Goal: Task Accomplishment & Management: Manage account settings

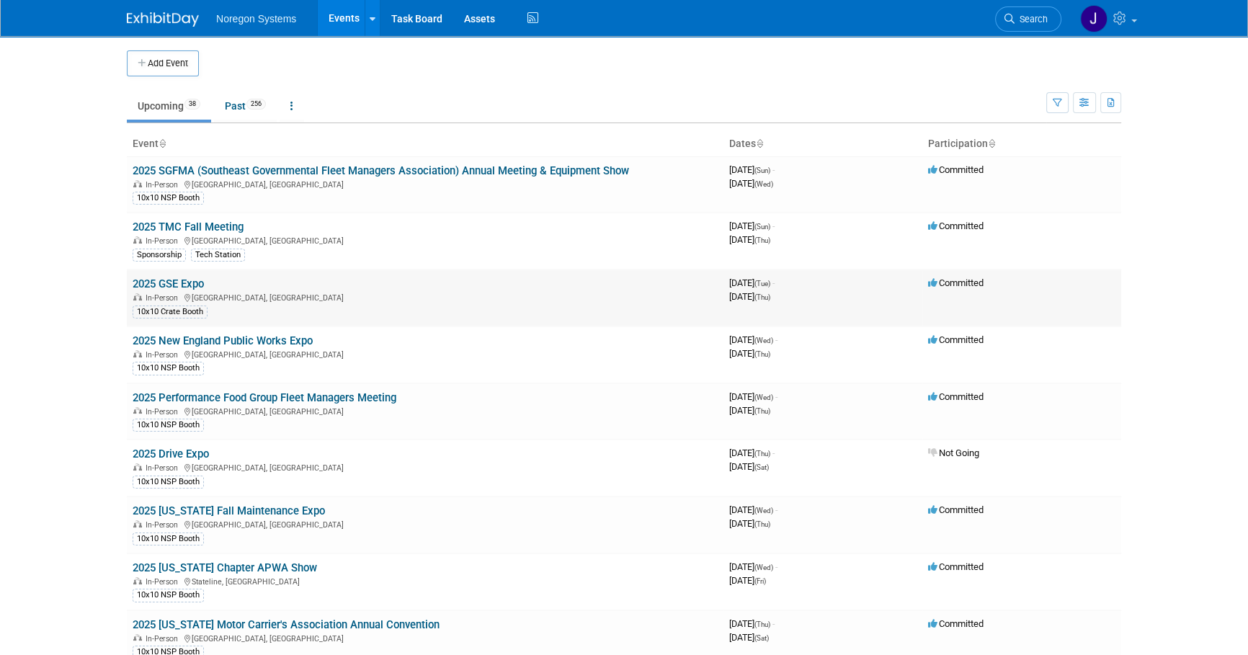
drag, startPoint x: 210, startPoint y: 281, endPoint x: 133, endPoint y: 285, distance: 77.2
click at [133, 285] on td "2025 GSE Expo In-Person Las Vegas, NV 10x10 Crate Booth" at bounding box center [425, 298] width 597 height 57
copy link "2025 GSE Expo"
click at [1034, 16] on span "Search" at bounding box center [1031, 19] width 33 height 11
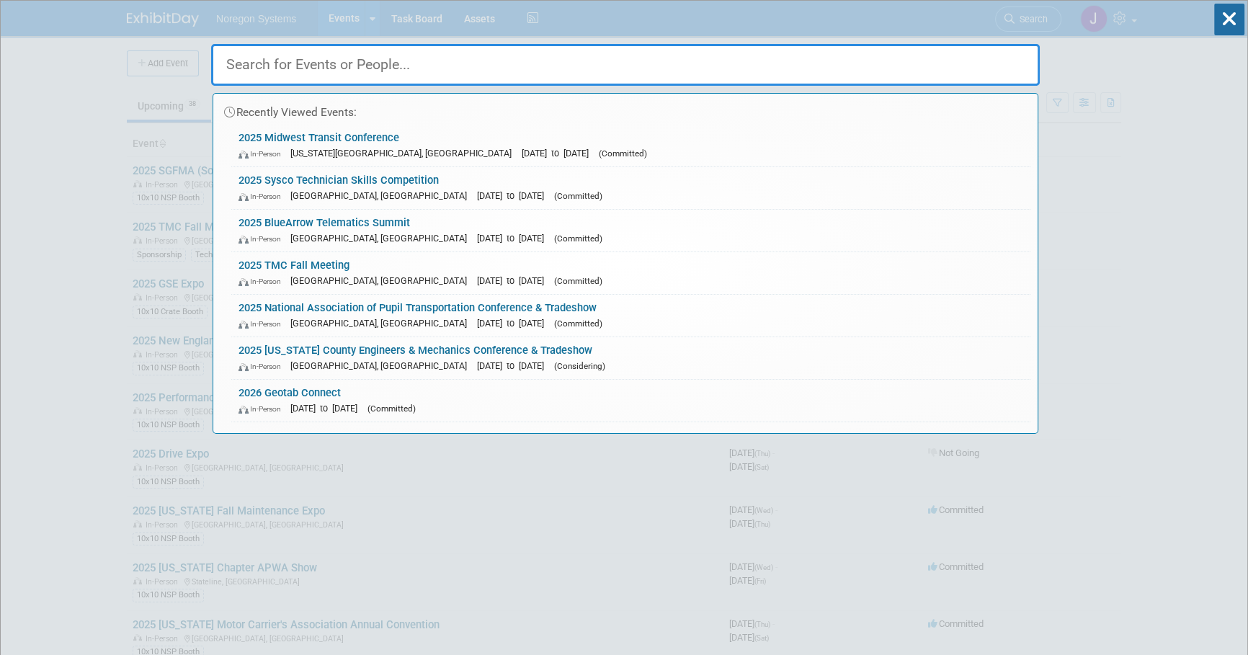
click at [529, 58] on input "text" at bounding box center [625, 65] width 829 height 42
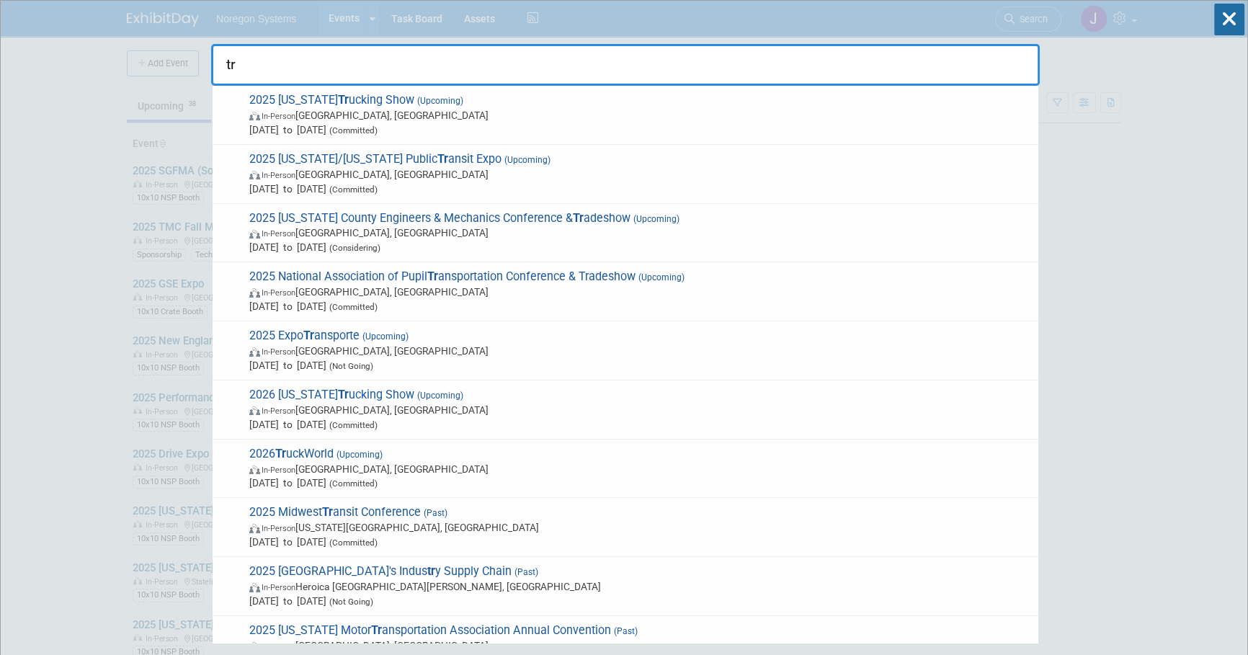
type input "t"
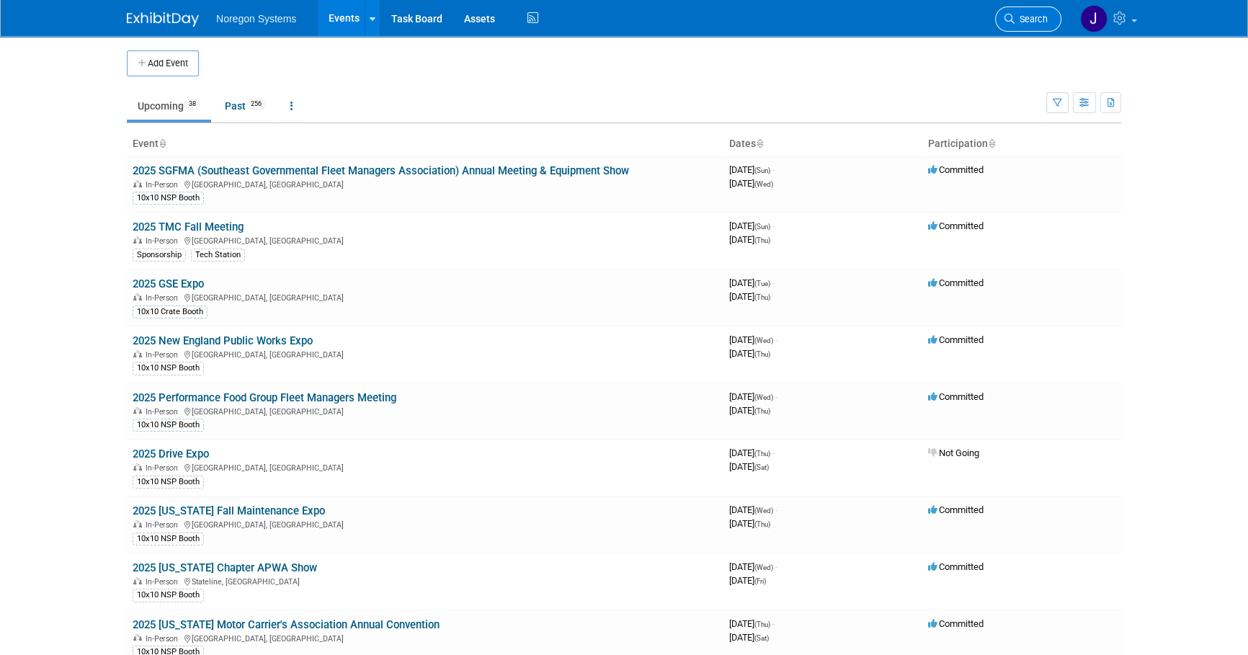
click at [1031, 30] on link "Search" at bounding box center [1028, 18] width 66 height 25
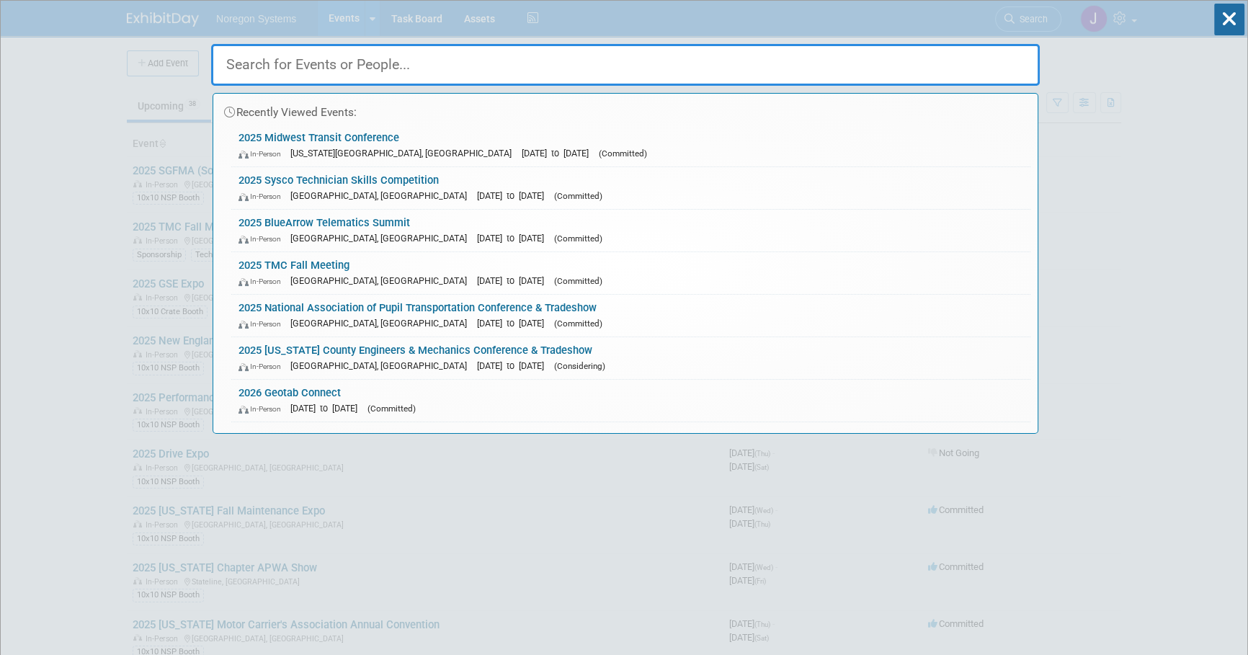
click at [946, 73] on input "text" at bounding box center [625, 65] width 829 height 42
paste input "Trucking U Sponsor"
type input "Trucking U Sponsor"
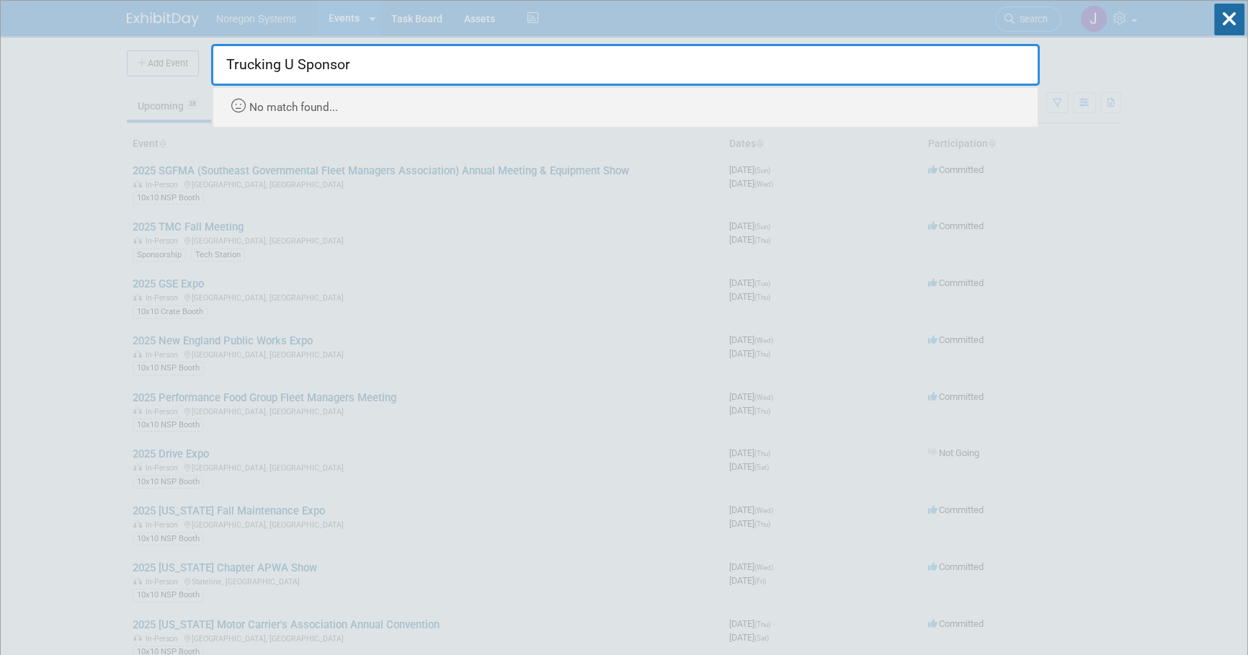
drag, startPoint x: 724, startPoint y: 69, endPoint x: 209, endPoint y: 73, distance: 514.7
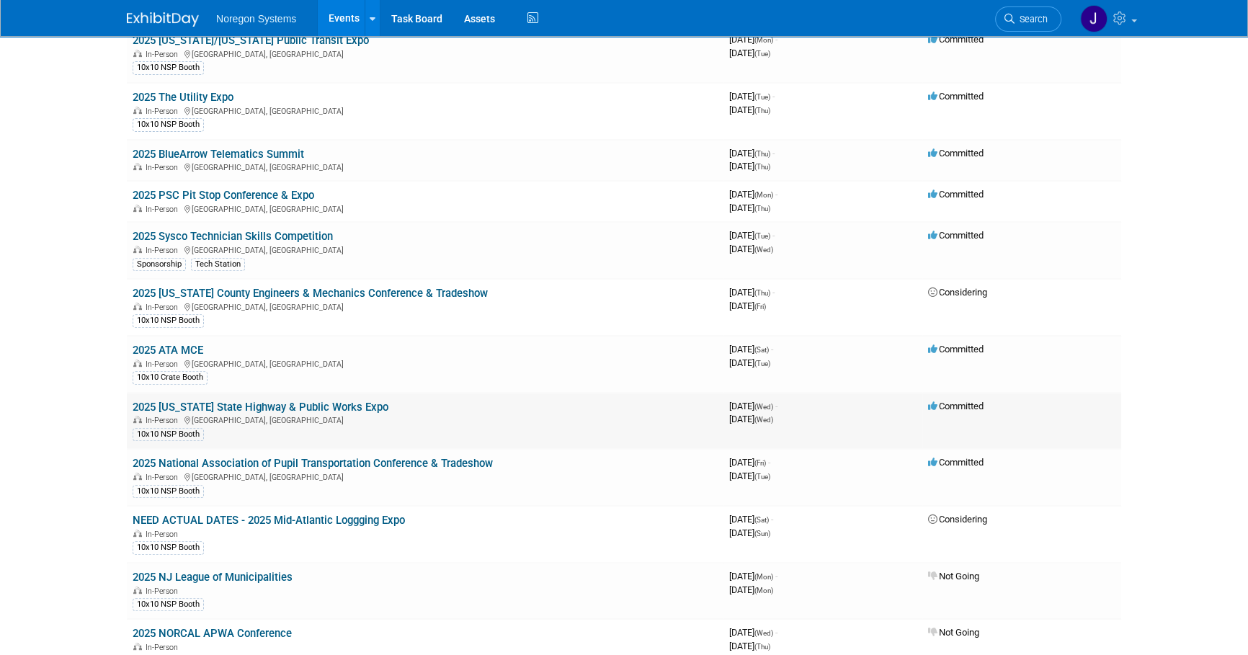
scroll to position [721, 0]
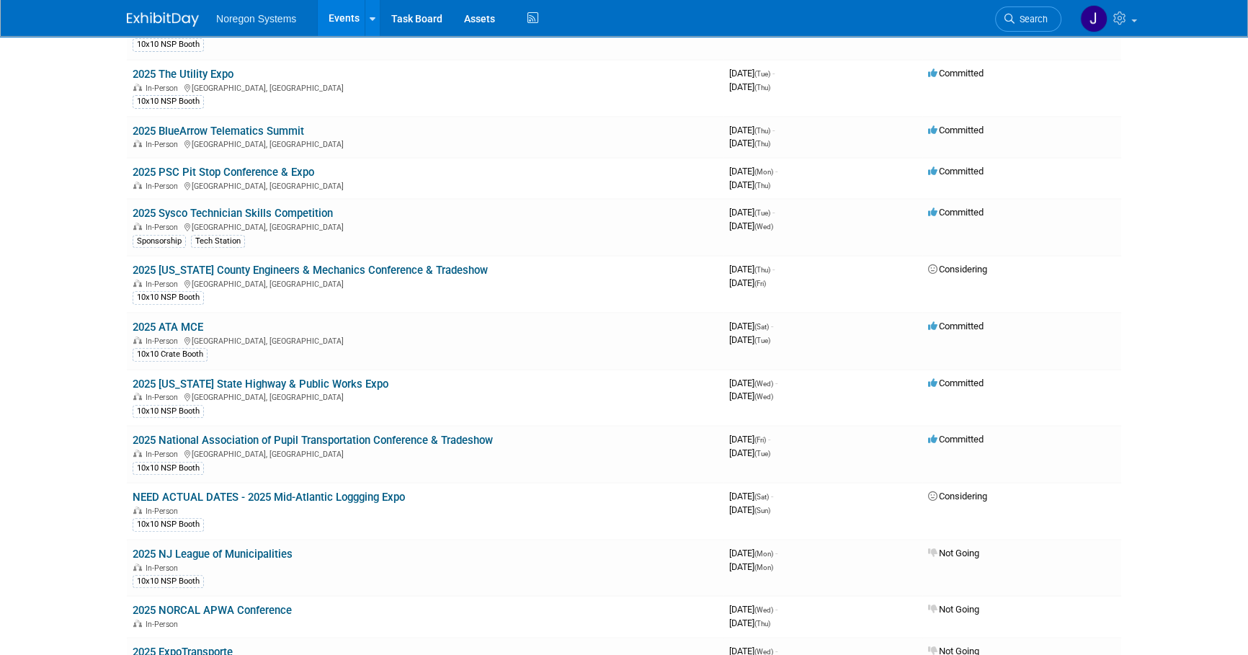
click at [192, 322] on link "2025 ATA MCE" at bounding box center [168, 327] width 71 height 13
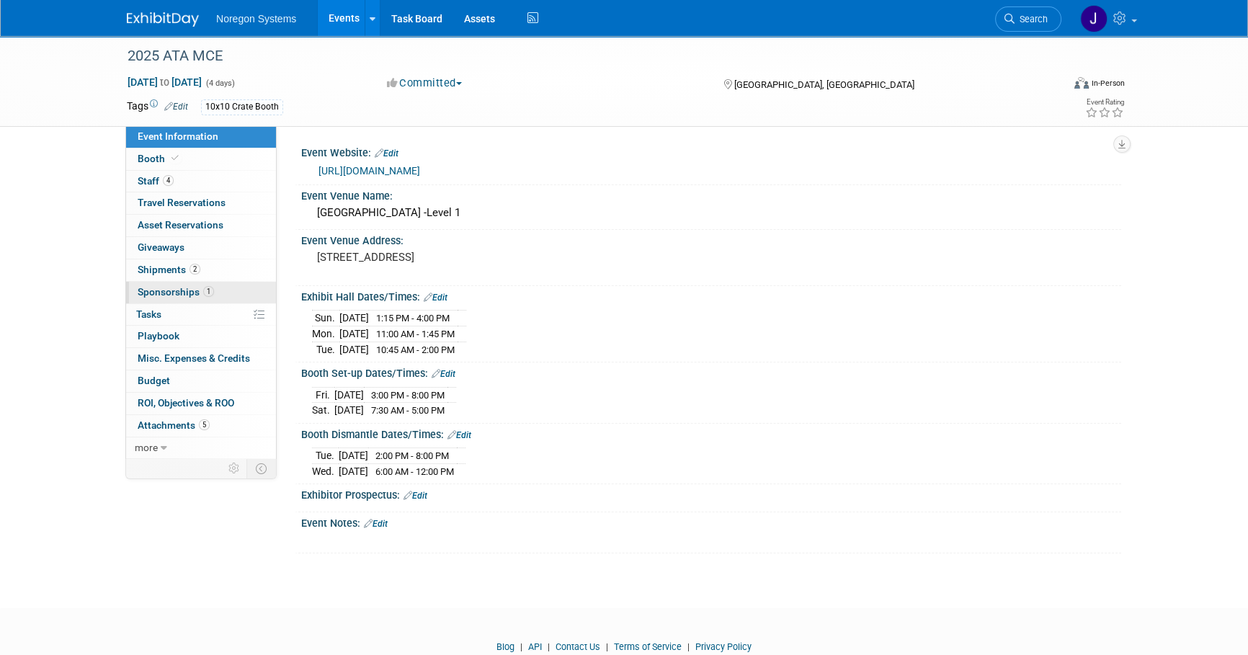
click at [216, 298] on link "1 Sponsorships 1" at bounding box center [201, 293] width 150 height 22
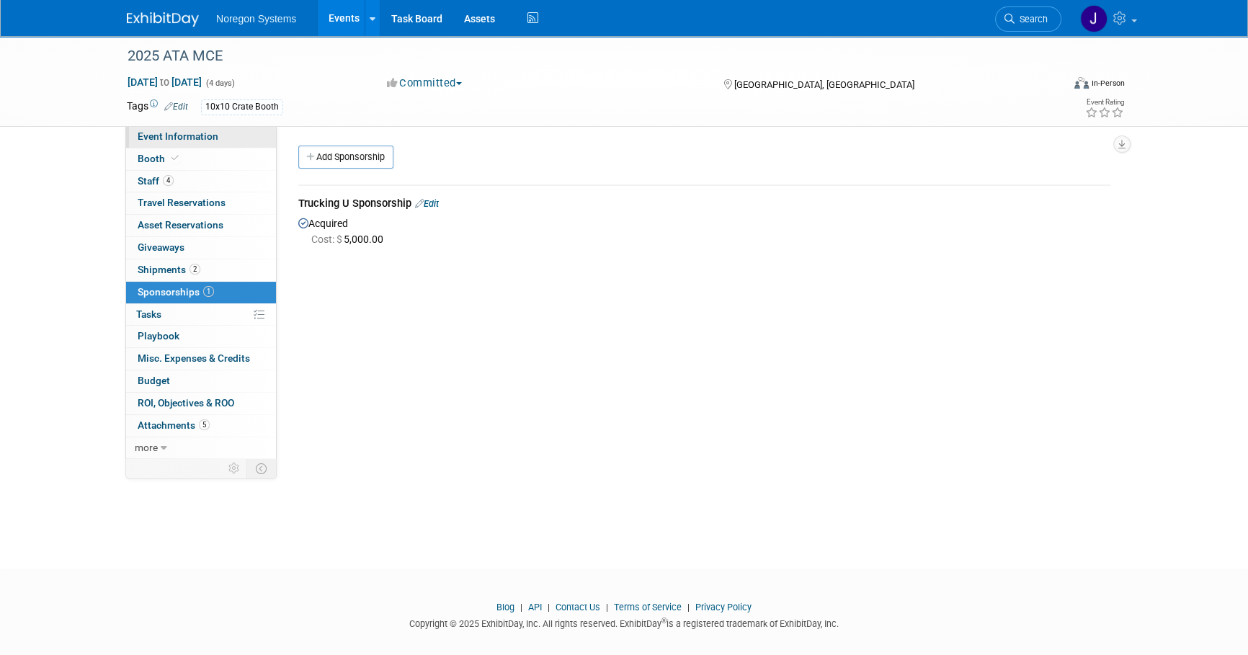
click at [236, 136] on link "Event Information" at bounding box center [201, 137] width 150 height 22
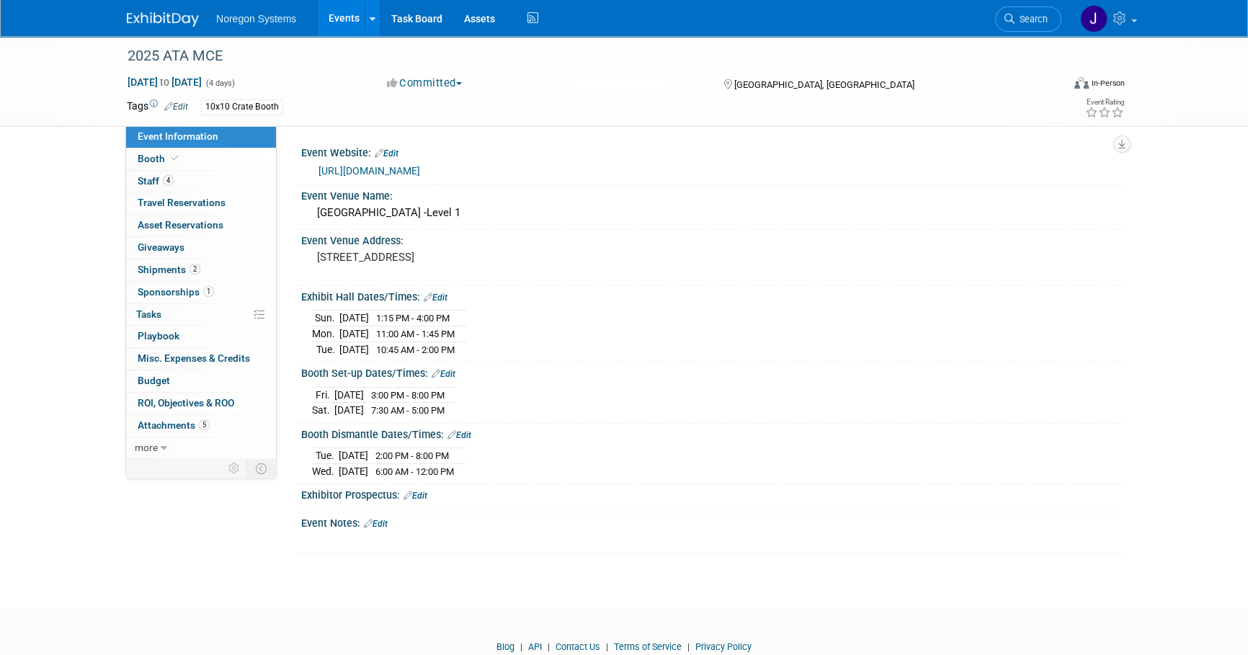
drag, startPoint x: 308, startPoint y: 316, endPoint x: 482, endPoint y: 319, distance: 174.5
click at [482, 319] on div "Sun. Oct 26, 2025 1:15 PM - 4:00 PM Mon. Oct 27, 2025 11:00 AM - 1:45 PM" at bounding box center [711, 331] width 820 height 56
click at [161, 21] on img at bounding box center [163, 19] width 72 height 14
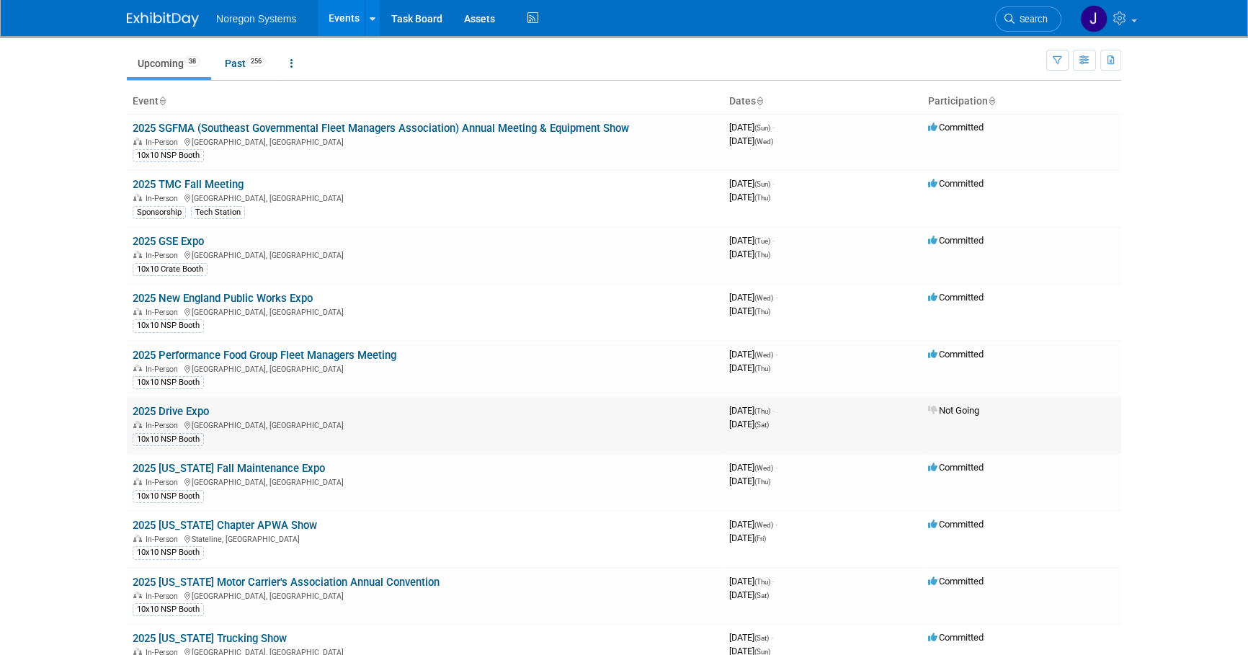
scroll to position [65, 0]
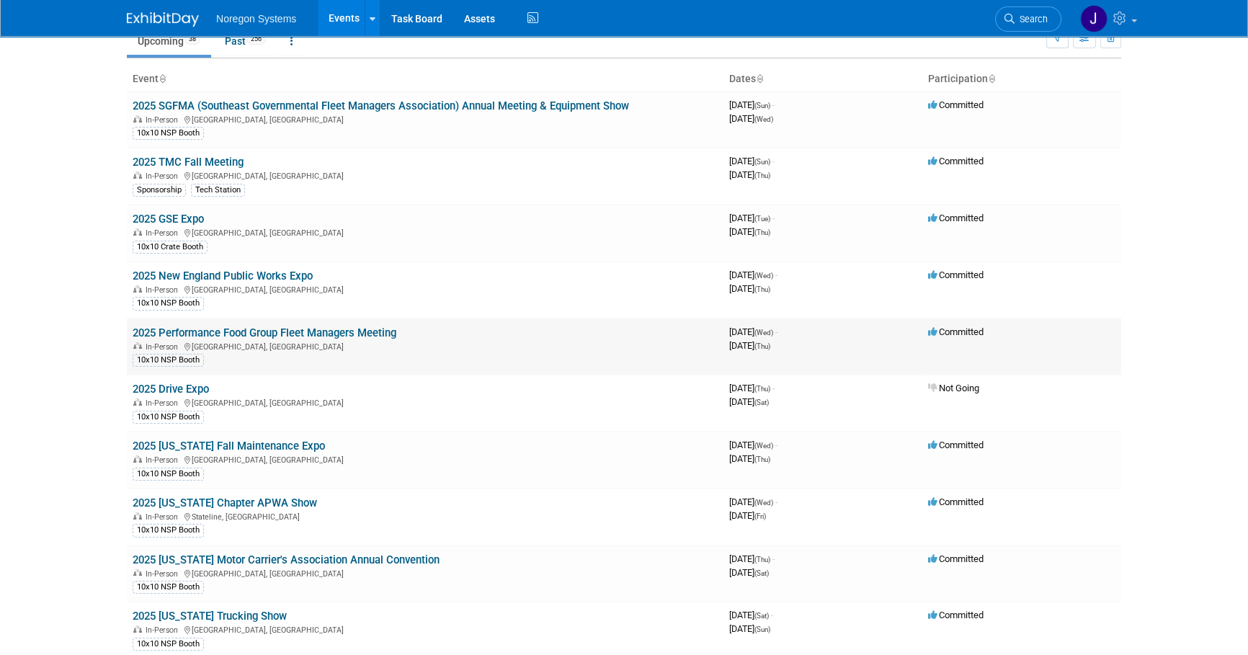
click at [323, 329] on link "2025 Performance Food Group Fleet Managers Meeting" at bounding box center [265, 333] width 264 height 13
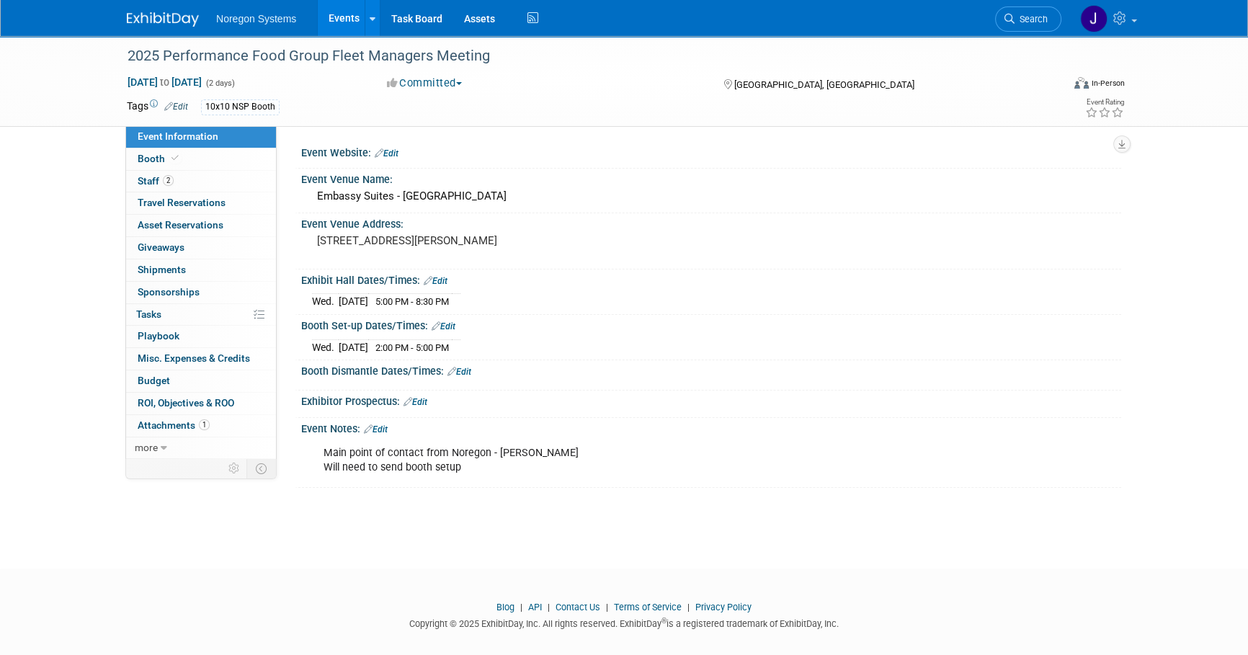
click at [182, 21] on img at bounding box center [163, 19] width 72 height 14
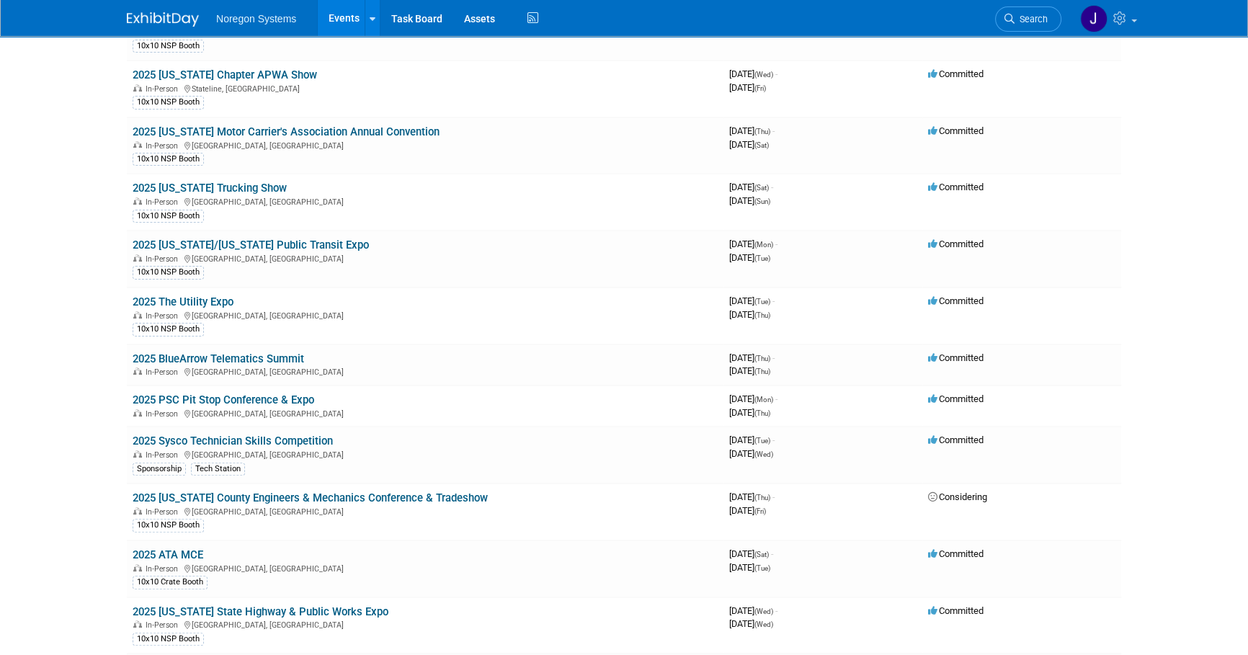
scroll to position [524, 0]
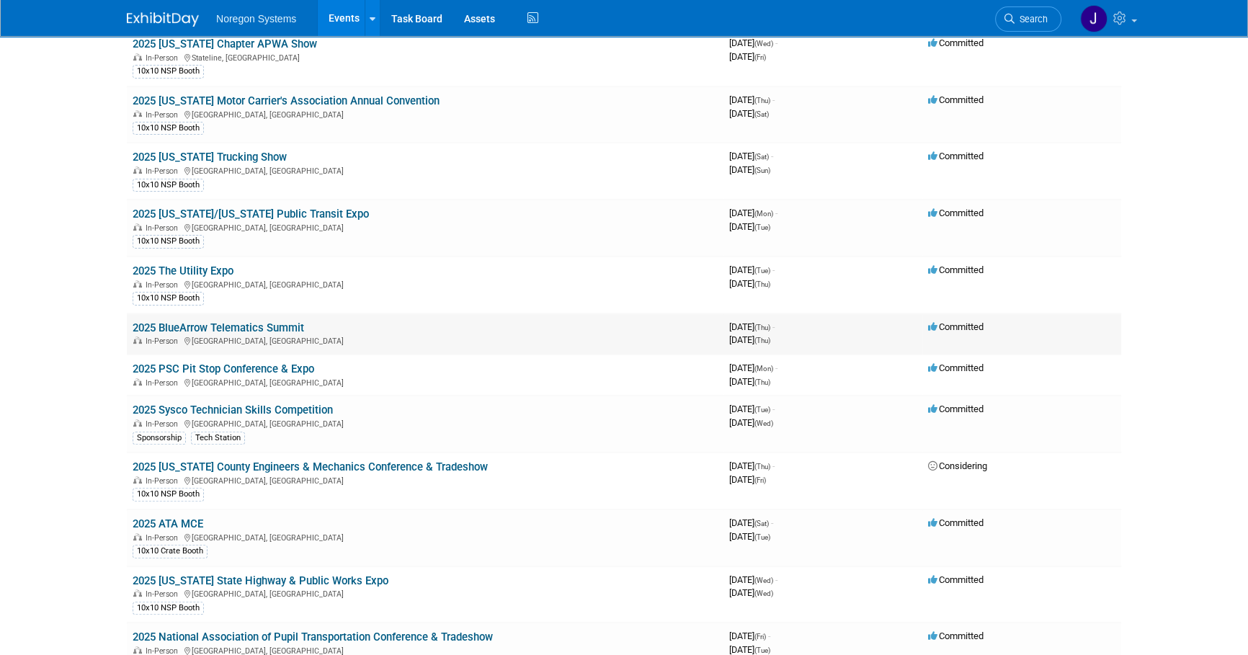
click at [257, 321] on link "2025 BlueArrow Telematics Summit" at bounding box center [219, 327] width 172 height 13
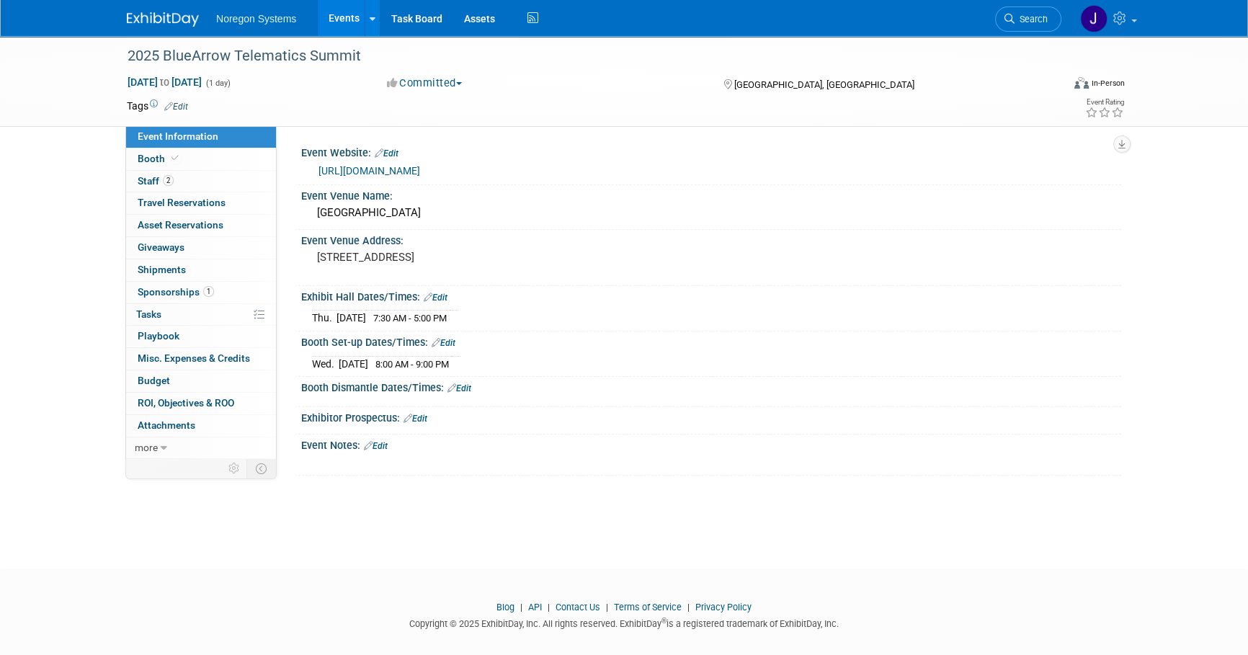
click at [420, 170] on link "[URL][DOMAIN_NAME]" at bounding box center [370, 171] width 102 height 12
click at [172, 157] on icon at bounding box center [175, 158] width 7 height 8
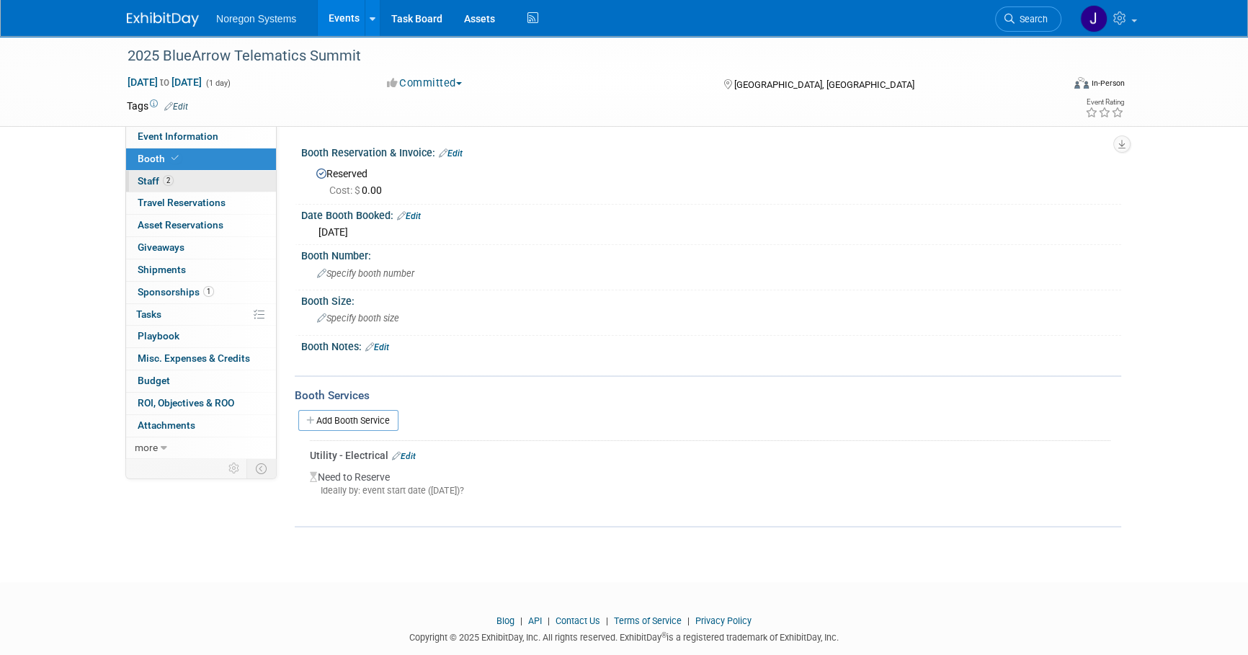
click at [252, 185] on link "2 Staff 2" at bounding box center [201, 182] width 150 height 22
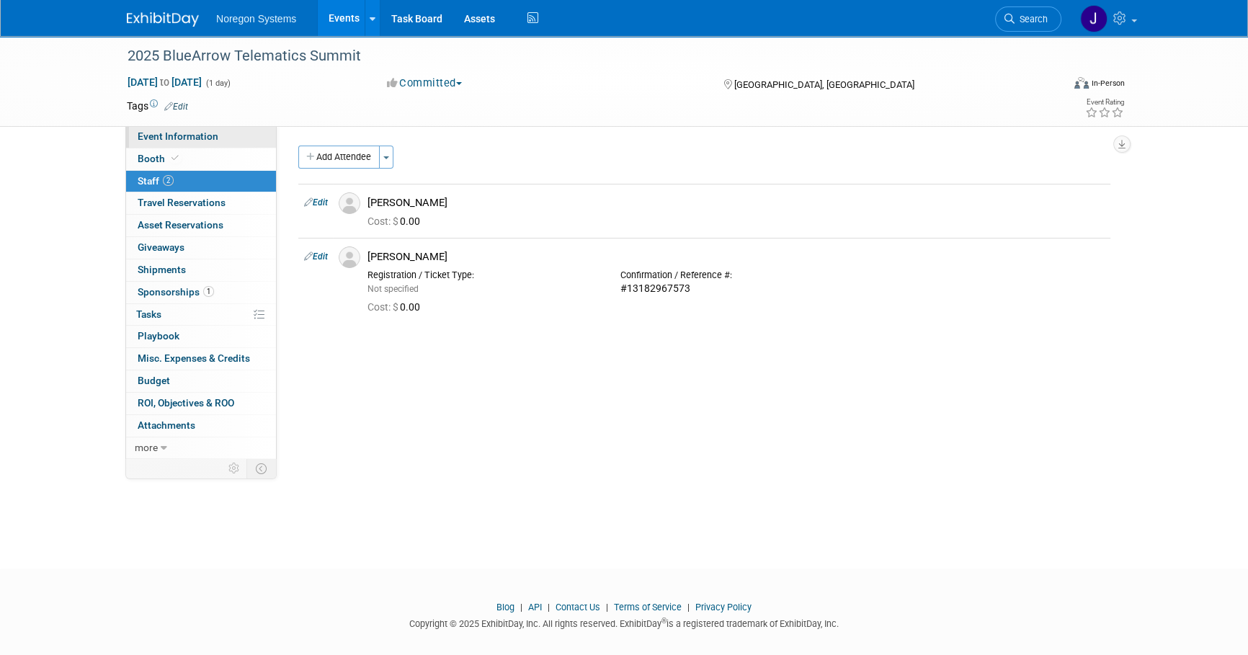
click at [252, 141] on link "Event Information" at bounding box center [201, 137] width 150 height 22
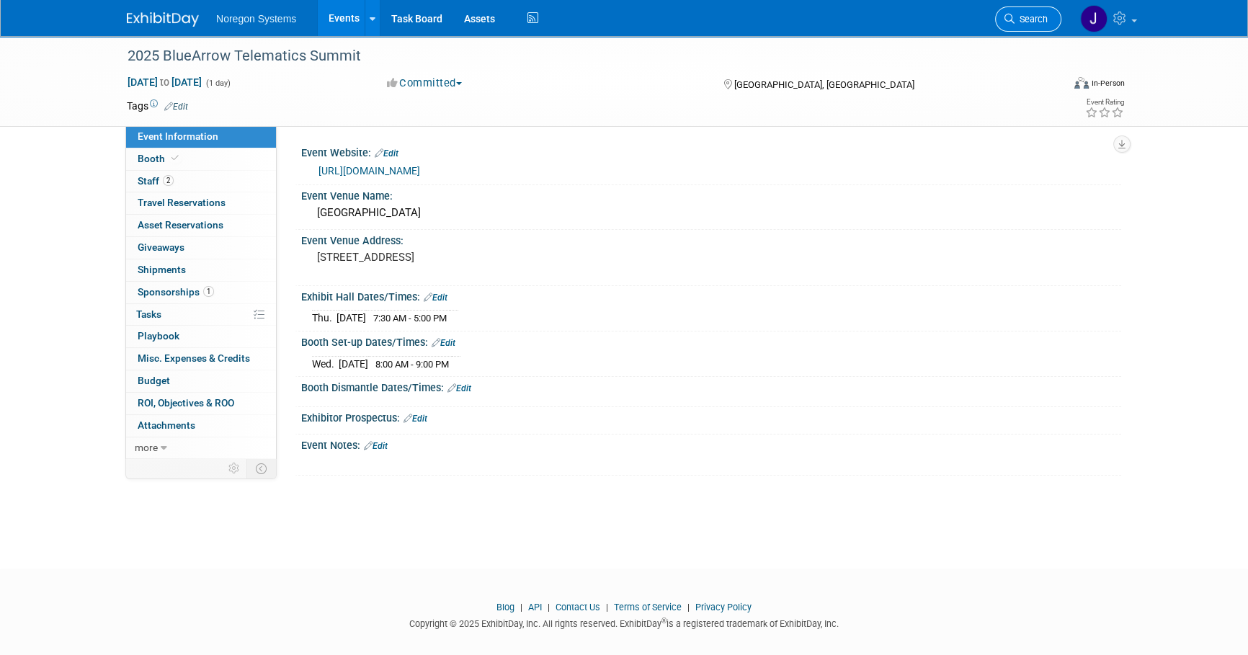
click at [1038, 24] on link "Search" at bounding box center [1028, 18] width 66 height 25
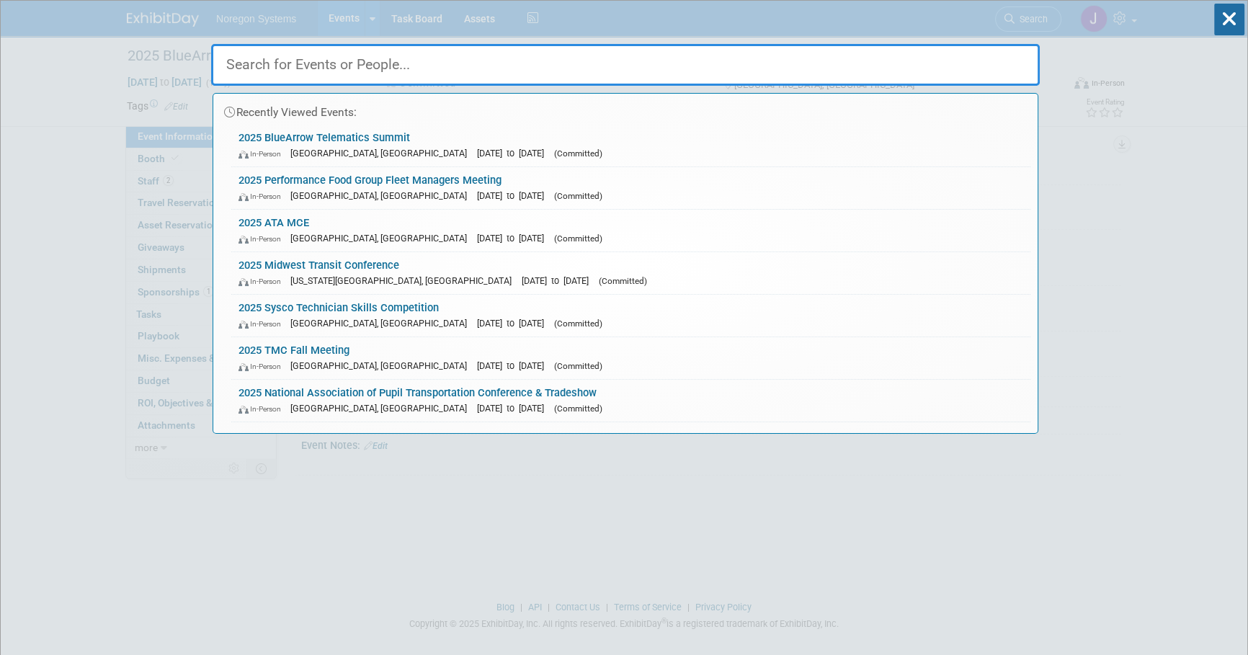
click at [796, 73] on input "text" at bounding box center [625, 65] width 829 height 42
paste input "Chuck Santillan"
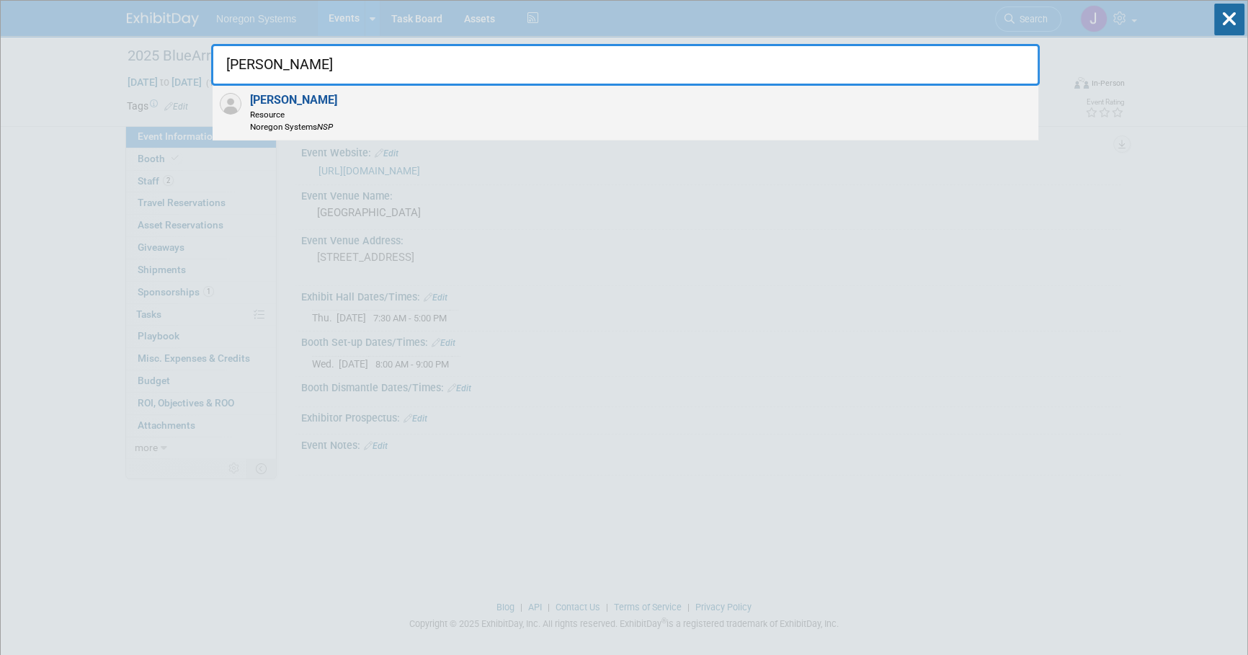
type input "[PERSON_NAME]"
click at [504, 117] on div "Chuck Santillan Resource Noregon Systems NSP" at bounding box center [626, 113] width 826 height 55
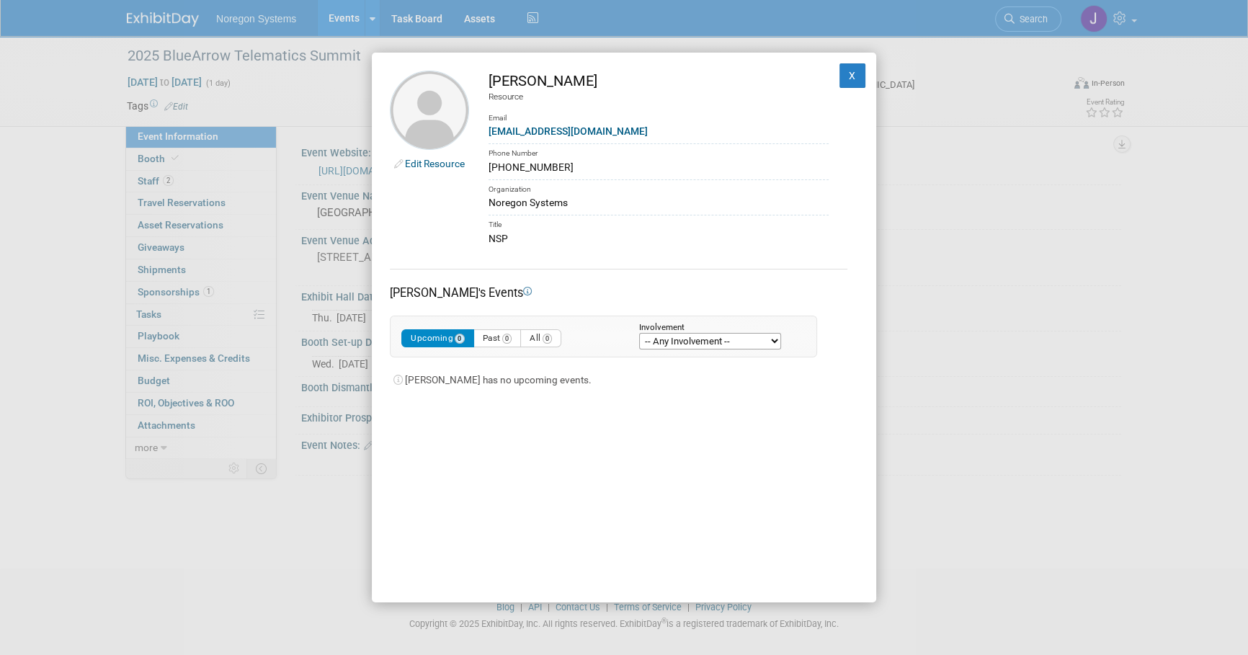
click at [418, 165] on link "Edit Resource" at bounding box center [435, 164] width 60 height 12
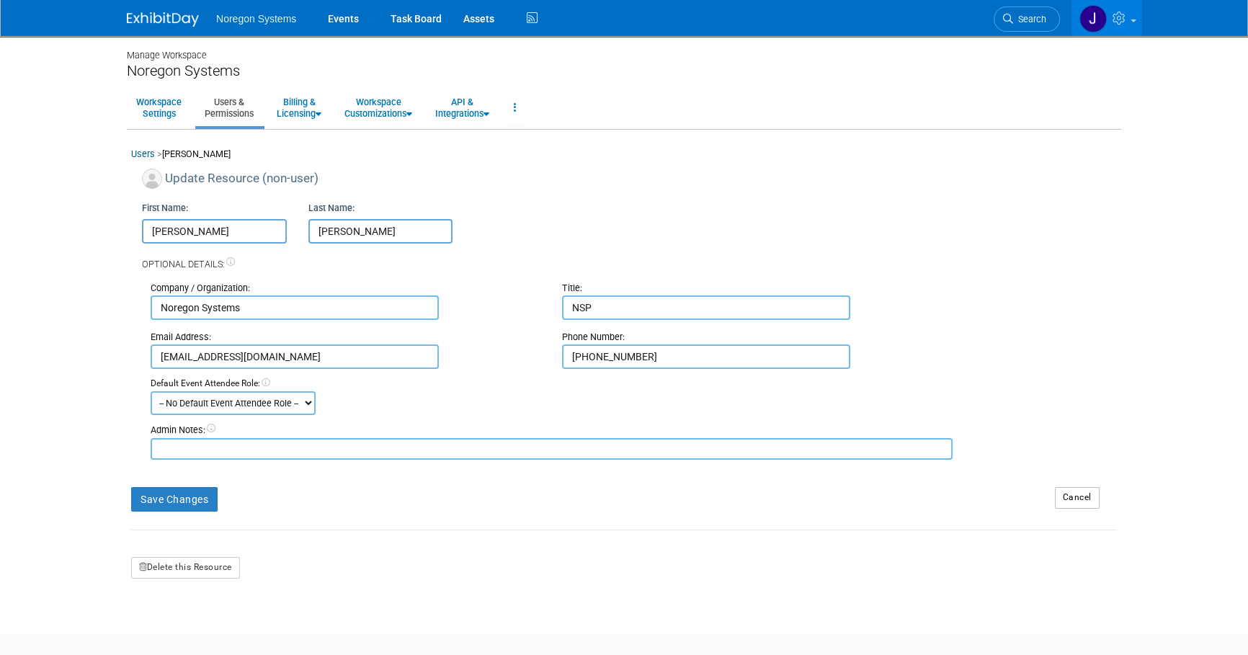
click at [148, 223] on input "[PERSON_NAME]" at bounding box center [214, 231] width 145 height 25
type input "Z-[PERSON_NAME]"
click at [160, 504] on button "Save Changes" at bounding box center [174, 499] width 86 height 25
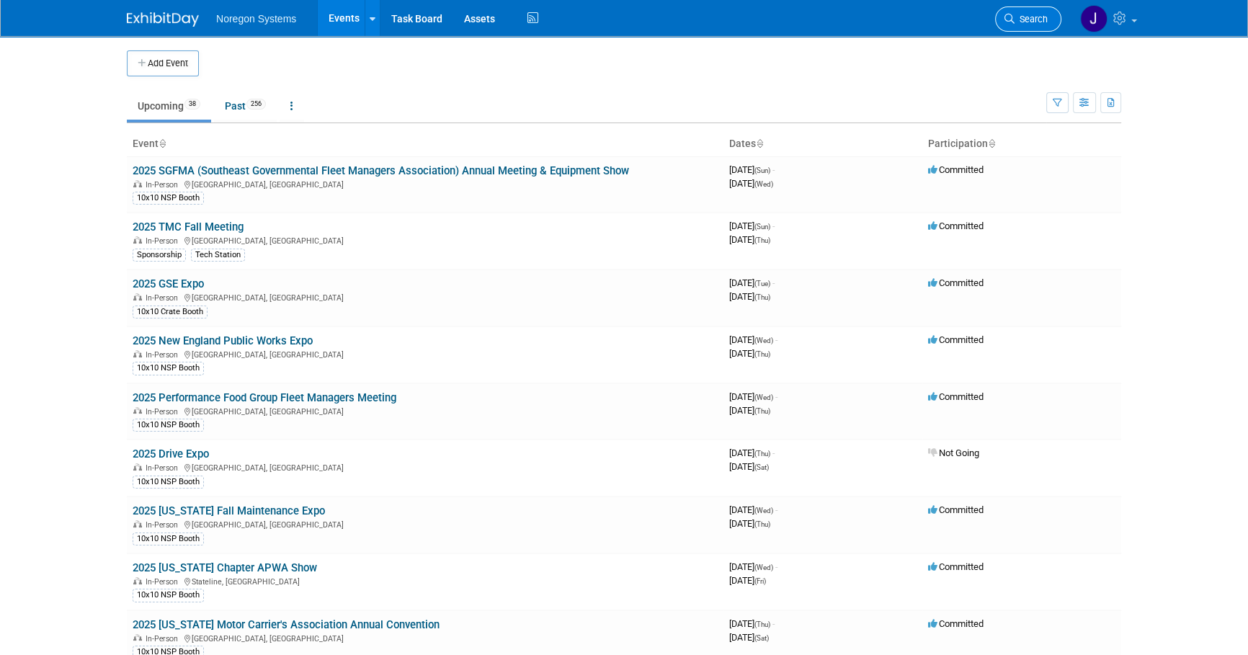
click at [1019, 25] on link "Search" at bounding box center [1028, 18] width 66 height 25
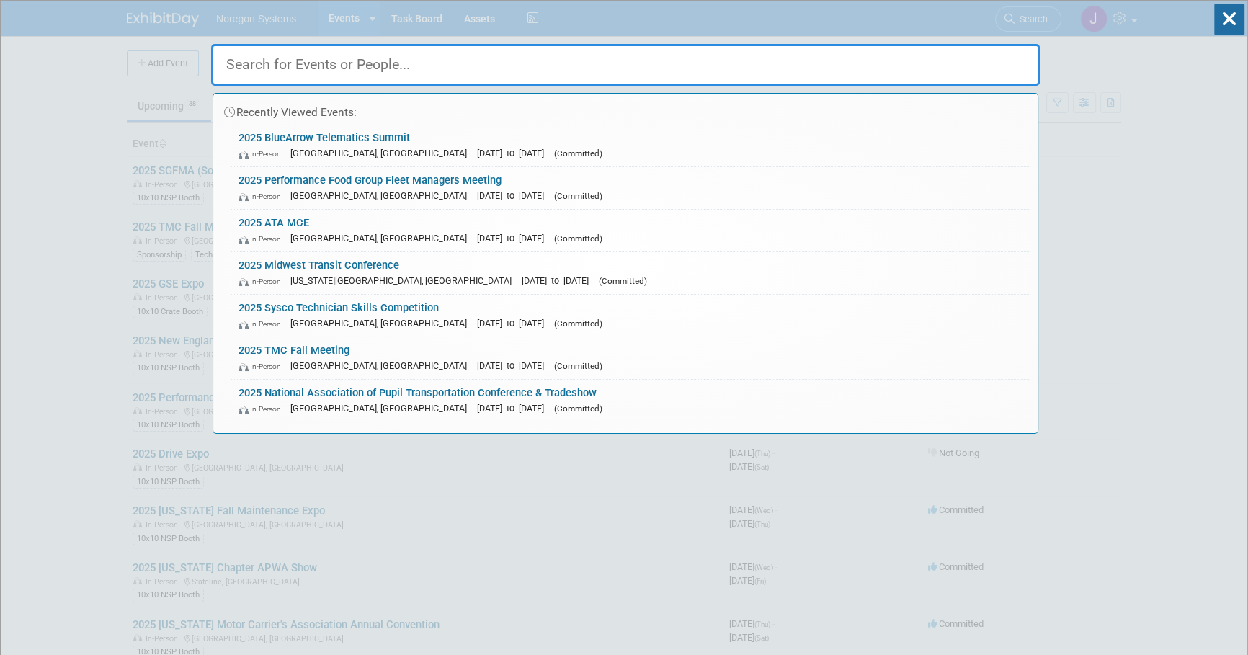
click at [833, 71] on input "text" at bounding box center [625, 65] width 829 height 42
paste input "Chuck Santillan"
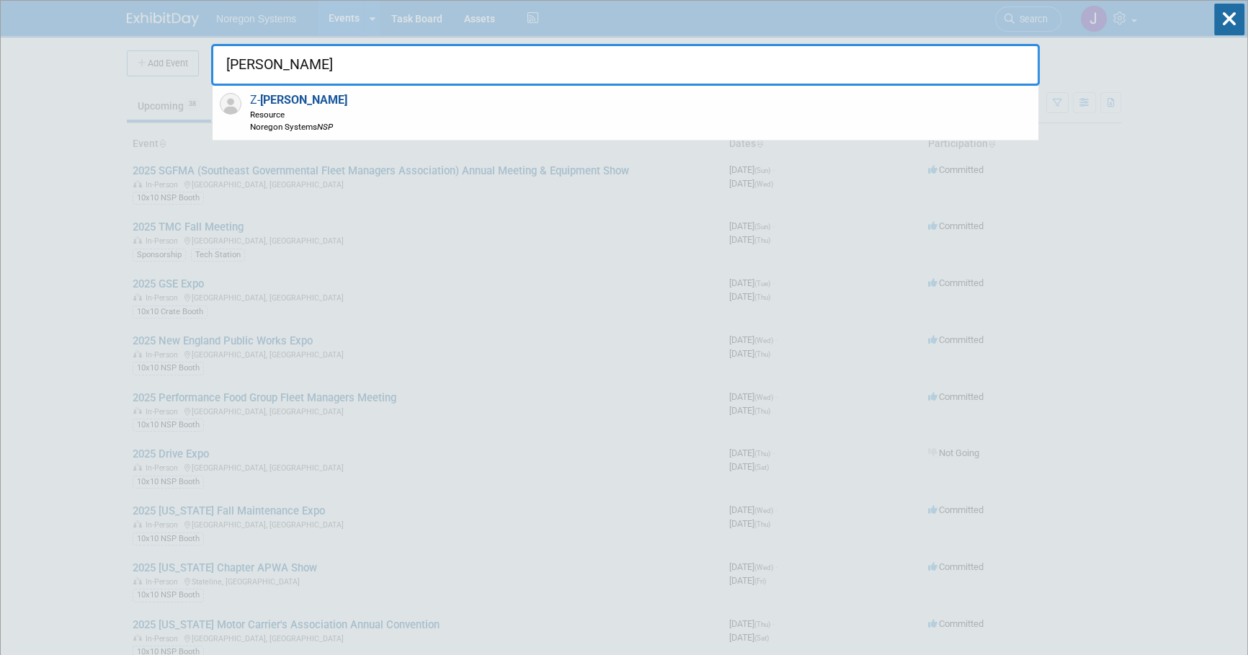
type input "Chuck Santillan"
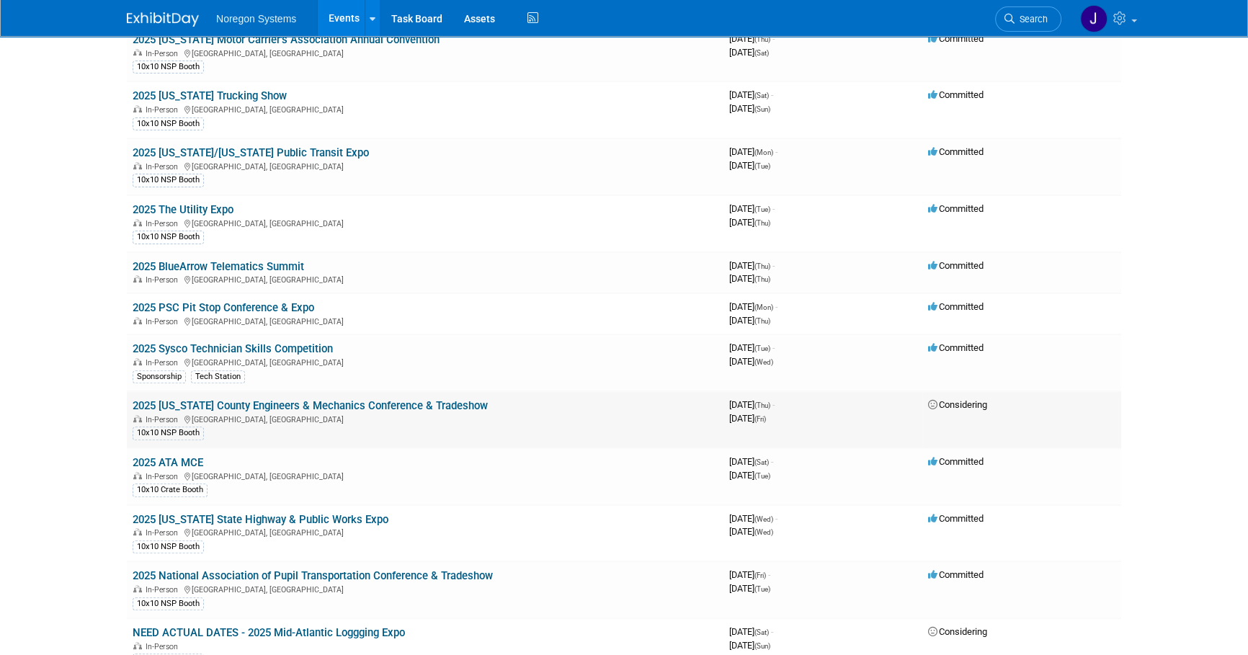
scroll to position [590, 0]
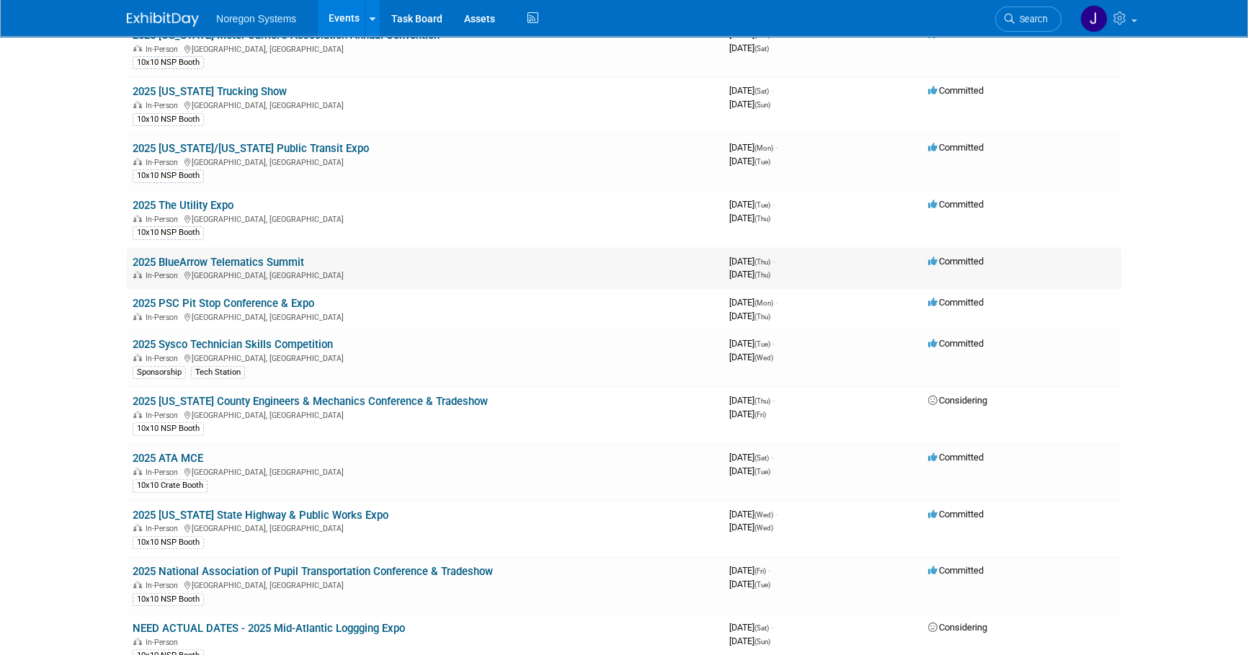
click at [247, 259] on link "2025 BlueArrow Telematics Summit" at bounding box center [219, 262] width 172 height 13
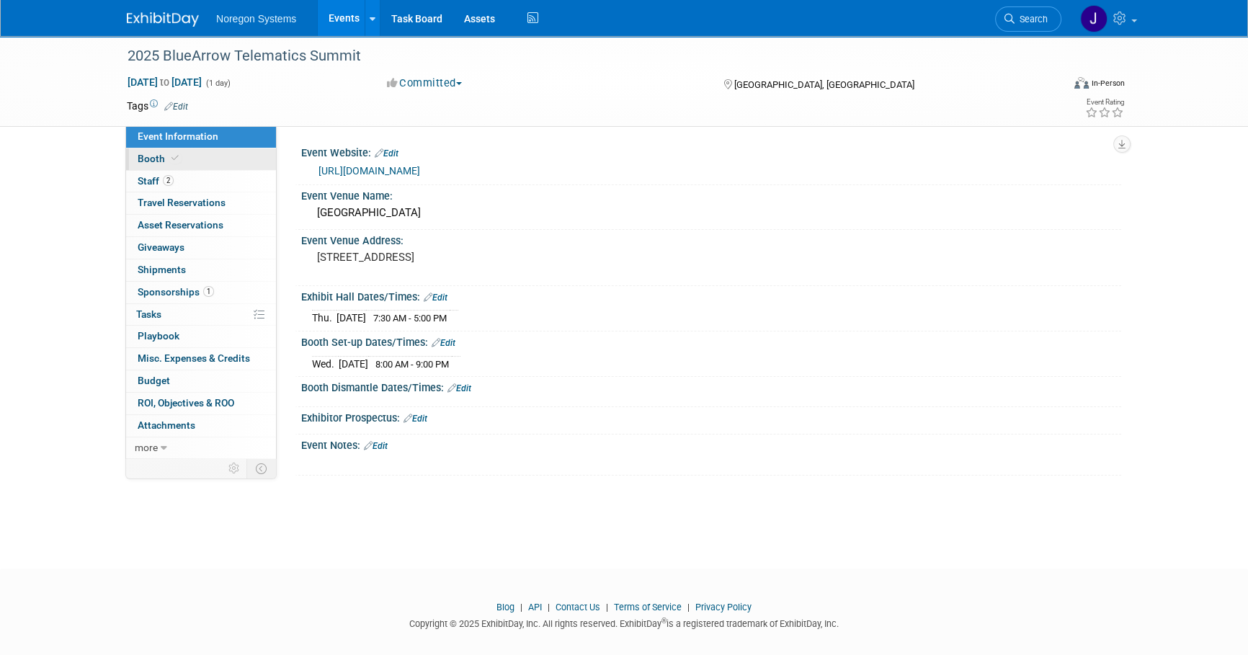
click at [239, 158] on link "Booth" at bounding box center [201, 159] width 150 height 22
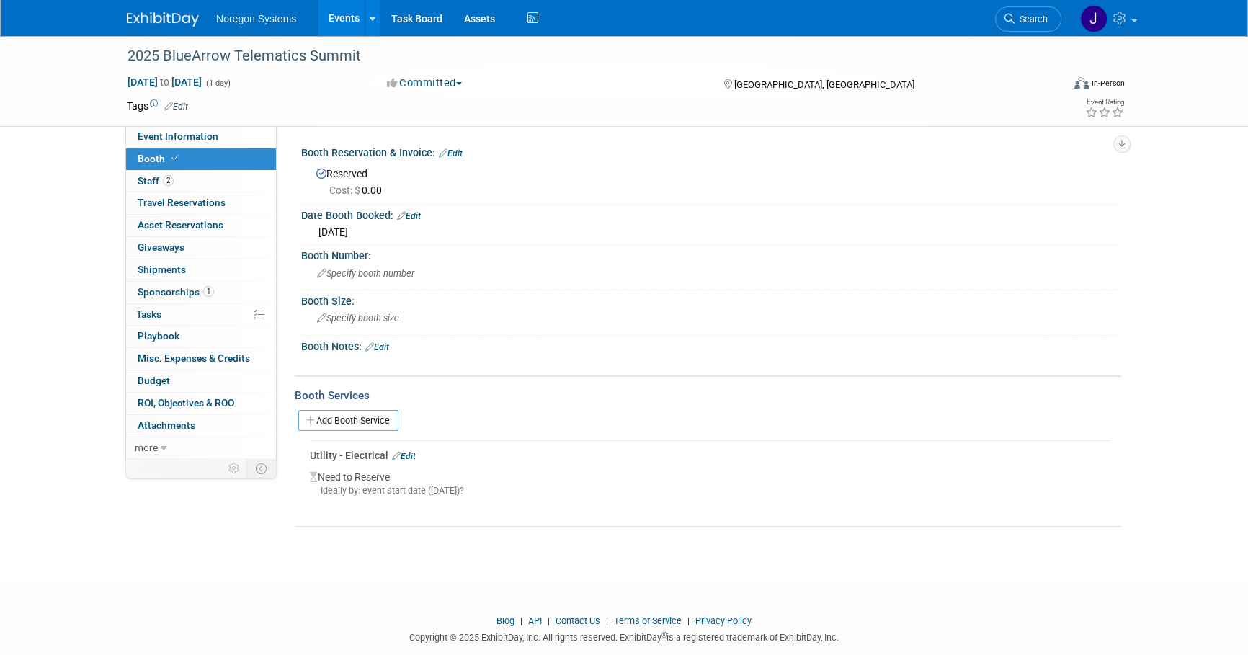
click at [411, 455] on link "Edit" at bounding box center [404, 456] width 24 height 10
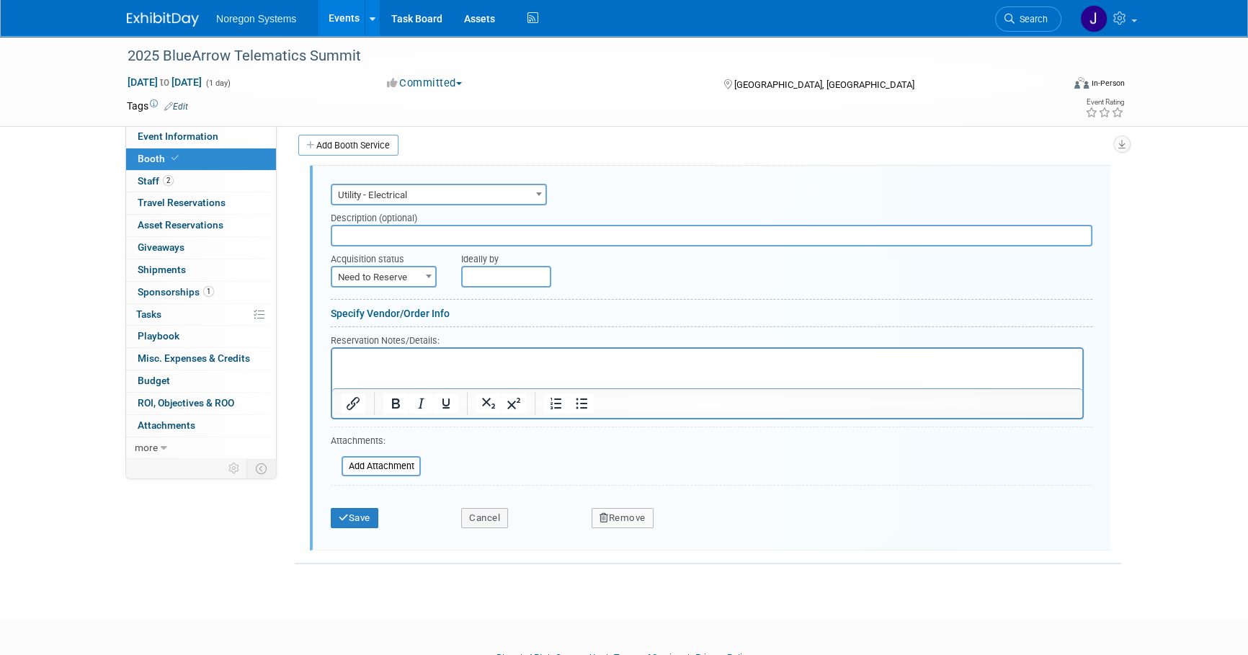
click at [387, 238] on input "text" at bounding box center [712, 236] width 762 height 22
click at [426, 269] on span at bounding box center [429, 276] width 14 height 19
select select "2"
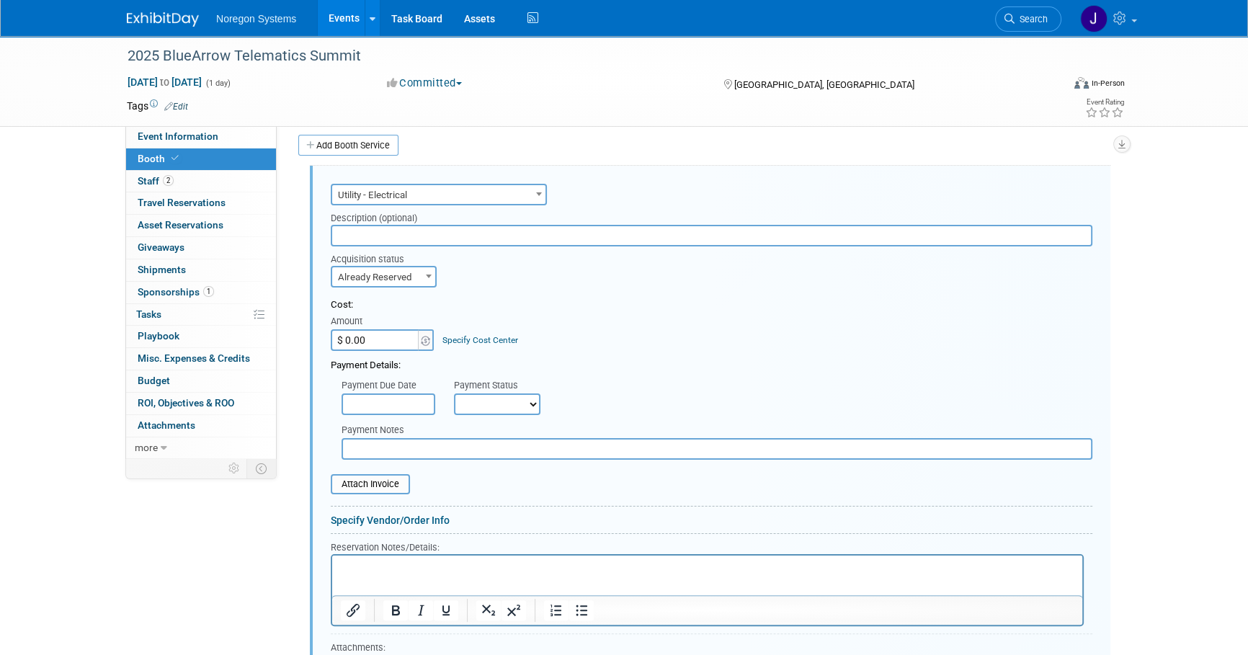
click at [365, 344] on input "$ 0.00" at bounding box center [376, 340] width 90 height 22
type input "$ 100.00"
type input "C:\fakepath\PO00046114.pdf"
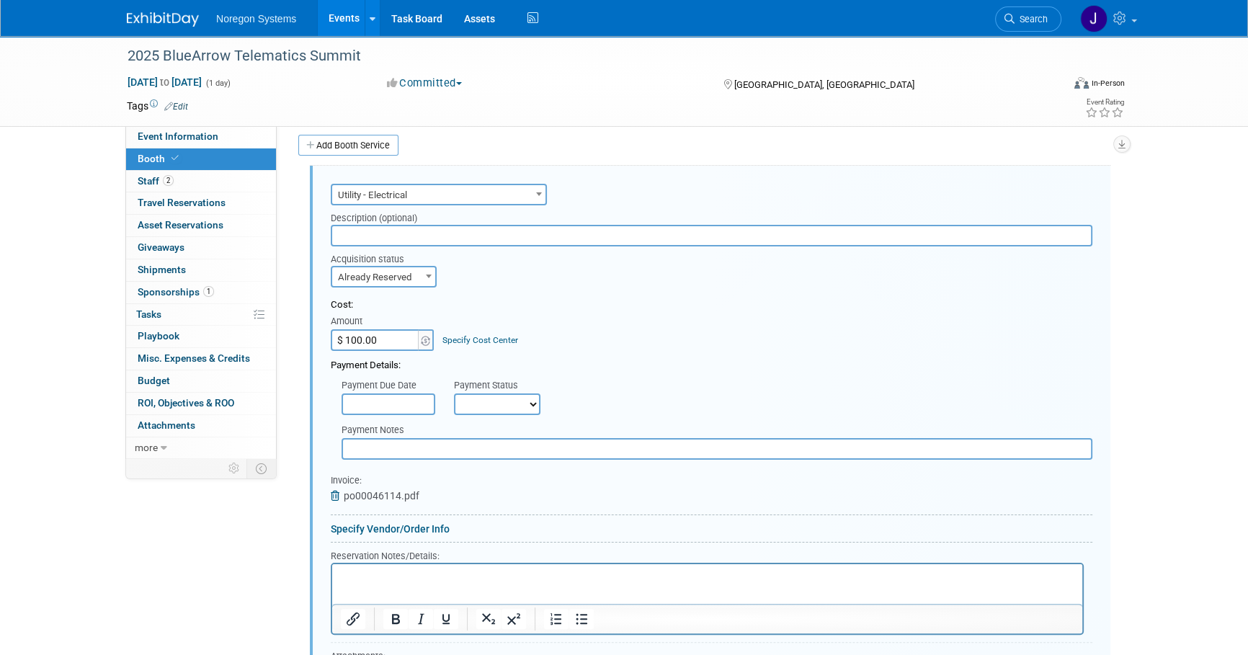
click at [723, 345] on div "Cost: Amount $ 100.00 Specify Cost Center Cost Center -- Not Specified --" at bounding box center [712, 324] width 762 height 53
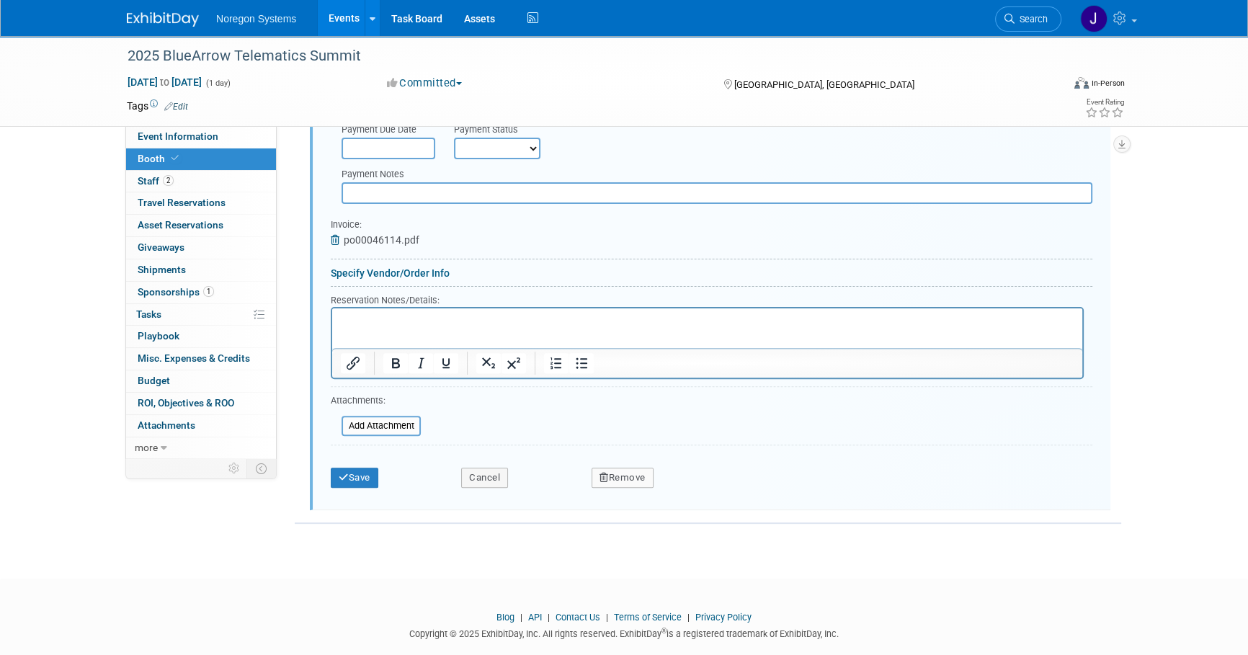
scroll to position [538, 0]
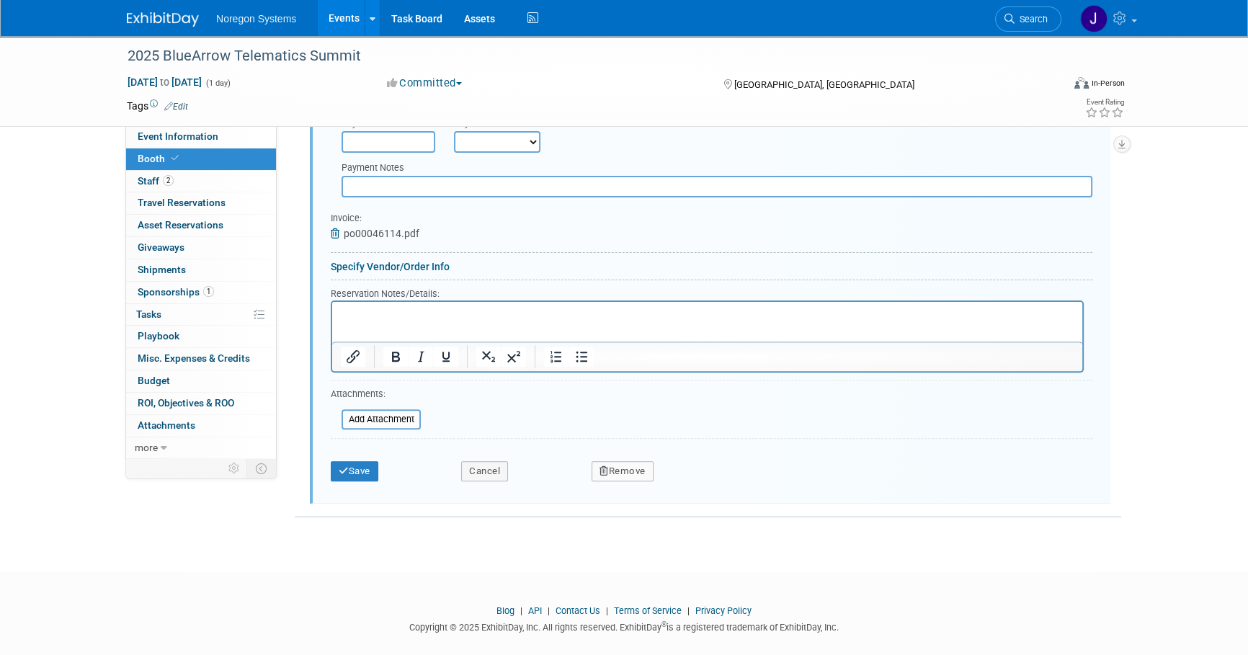
click at [360, 458] on div "Save" at bounding box center [385, 467] width 130 height 30
click at [356, 469] on button "Save" at bounding box center [355, 471] width 48 height 20
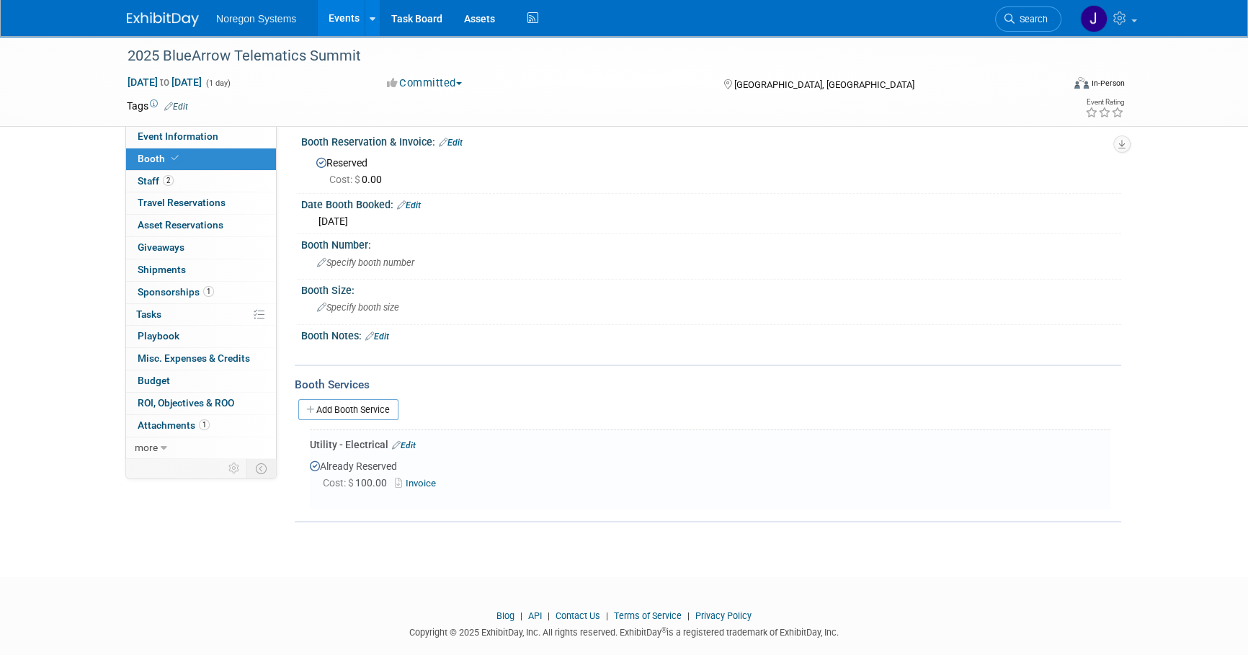
scroll to position [0, 0]
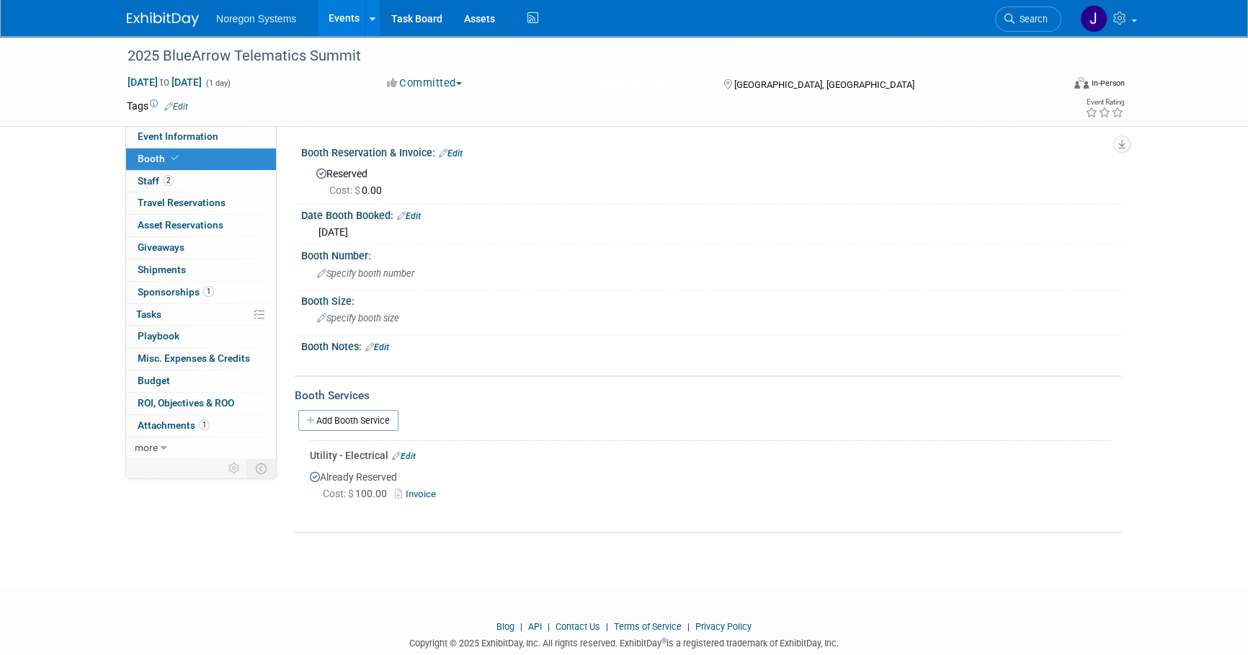
click at [163, 26] on img at bounding box center [163, 19] width 72 height 14
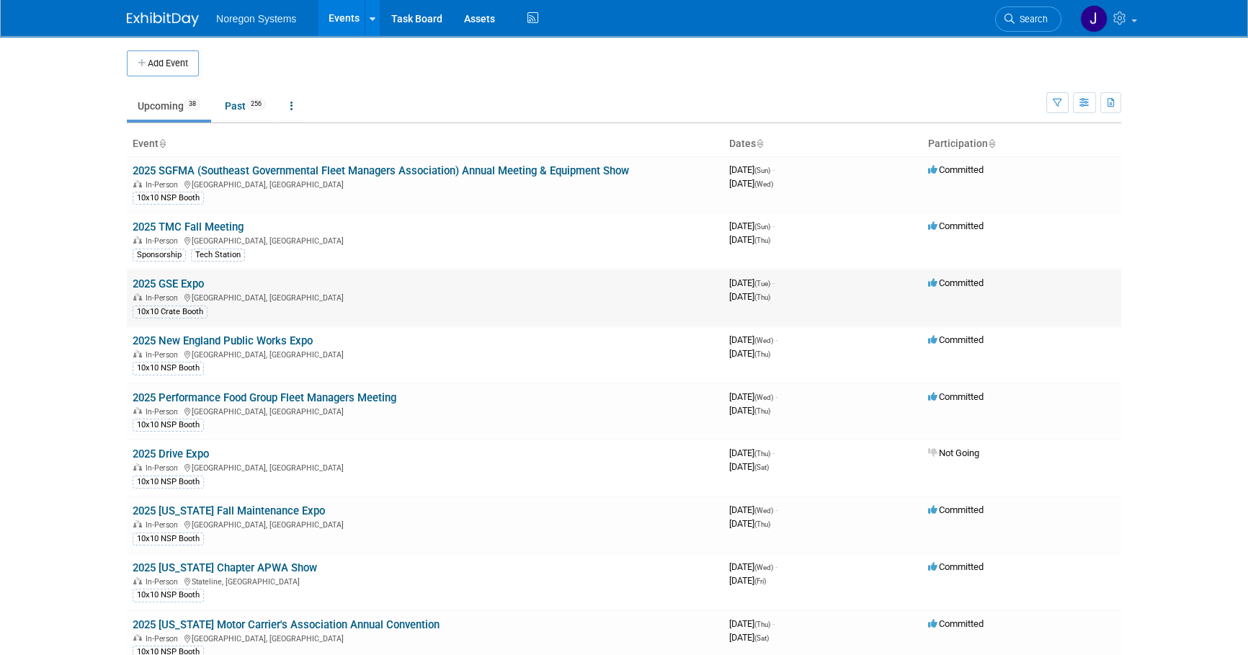
click at [190, 283] on link "2025 GSE Expo" at bounding box center [168, 284] width 71 height 13
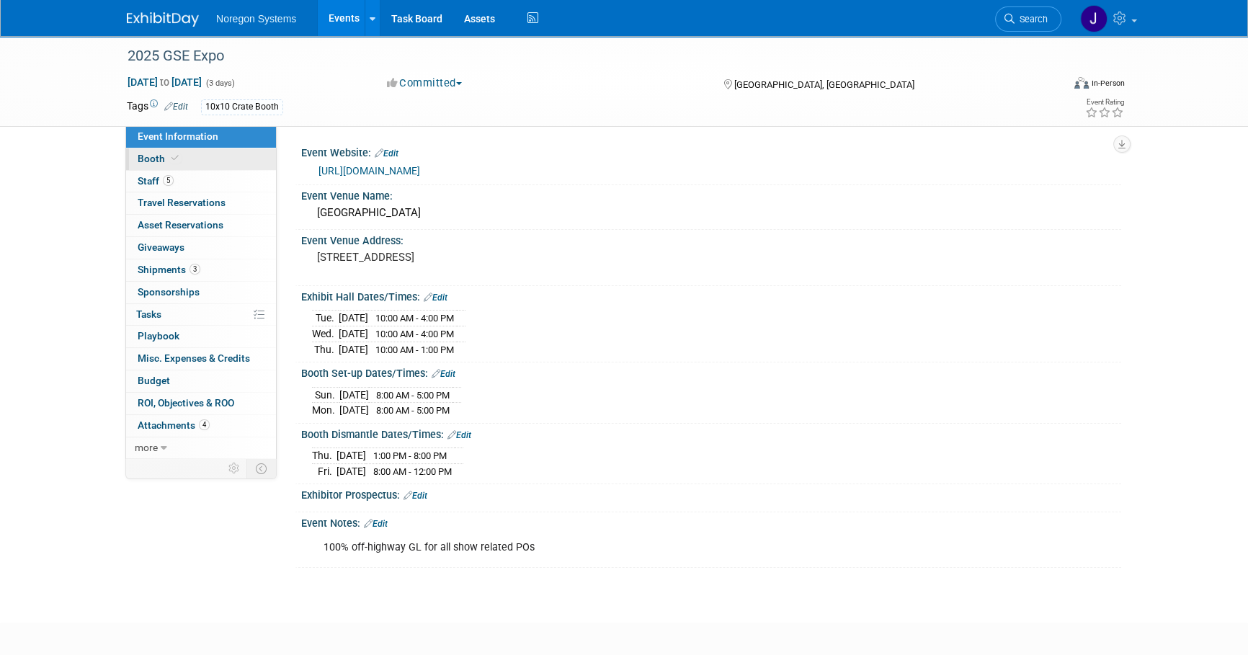
click at [206, 164] on link "Booth" at bounding box center [201, 159] width 150 height 22
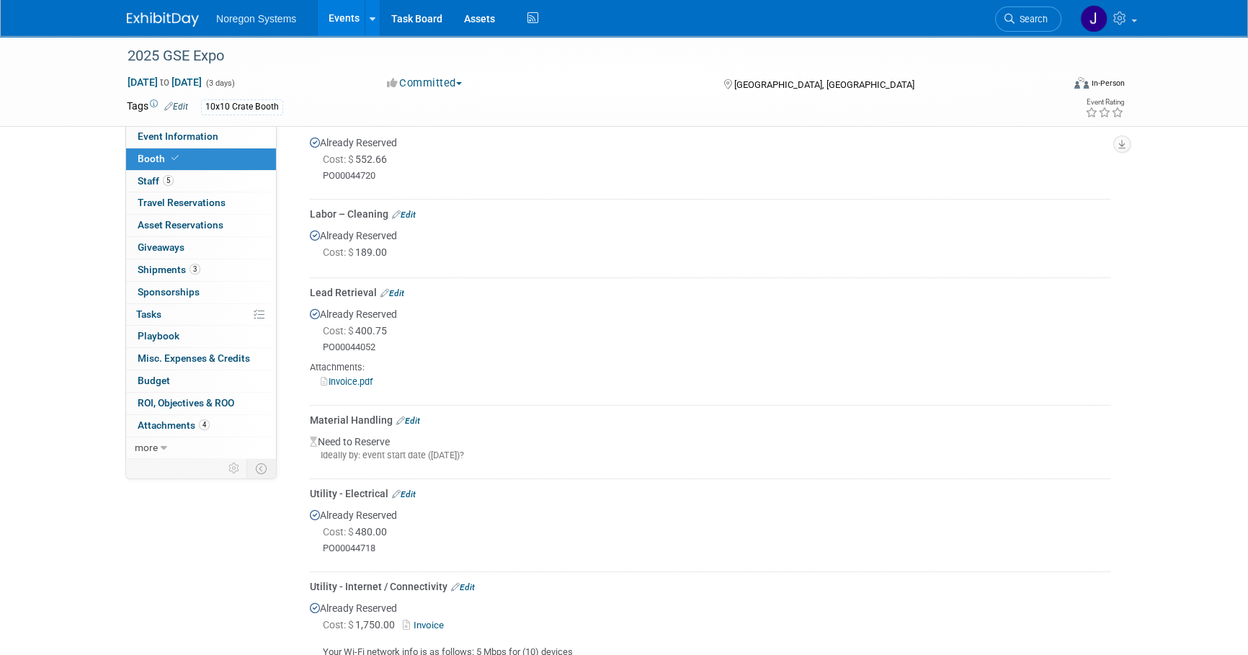
scroll to position [393, 0]
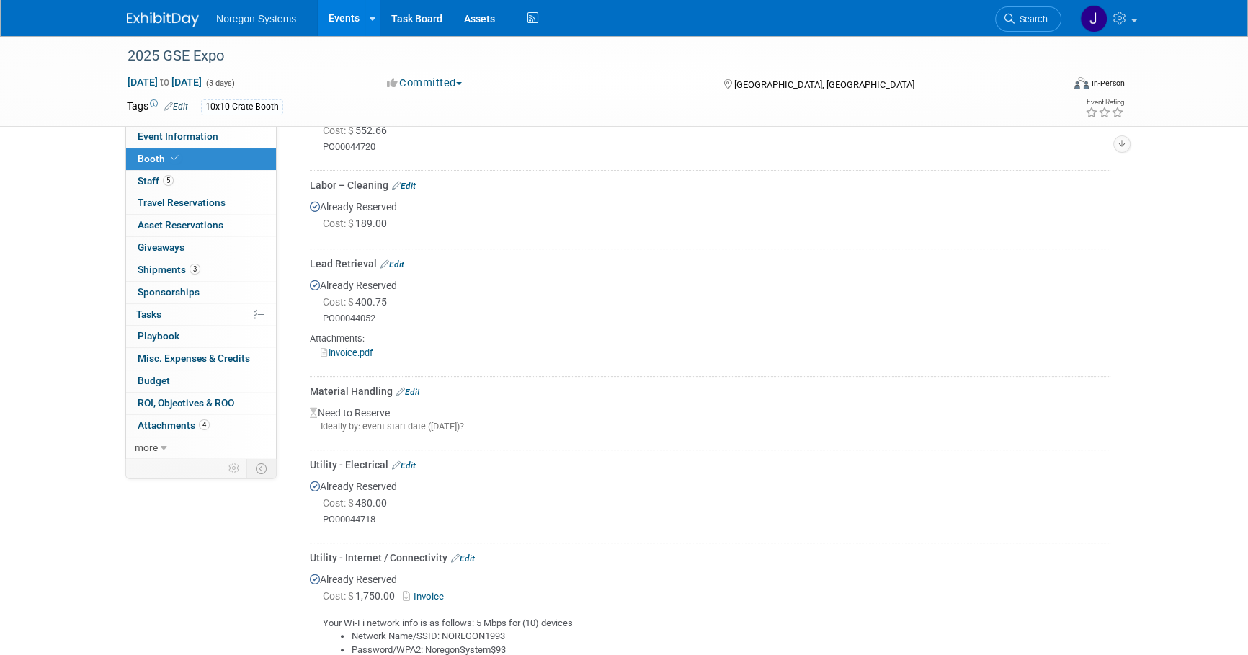
click at [403, 259] on link "Edit" at bounding box center [393, 264] width 24 height 10
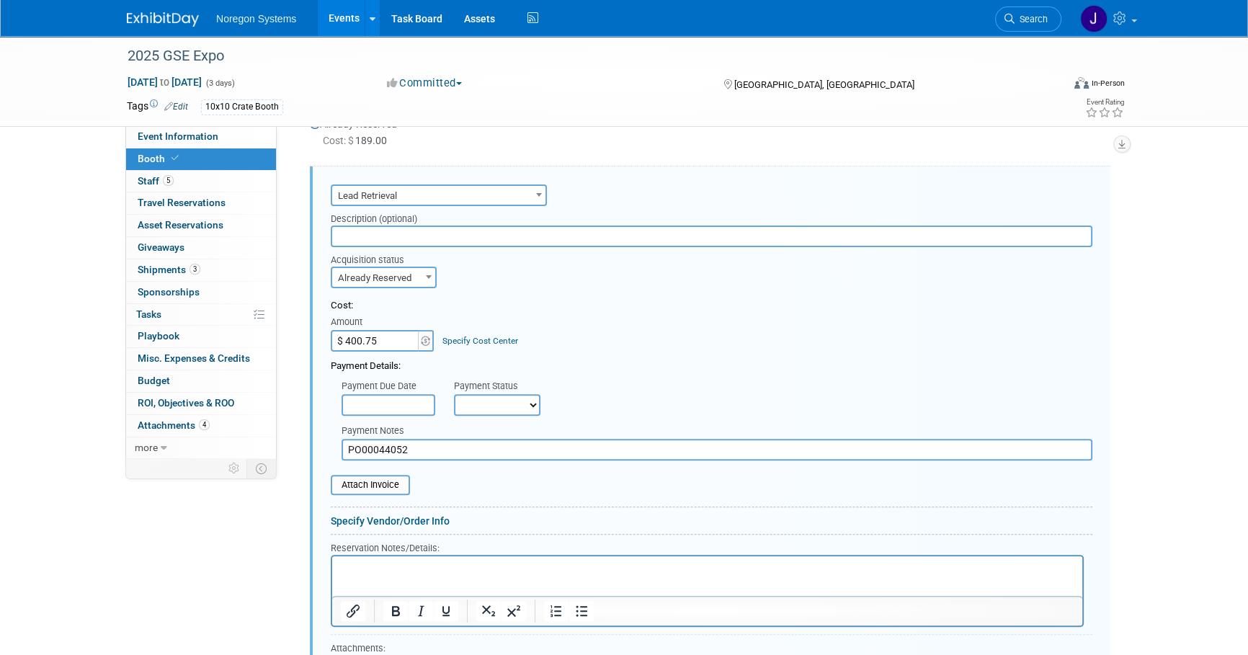
scroll to position [0, 0]
click at [390, 576] on html at bounding box center [707, 565] width 750 height 19
click at [390, 566] on p "Rich Text Area. Press ALT-0 for help." at bounding box center [708, 569] width 734 height 14
click at [340, 569] on body "Password = 283279" at bounding box center [707, 569] width 735 height 14
click at [448, 567] on p "User Name = NOR283279Password = 283279" at bounding box center [708, 569] width 734 height 14
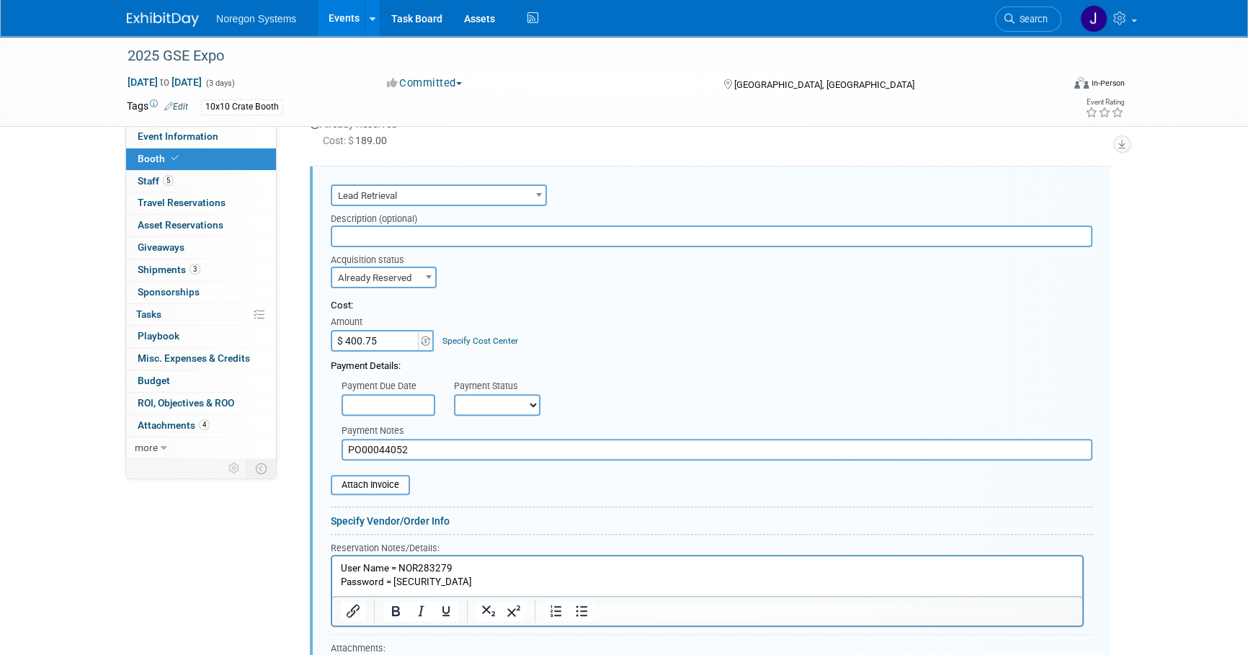
click at [488, 582] on p "Password = 283279" at bounding box center [708, 583] width 734 height 14
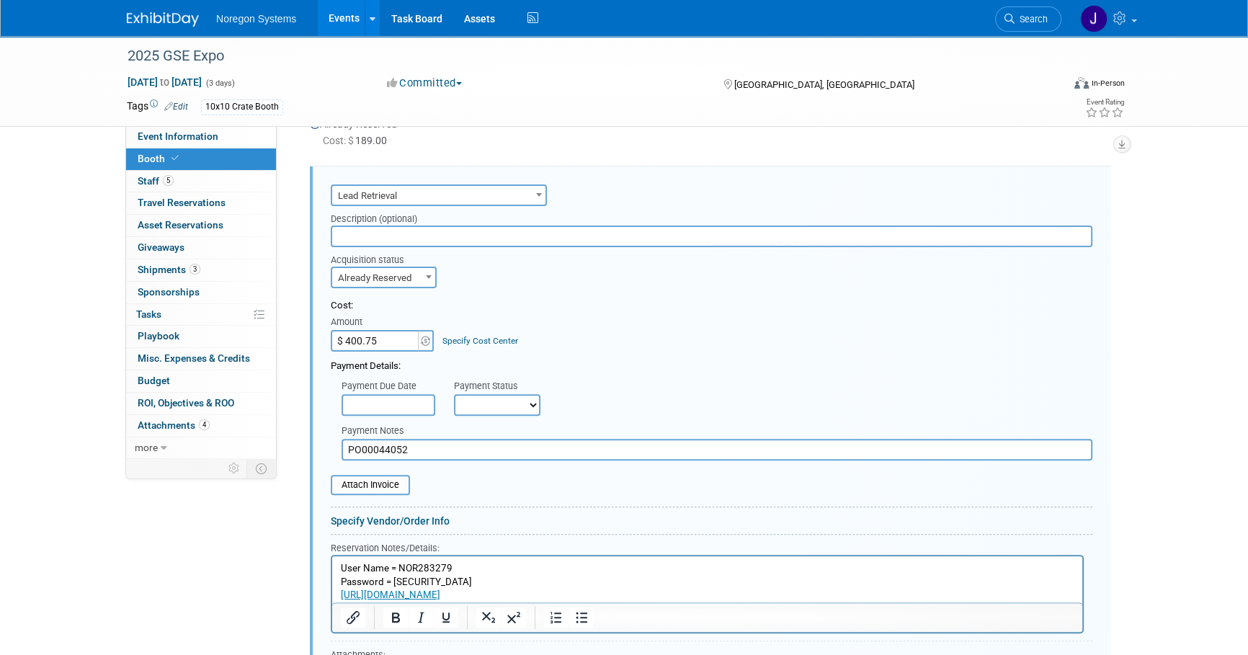
click at [507, 587] on p "Password = 283279" at bounding box center [708, 583] width 734 height 14
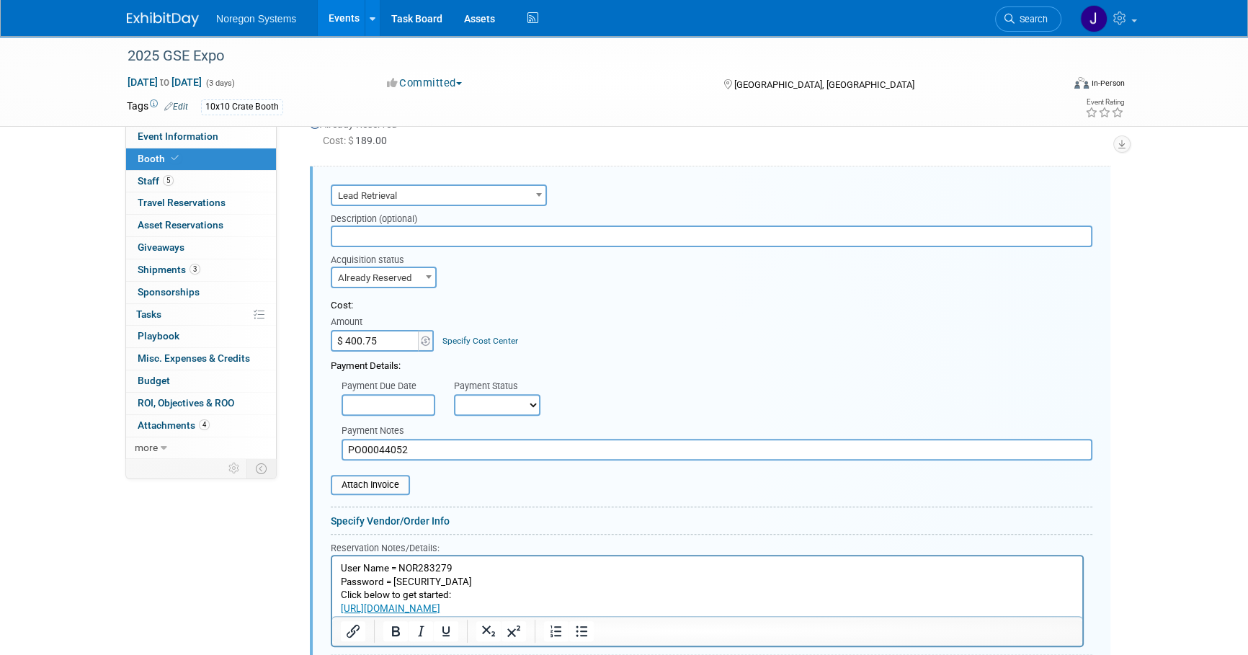
click at [431, 579] on p "Password = 283279" at bounding box center [708, 583] width 734 height 14
drag, startPoint x: 431, startPoint y: 579, endPoint x: 311, endPoint y: 561, distance: 121.7
click at [332, 561] on html "User Name = NOR283279 Password = 283279 Click below to get started: https://exp…" at bounding box center [707, 586] width 750 height 60
copy body "User Name = NOR283279 Password = 283279"
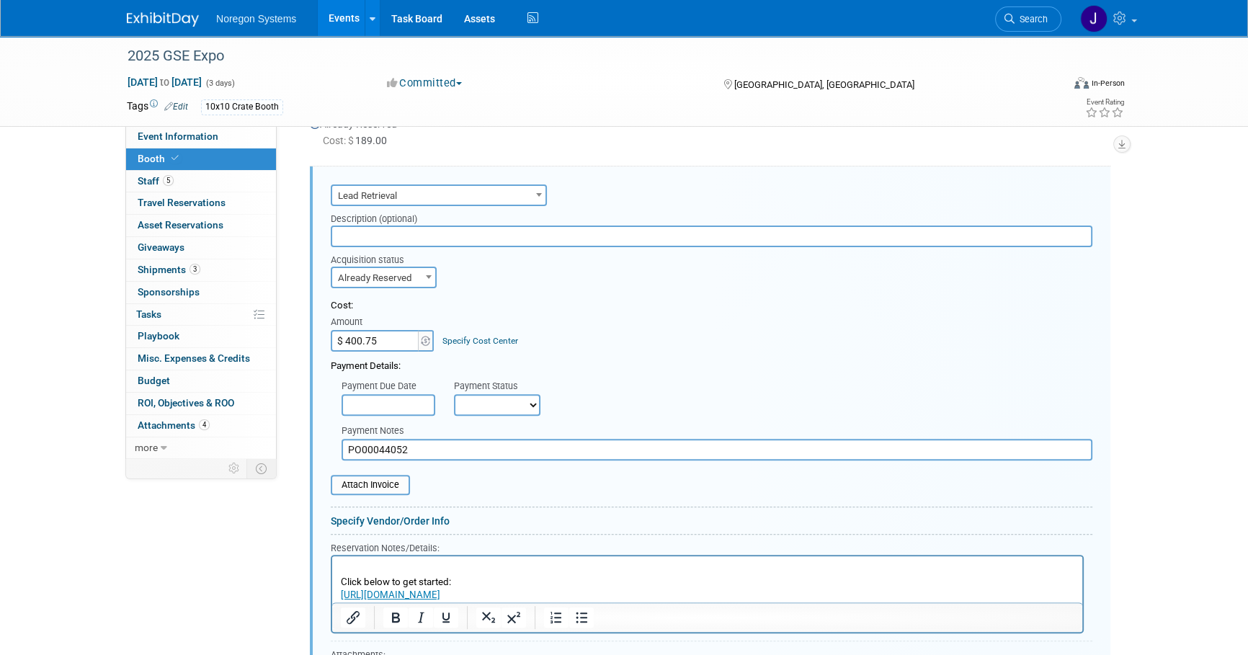
click at [341, 581] on p "Click below to get started:" at bounding box center [708, 583] width 734 height 14
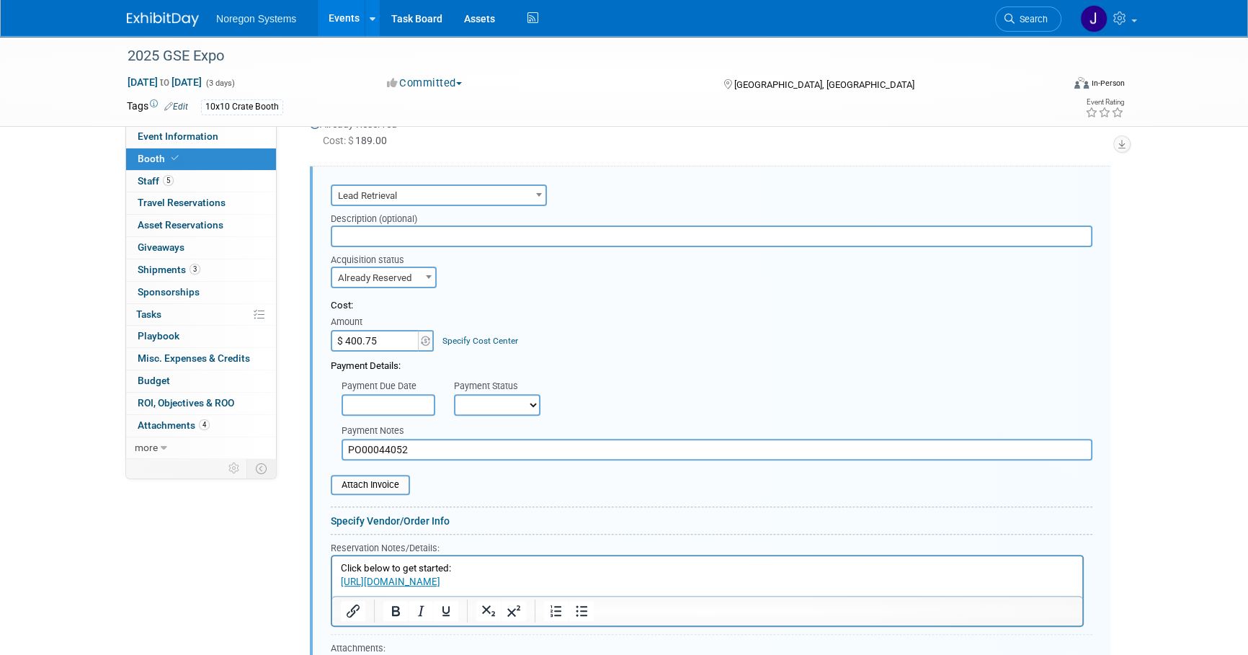
click at [608, 583] on p "https://expometrics.american-tradeshow.com/" at bounding box center [708, 583] width 734 height 14
click at [729, 577] on p "https://expometrics.american-tradeshow.com/﻿" at bounding box center [708, 583] width 734 height 14
click at [729, 579] on p "https://expometrics.american-tradeshow.com/﻿" at bounding box center [708, 583] width 734 height 14
click at [374, 563] on p "Click below to get started:" at bounding box center [708, 569] width 734 height 14
click at [566, 582] on p "https://expometrics.american-tradeshow.com/" at bounding box center [708, 583] width 734 height 14
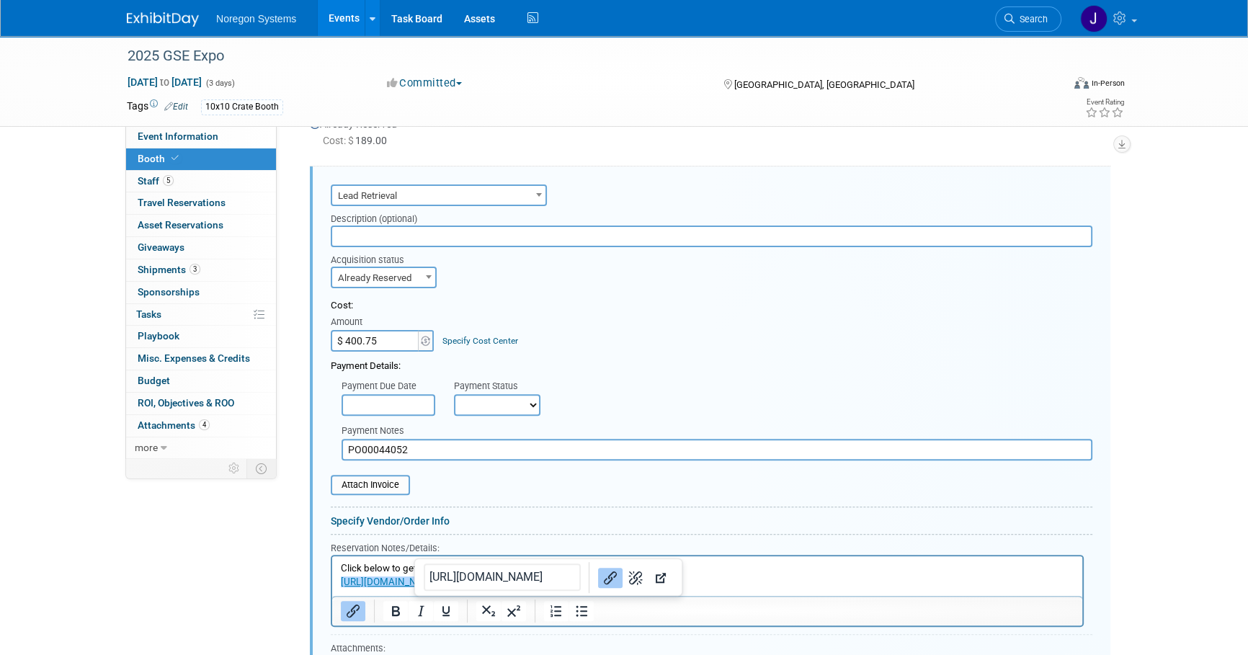
click at [338, 589] on html "Click below to get started: https://expometrics.american-tradeshow.com/﻿" at bounding box center [707, 572] width 750 height 32
click at [783, 578] on p "﻿https://expometrics.american-tradeshow.com/" at bounding box center [708, 583] width 734 height 14
click at [784, 572] on p "Click below to get started:" at bounding box center [708, 569] width 734 height 14
click at [579, 585] on p "https://expometrics.american-tradeshow.com/" at bounding box center [708, 583] width 734 height 14
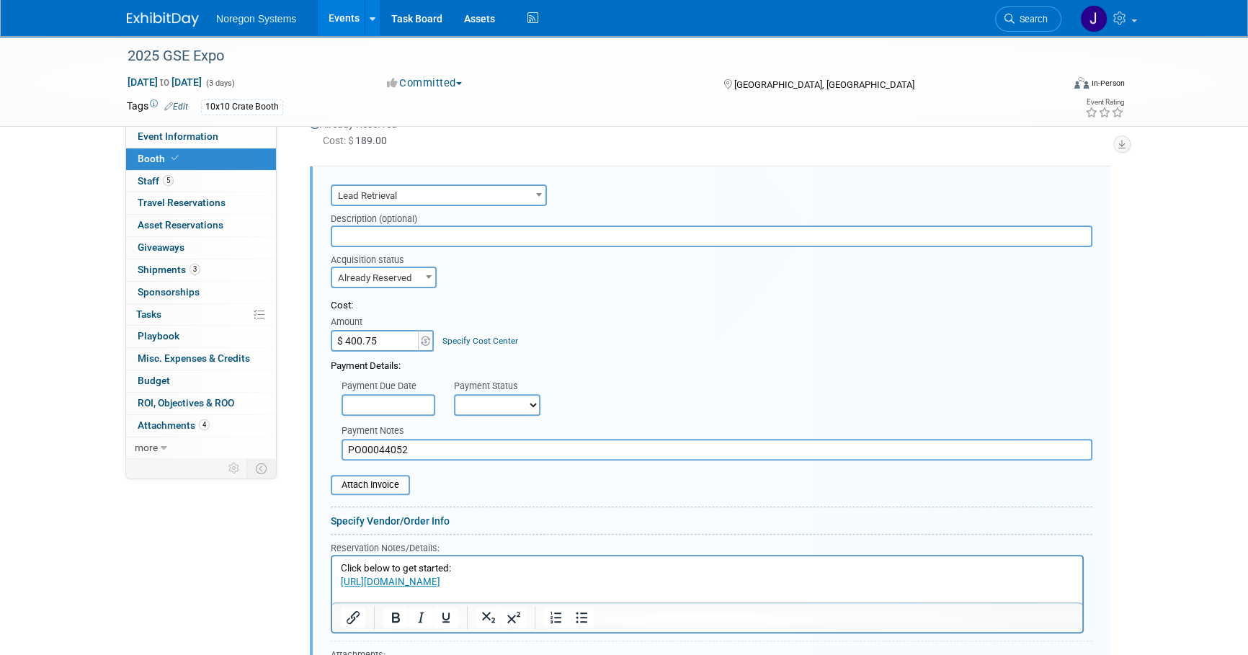
paste body "Rich Text Area. Press ALT-0 for help."
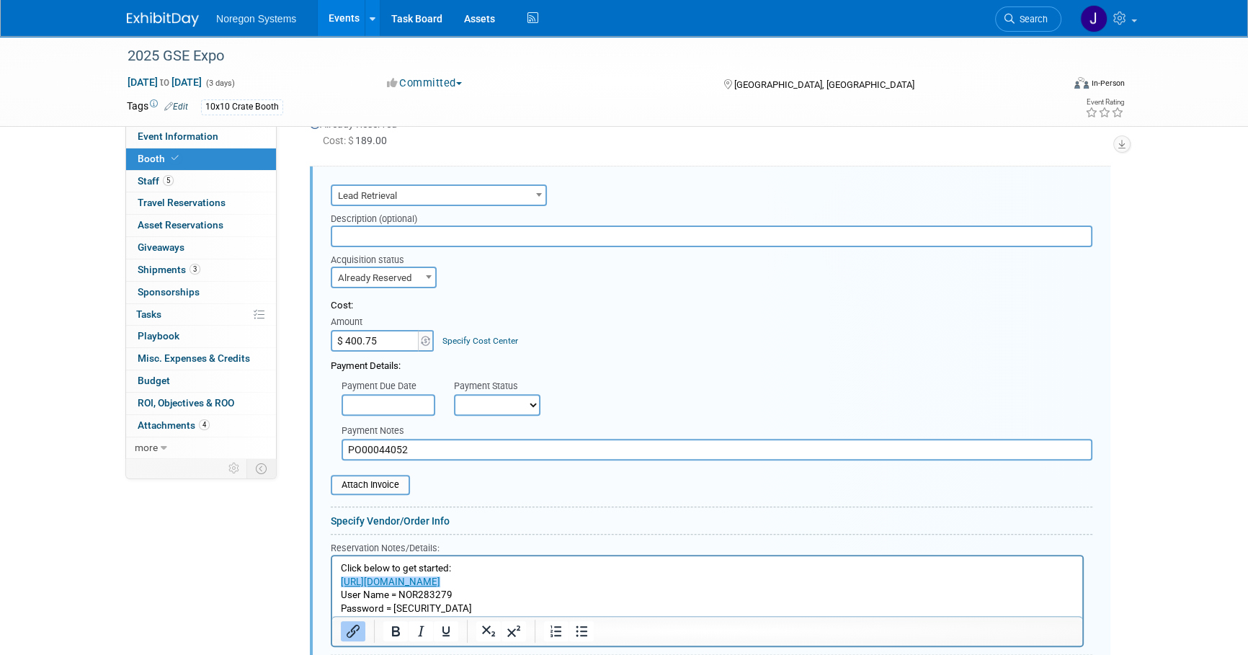
click at [559, 584] on p "https://expometrics.american-tradeshow.com/ ﻿" at bounding box center [708, 583] width 734 height 14
click at [561, 579] on p "https://expometrics.american-tradeshow.com/﻿" at bounding box center [708, 583] width 734 height 14
click at [764, 610] on p "Password = 283279" at bounding box center [708, 610] width 734 height 14
click at [543, 569] on p "Click below to get started:" at bounding box center [708, 569] width 734 height 14
click at [547, 579] on p "https://expometrics.american-tradeshow.com/" at bounding box center [708, 583] width 734 height 14
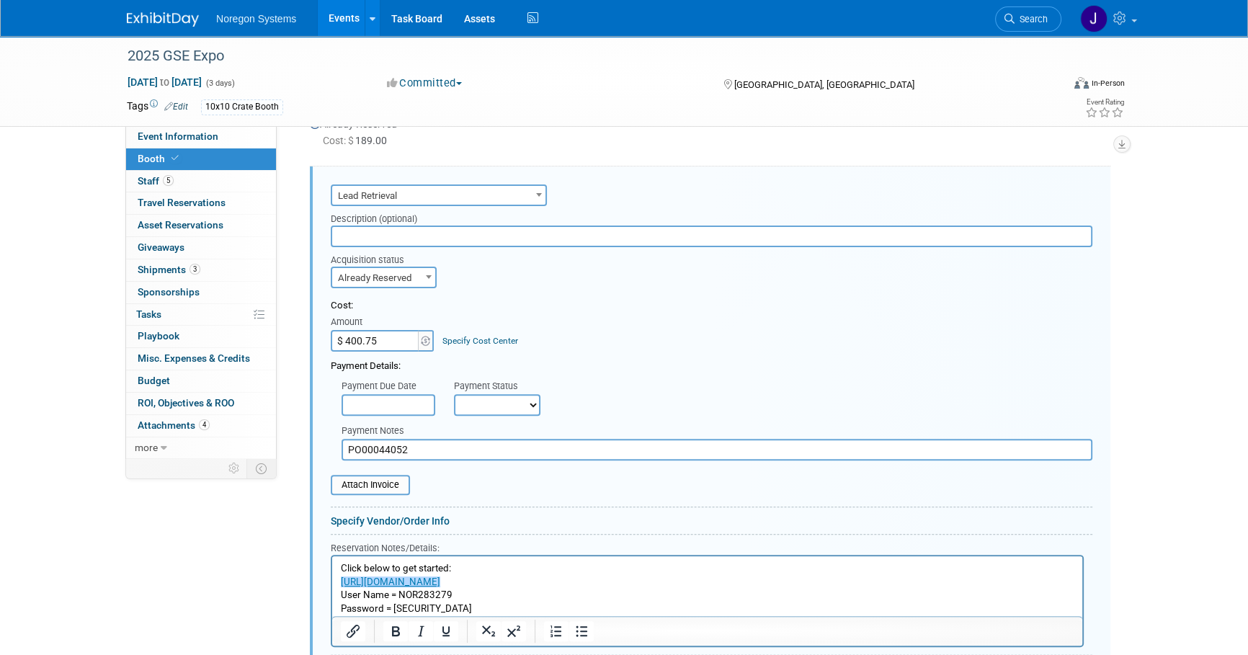
click at [615, 589] on p "User Name = NOR283279" at bounding box center [708, 596] width 734 height 14
drag, startPoint x: 563, startPoint y: 582, endPoint x: 654, endPoint y: 1133, distance: 558.2
click at [332, 580] on html "Click below to get started: https://expometrics.american-tradeshow.com﻿ User Na…" at bounding box center [707, 586] width 750 height 60
click at [368, 580] on p "Rich Text Area. Press ALT-0 for help." at bounding box center [708, 583] width 734 height 14
click at [613, 591] on p "User Name = NOR283279" at bounding box center [708, 596] width 734 height 14
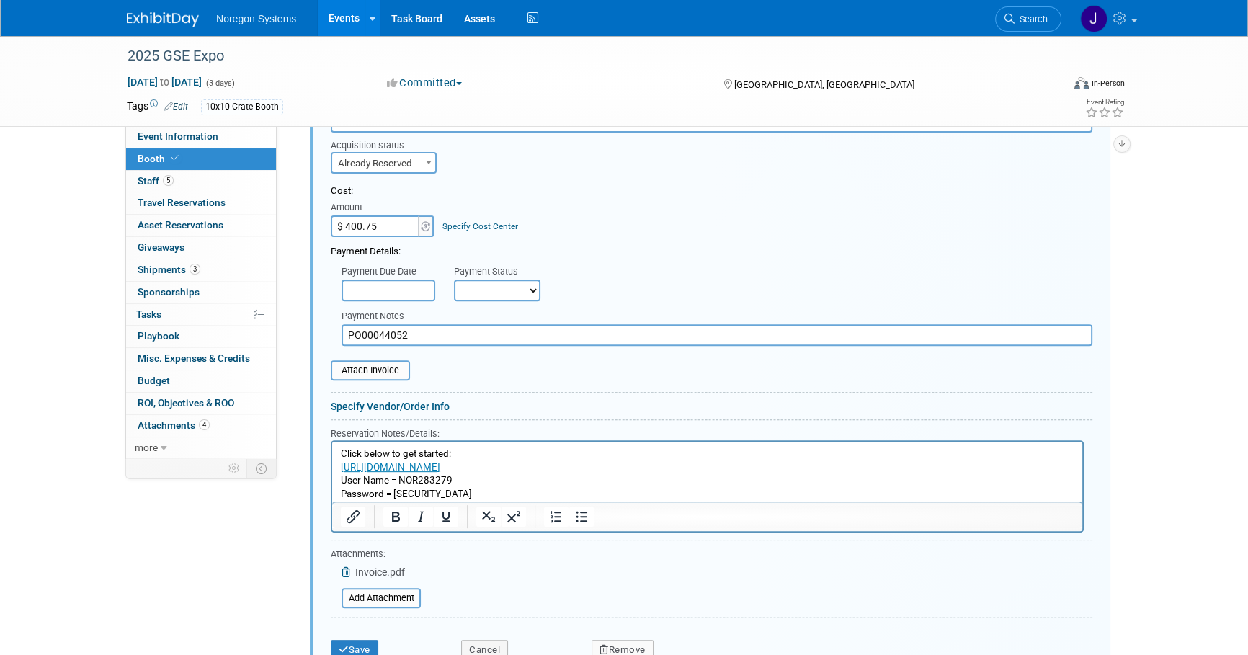
scroll to position [607, 0]
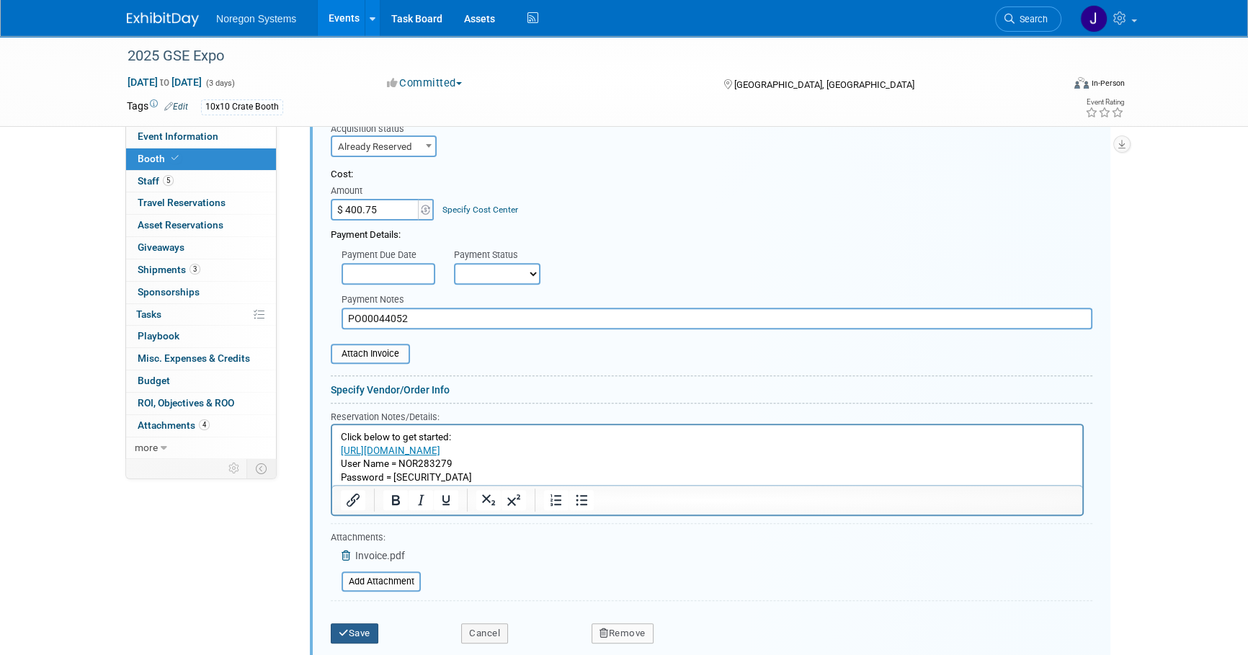
click at [359, 634] on button "Save" at bounding box center [355, 633] width 48 height 20
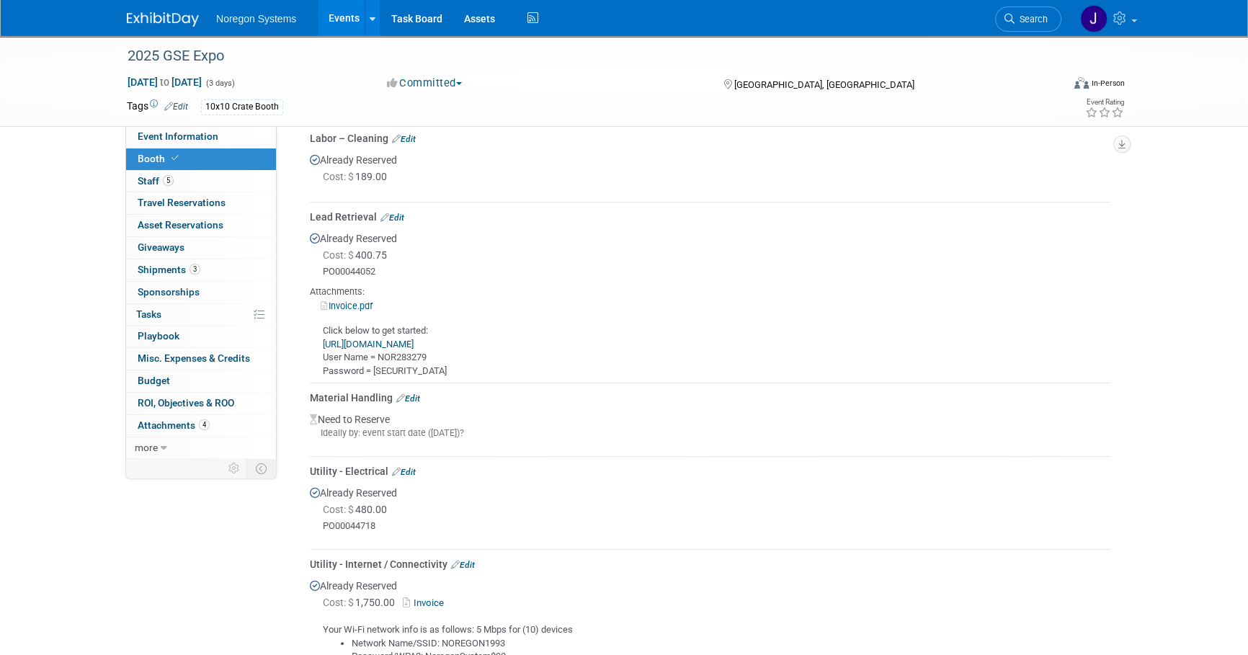
scroll to position [411, 0]
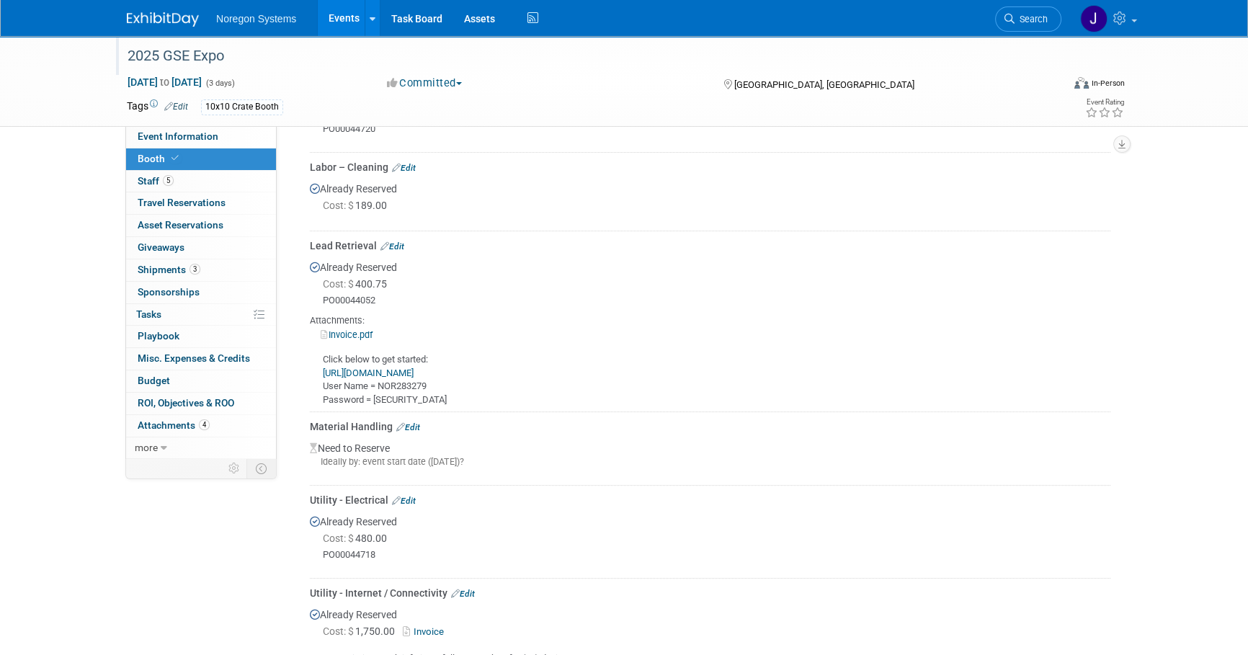
click at [232, 58] on div "2025 GSE Expo" at bounding box center [582, 56] width 918 height 26
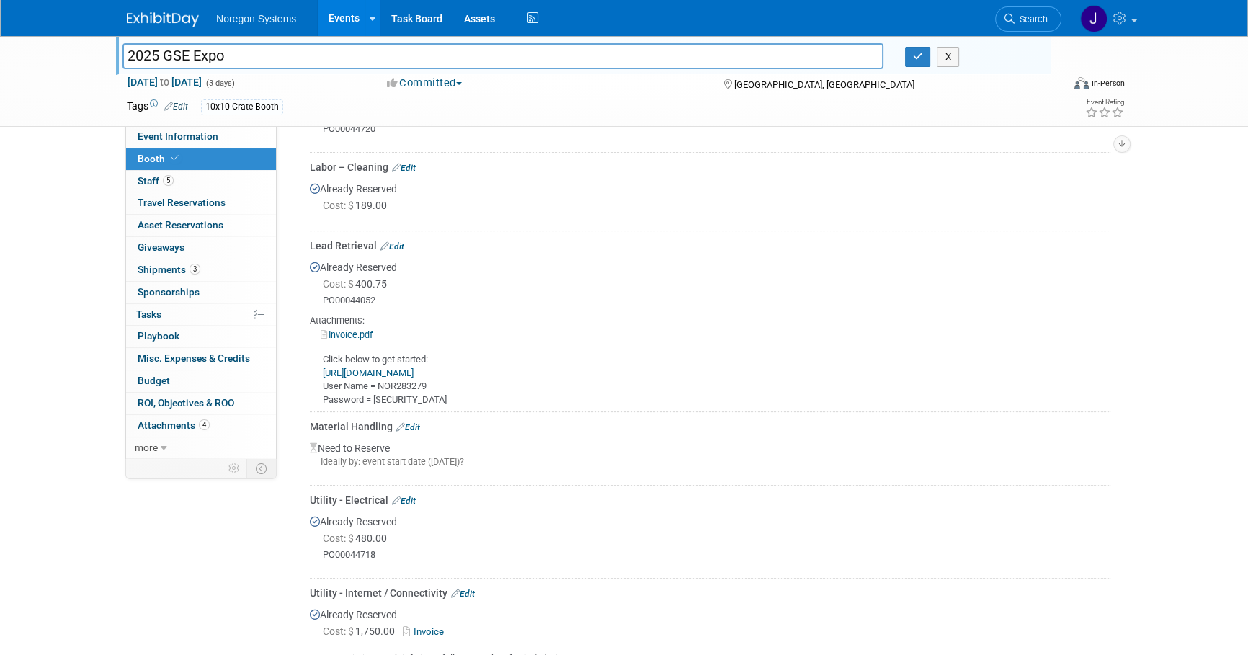
click at [60, 55] on div "2025 GSE Expo 2025 GSE Expo X Sep 16, 2025 to Sep 18, 2025 (3 days) Sep 16, 202…" at bounding box center [624, 81] width 1248 height 91
drag, startPoint x: 489, startPoint y: 272, endPoint x: 403, endPoint y: 268, distance: 85.9
click at [489, 272] on div "Already Reserved Cost: $ 400.75 PO00044052 Attachments: Invoice.pdf User Name =…" at bounding box center [710, 330] width 801 height 154
drag, startPoint x: 373, startPoint y: 244, endPoint x: 293, endPoint y: 241, distance: 80.0
click at [293, 241] on div "Event Information Event Info Booth Booth 5 Staff 5 Staff 0 Travel Reservations …" at bounding box center [624, 171] width 1016 height 1093
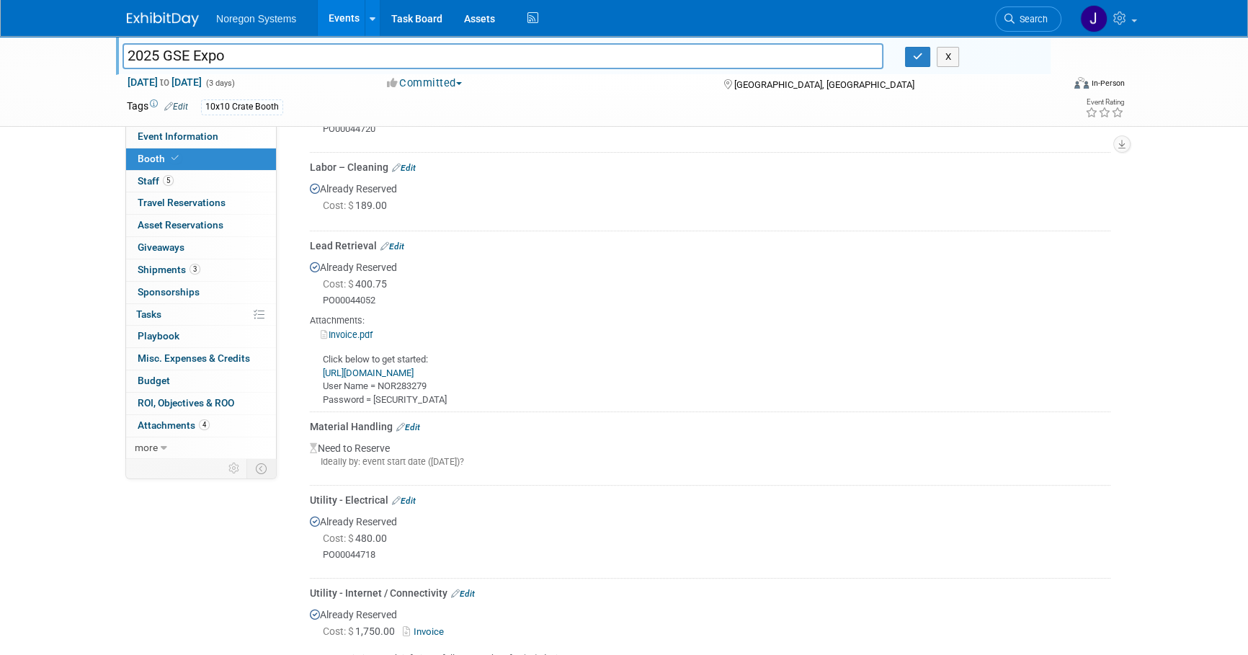
click at [338, 248] on div "Lead Retrieval Edit" at bounding box center [710, 246] width 801 height 14
drag, startPoint x: 374, startPoint y: 241, endPoint x: 301, endPoint y: 245, distance: 72.9
click at [301, 245] on div "Carpet / Flooring Edit Already Reserved Cost: $ 552.66" at bounding box center [708, 381] width 827 height 651
copy div "Lead Retrieval"
click at [478, 288] on div "Cost: $ 400.75" at bounding box center [717, 284] width 788 height 14
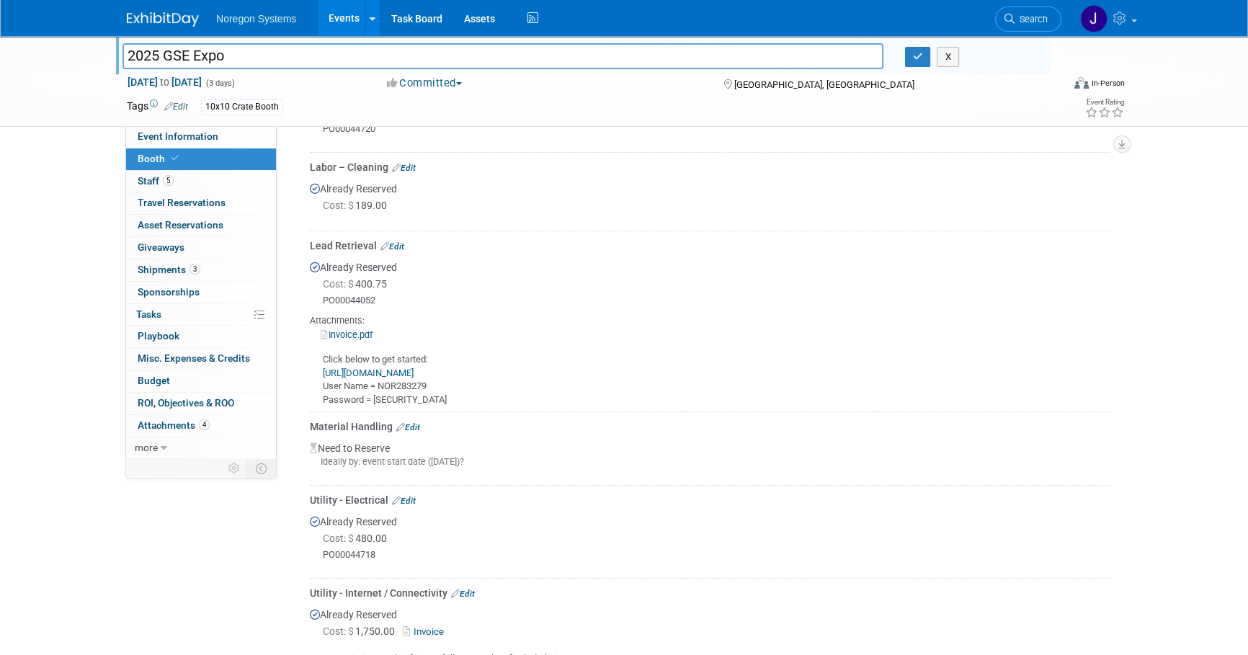
drag, startPoint x: 417, startPoint y: 397, endPoint x: 324, endPoint y: 357, distance: 102.0
click at [324, 357] on div "Click below to get started: https://expometrics.american-tradeshow.com/ User Na…" at bounding box center [710, 374] width 801 height 65
copy div "Click below to get started: https://expometrics.american-tradeshow.com/ User Na…"
click at [172, 14] on img at bounding box center [163, 19] width 72 height 14
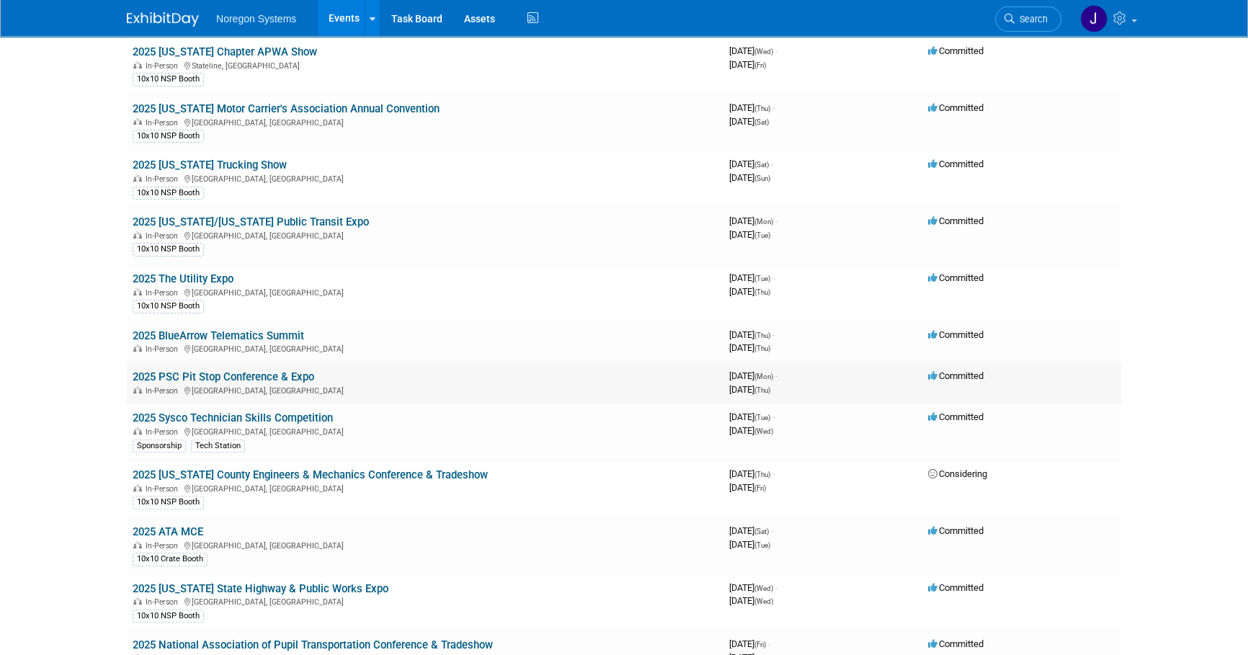
scroll to position [524, 0]
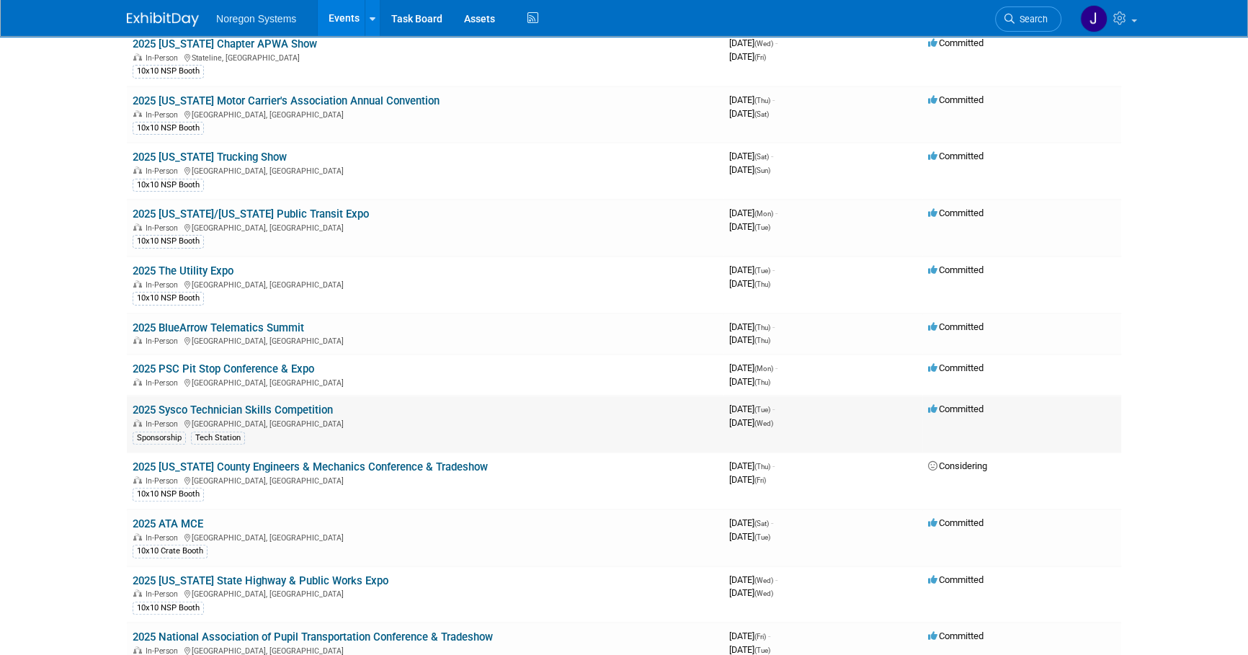
click at [262, 404] on link "2025 Sysco Technician Skills Competition" at bounding box center [233, 410] width 200 height 13
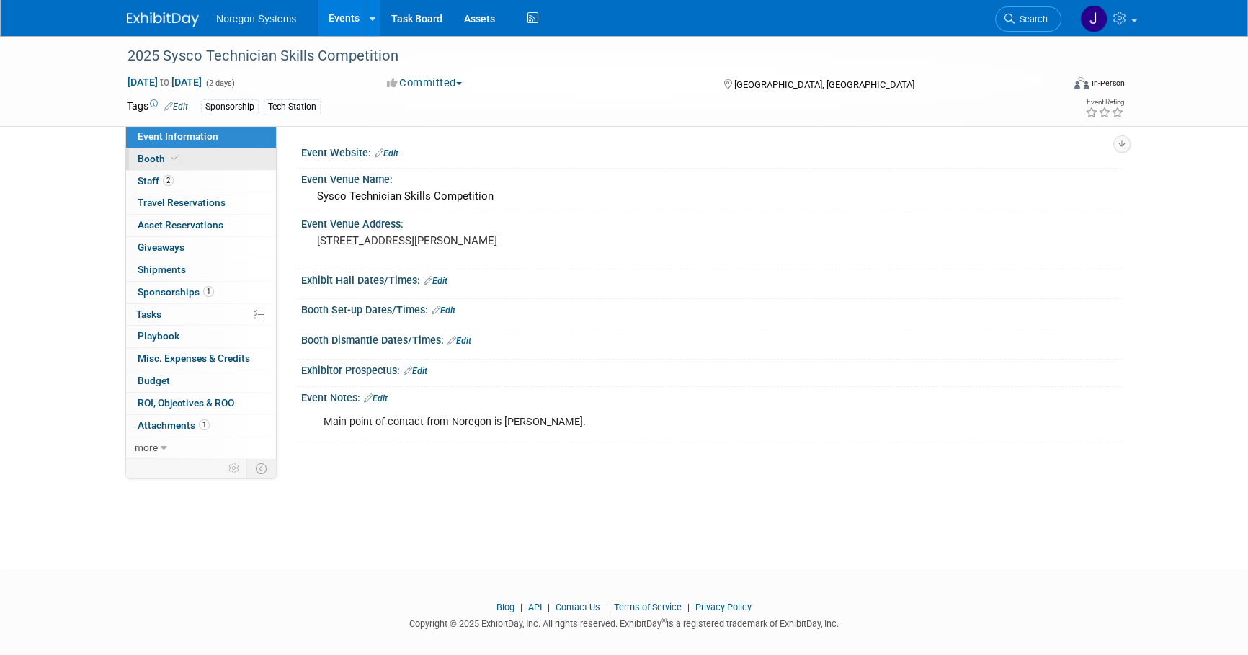
click at [201, 163] on link "Booth" at bounding box center [201, 159] width 150 height 22
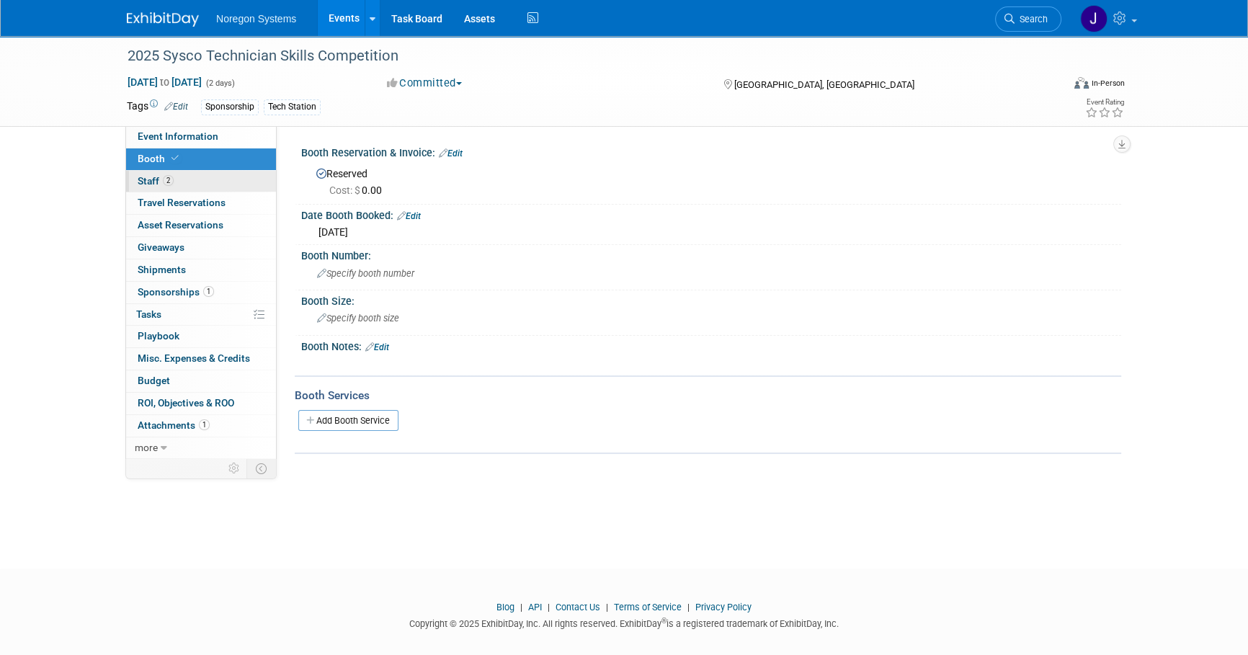
click at [210, 179] on link "2 Staff 2" at bounding box center [201, 182] width 150 height 22
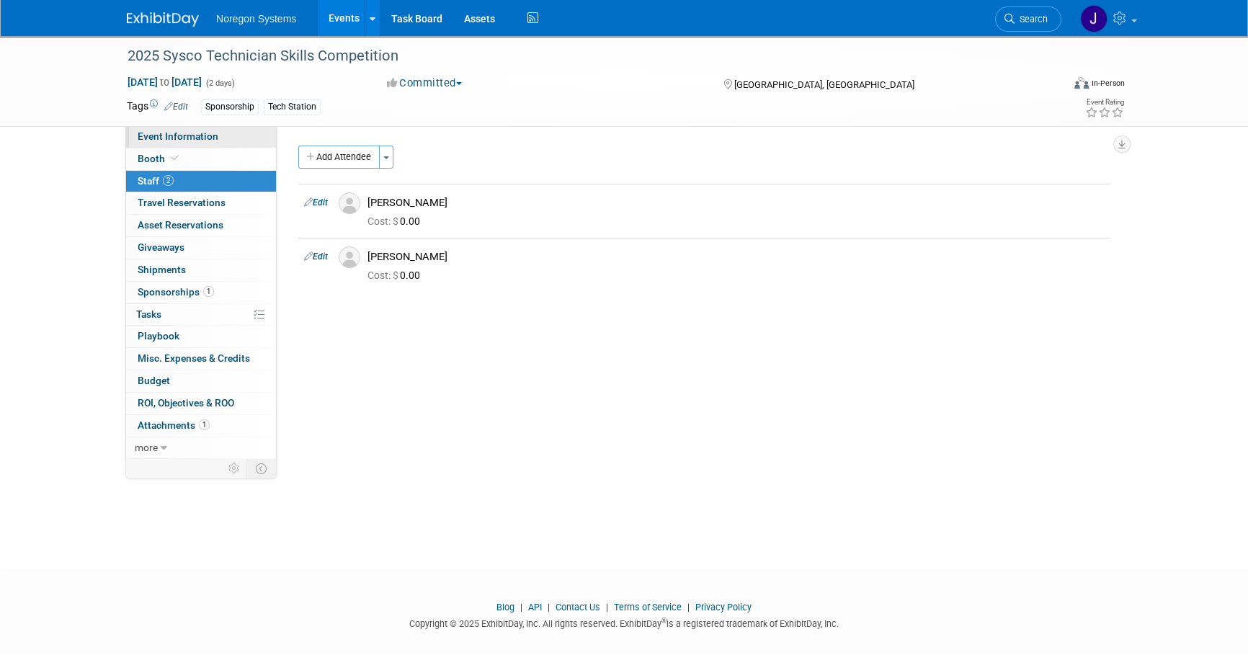
click at [247, 137] on link "Event Information" at bounding box center [201, 137] width 150 height 22
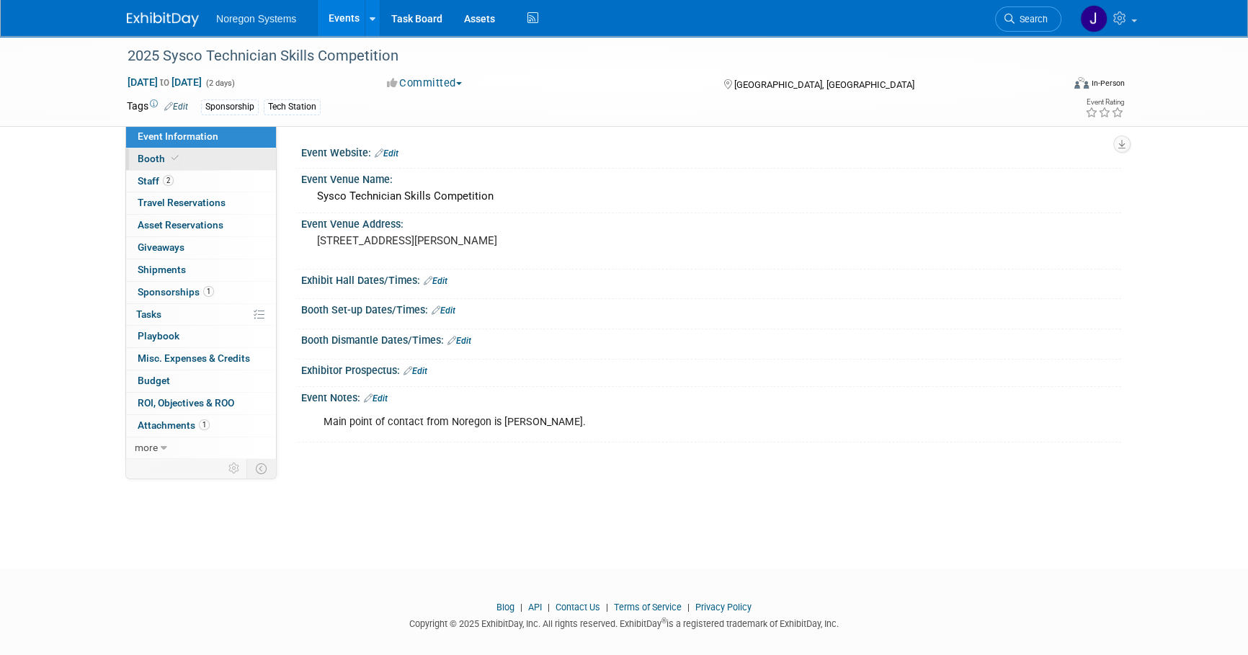
click at [245, 159] on link "Booth" at bounding box center [201, 159] width 150 height 22
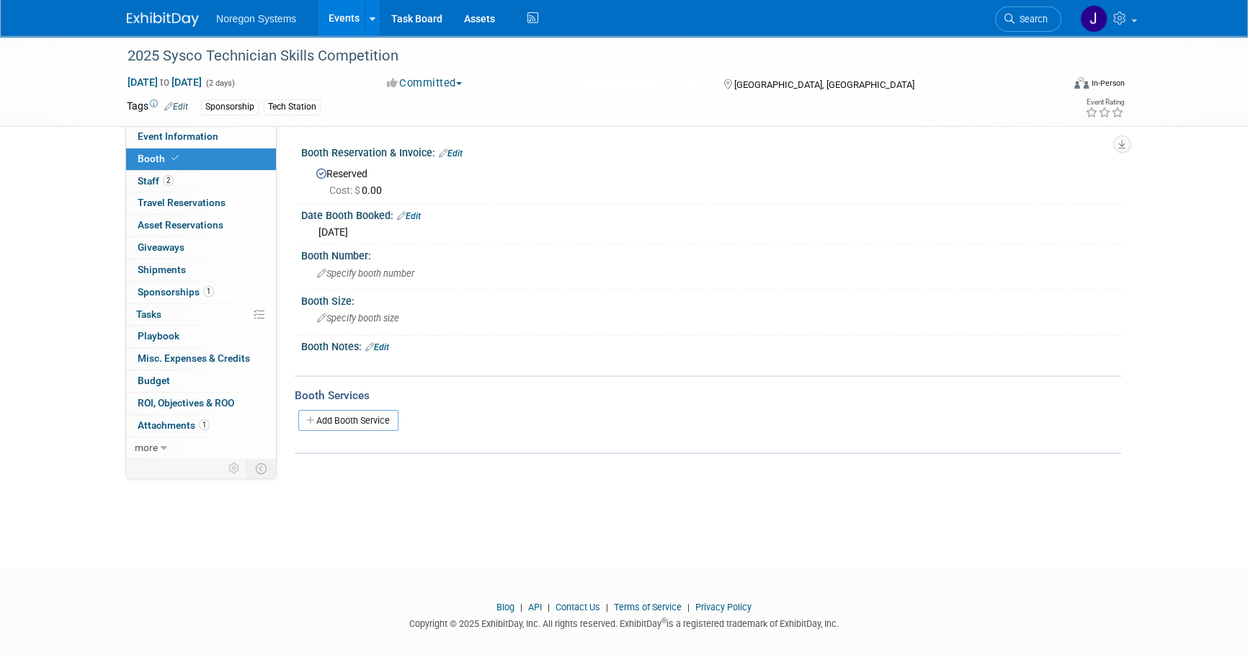
click at [167, 17] on img at bounding box center [163, 19] width 72 height 14
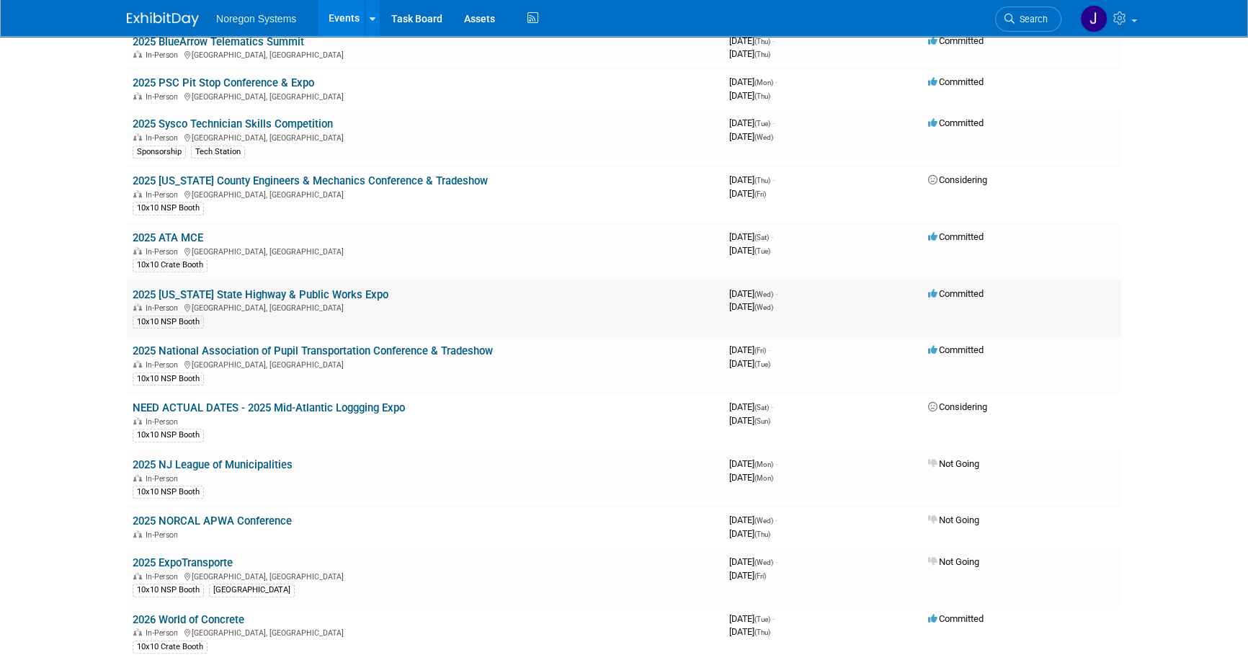
scroll to position [917, 0]
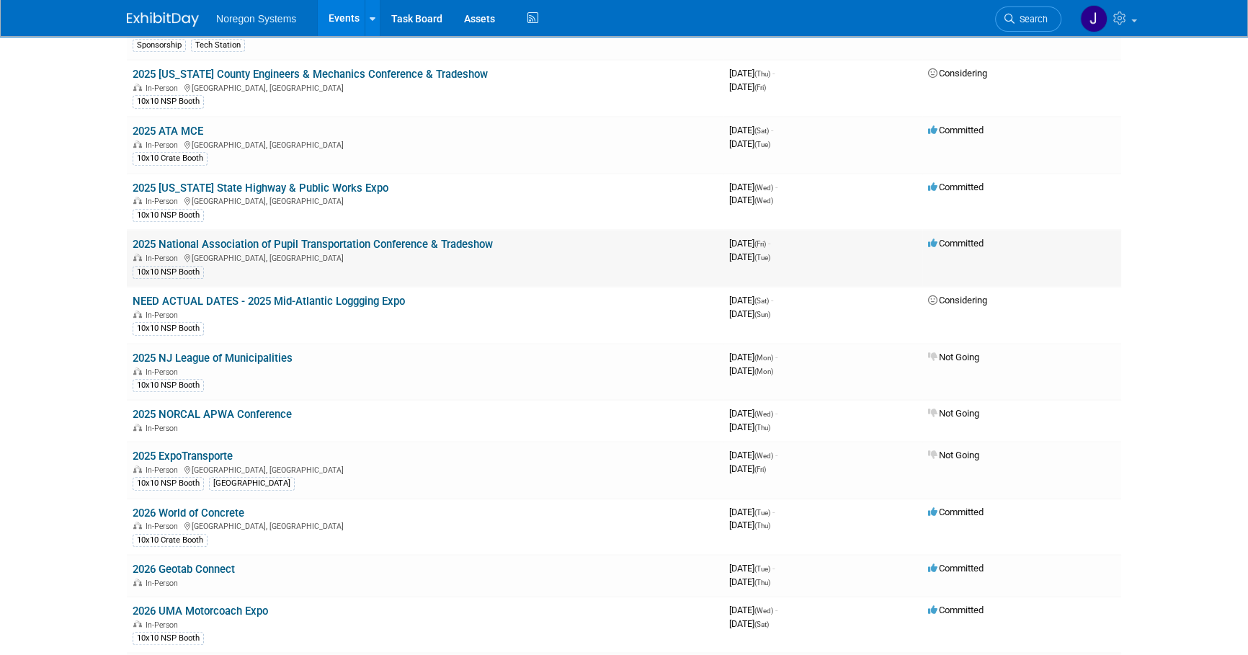
click at [262, 238] on link "2025 National Association of Pupil Transportation Conference & Tradeshow" at bounding box center [313, 244] width 360 height 13
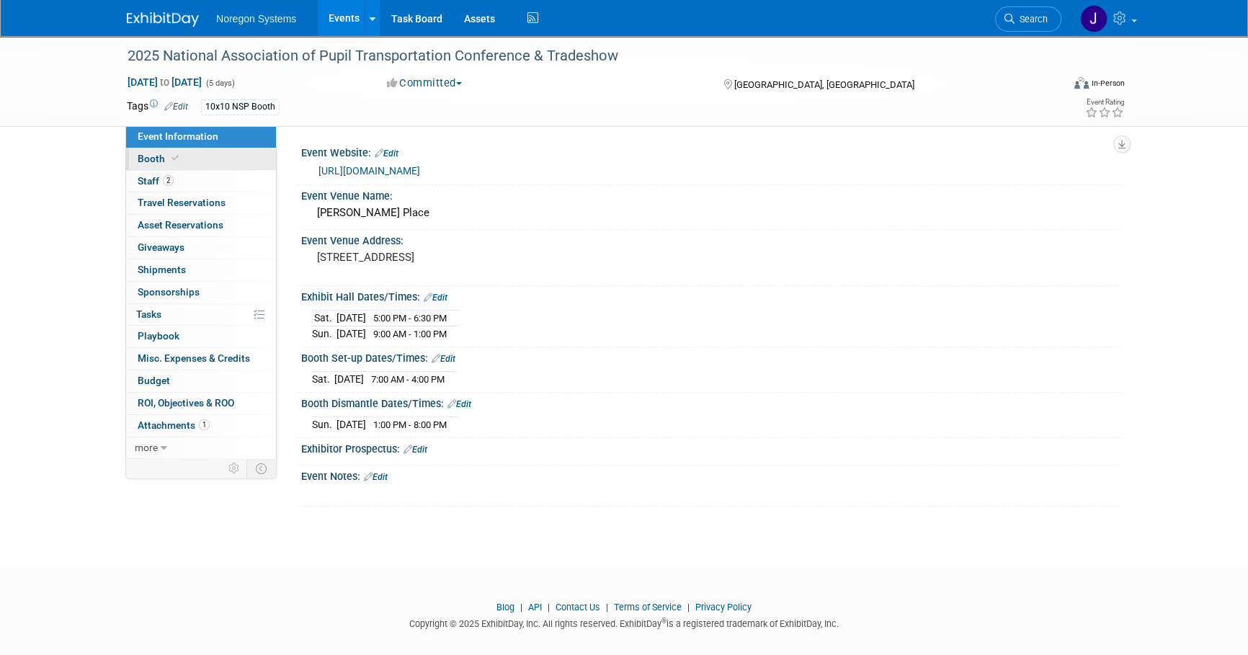
click at [222, 156] on link "Booth" at bounding box center [201, 159] width 150 height 22
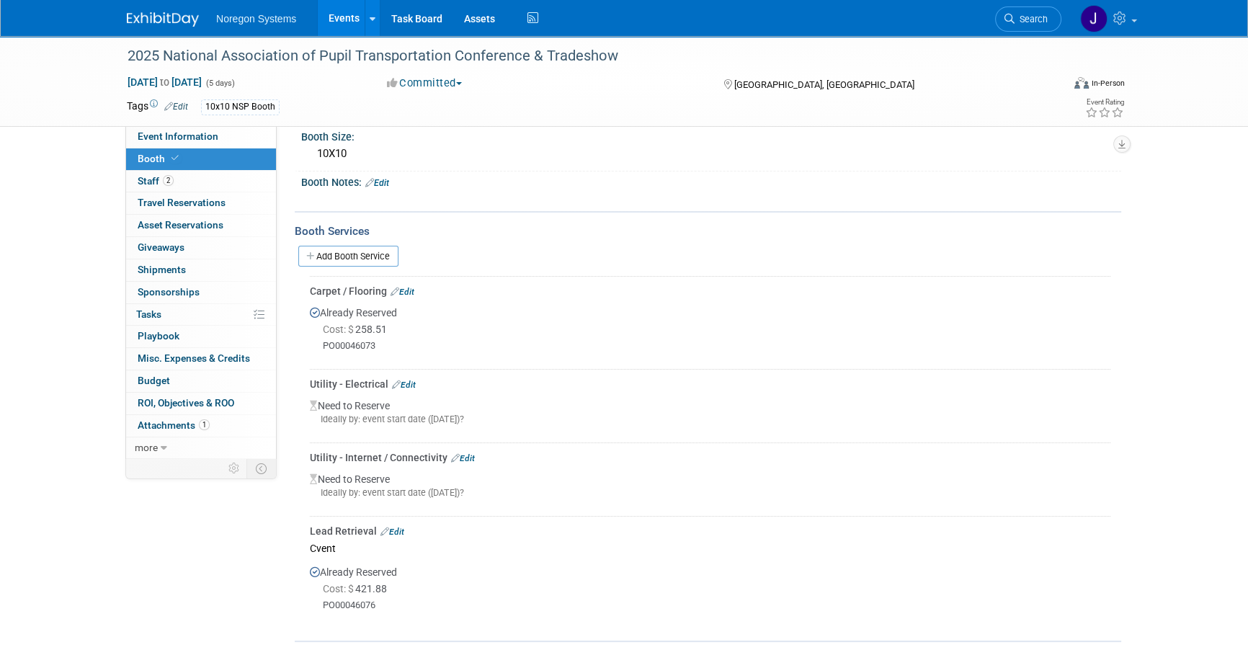
scroll to position [196, 0]
click at [409, 378] on link "Edit" at bounding box center [404, 383] width 24 height 10
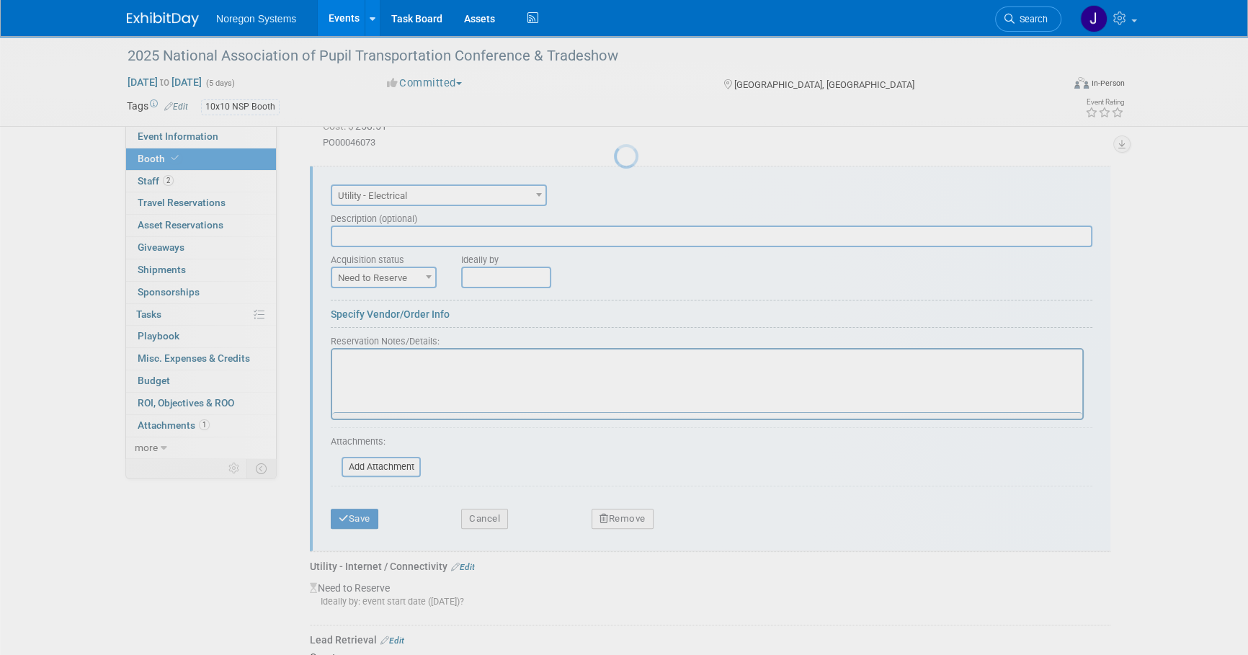
scroll to position [0, 0]
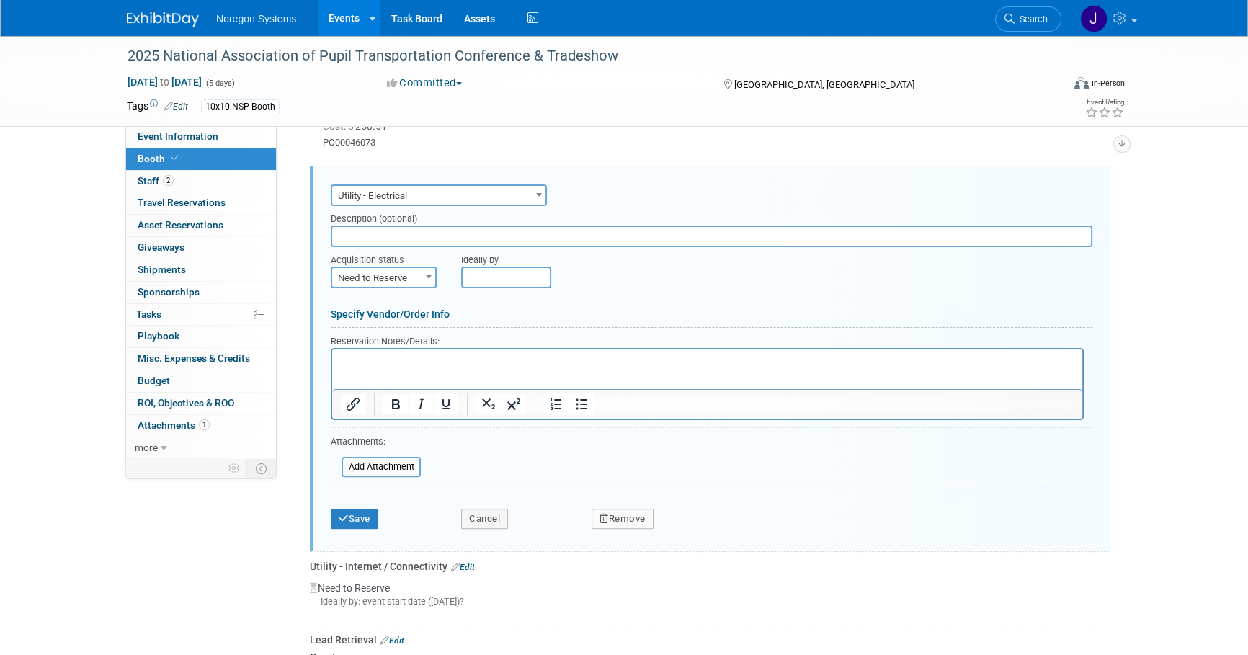
click at [417, 231] on input "text" at bounding box center [712, 237] width 762 height 22
type input "100.00"
click at [383, 281] on span "Need to Reserve" at bounding box center [383, 278] width 103 height 20
drag, startPoint x: 384, startPoint y: 311, endPoint x: 417, endPoint y: 373, distance: 70.0
select select "2"
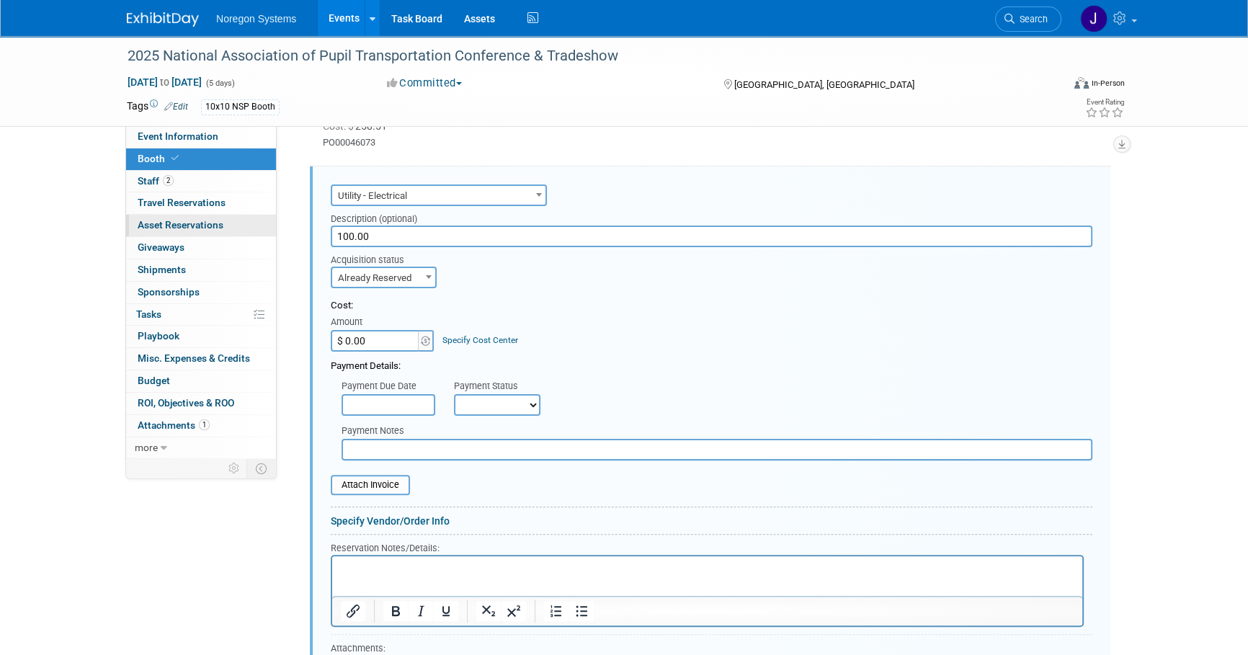
drag, startPoint x: 389, startPoint y: 229, endPoint x: 200, endPoint y: 225, distance: 189.6
click at [200, 225] on div "Event Information Event Info Booth Booth 2 Staff 2 Staff 0 Travel Reservations …" at bounding box center [624, 298] width 1016 height 1320
type input "$ 100.00"
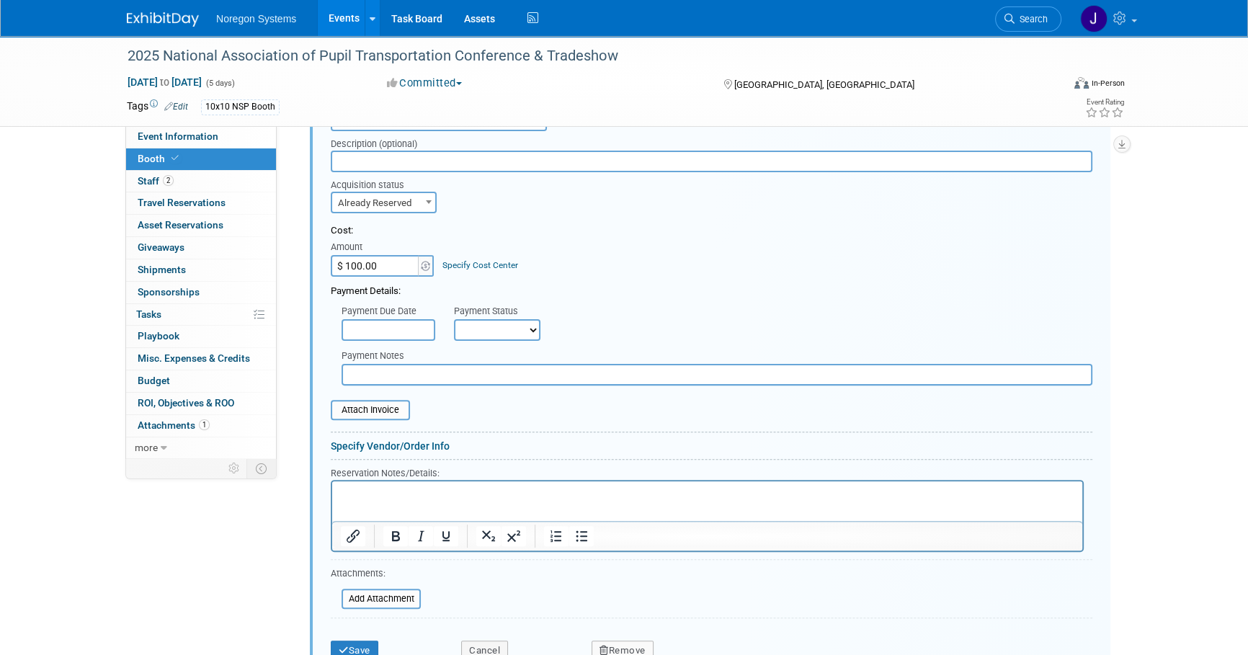
scroll to position [595, 0]
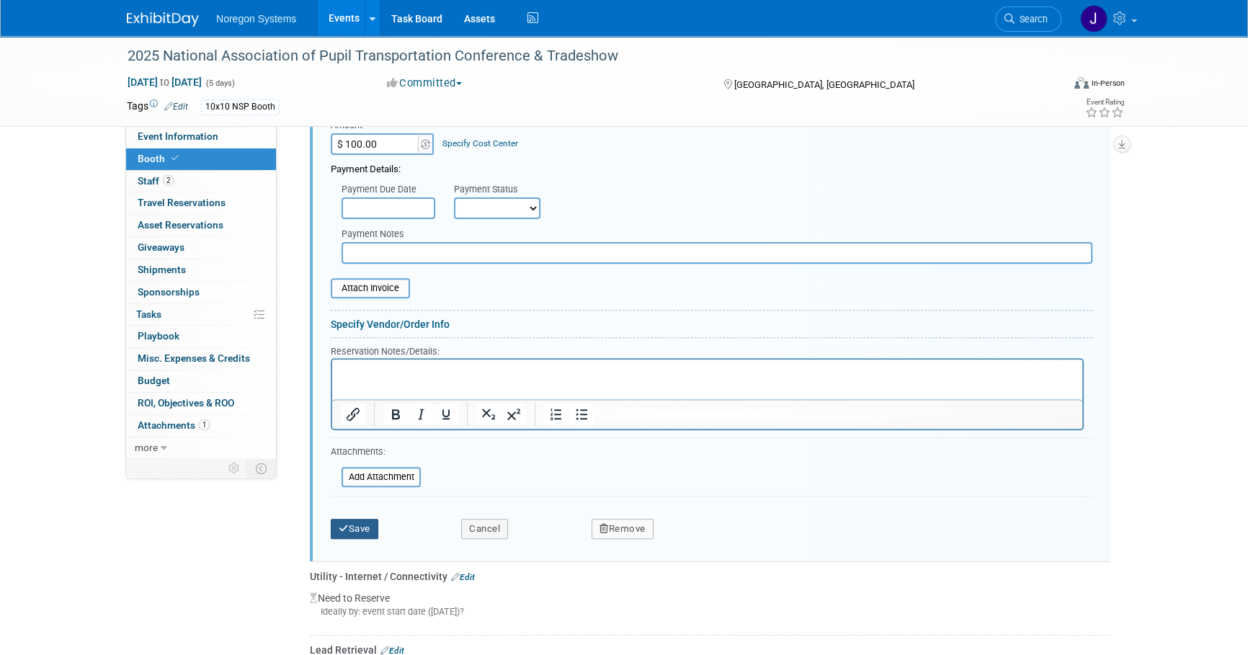
click at [365, 525] on button "Save" at bounding box center [355, 529] width 48 height 20
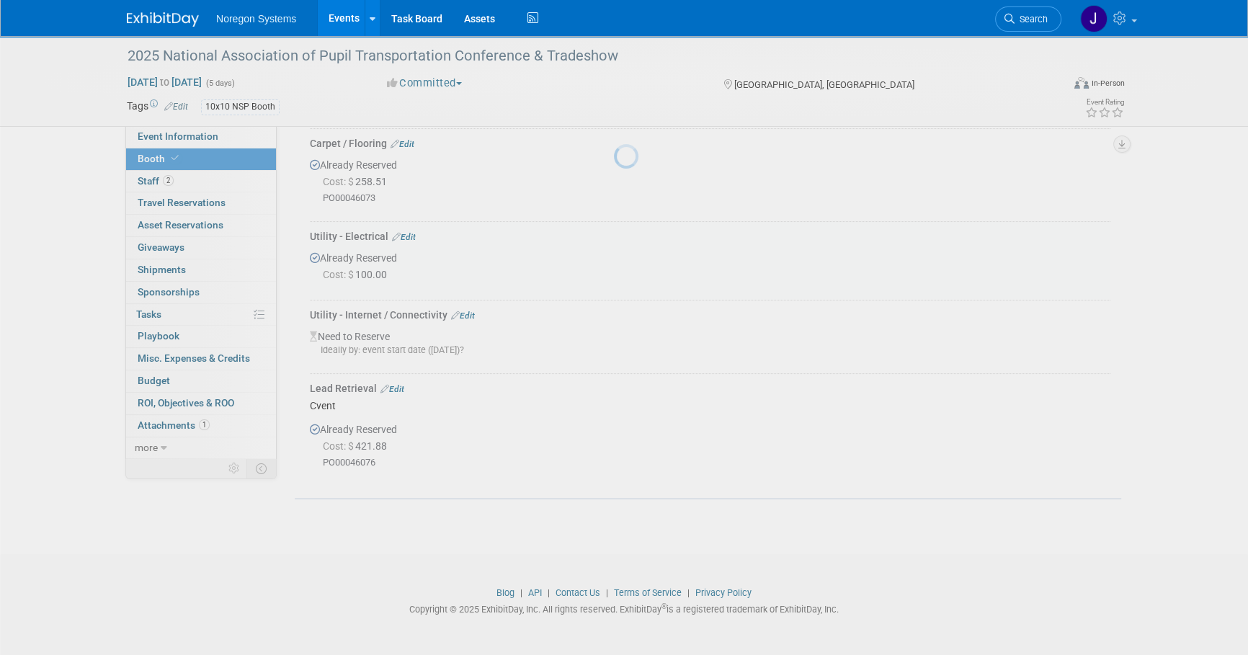
scroll to position [339, 0]
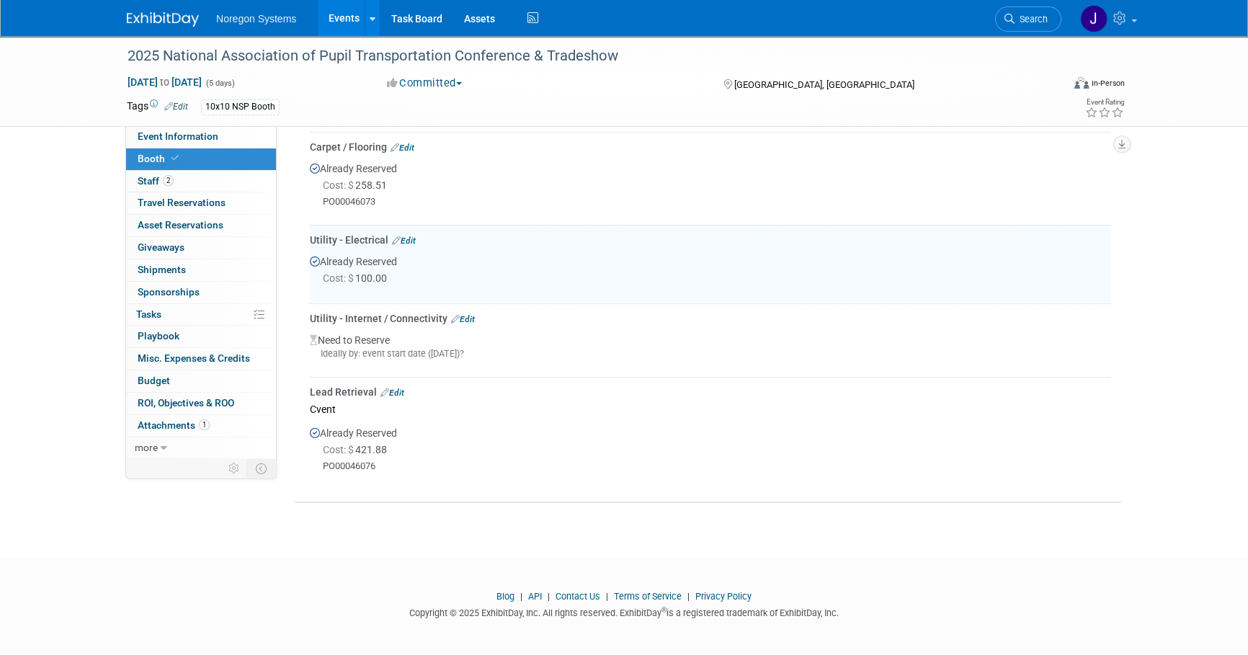
click at [467, 316] on link "Edit" at bounding box center [463, 319] width 24 height 10
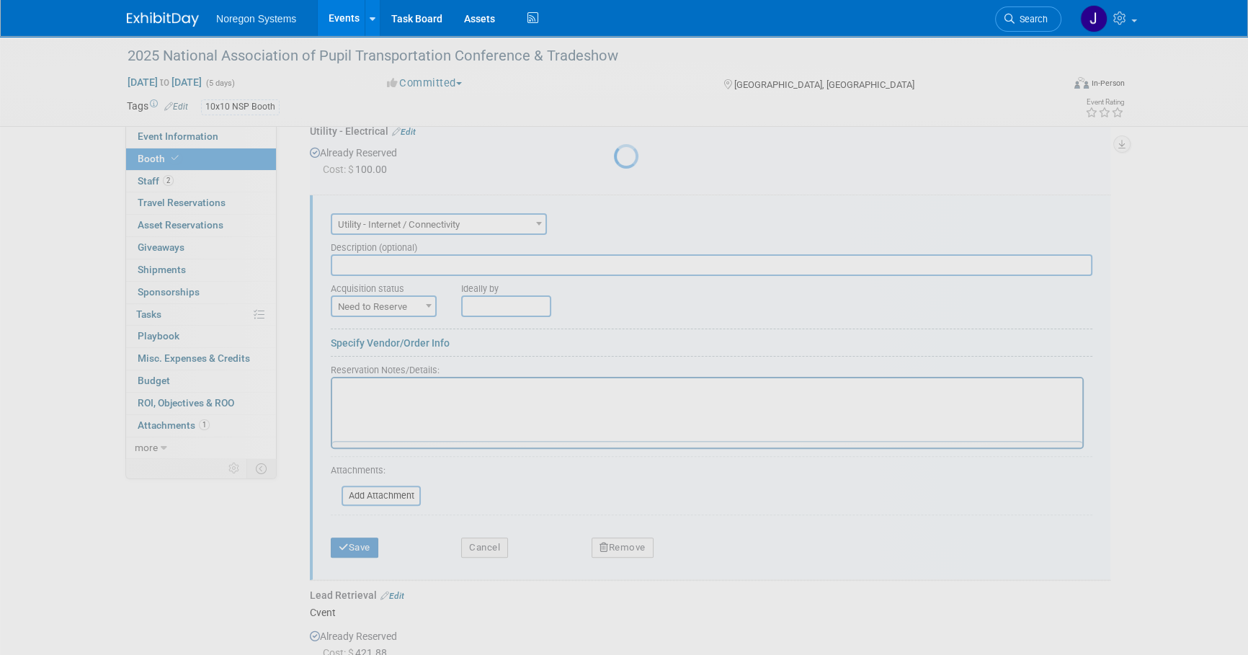
scroll to position [476, 0]
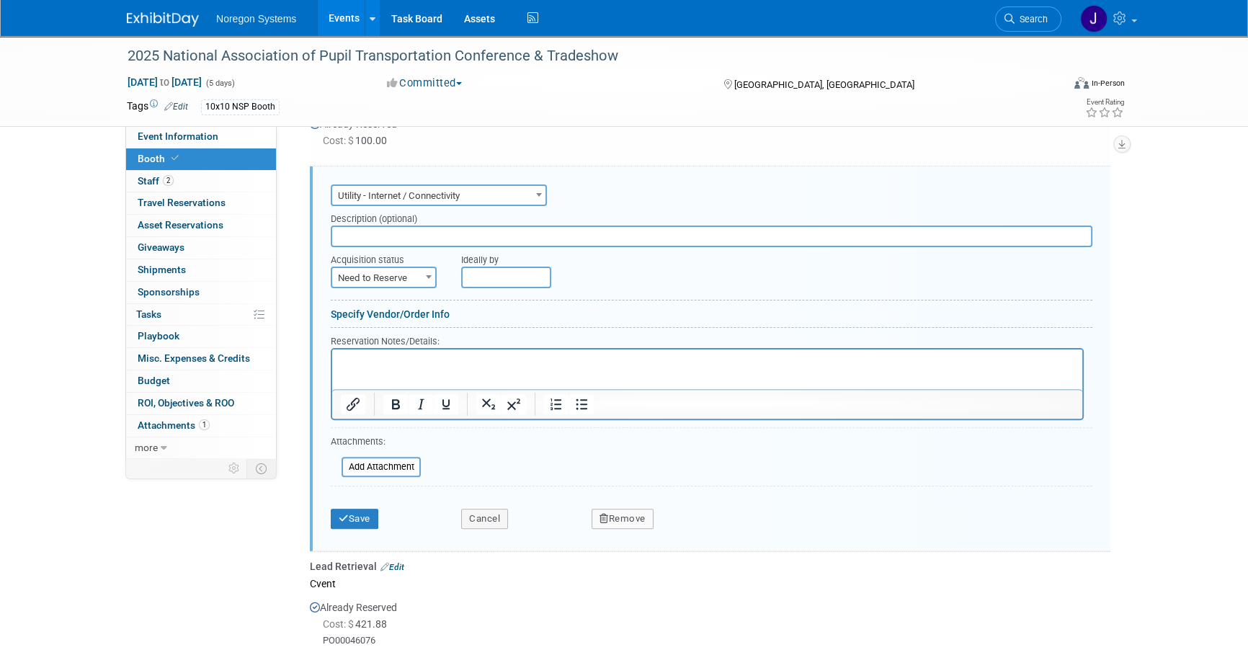
click at [406, 270] on span "Need to Reserve" at bounding box center [383, 278] width 103 height 20
select select "2"
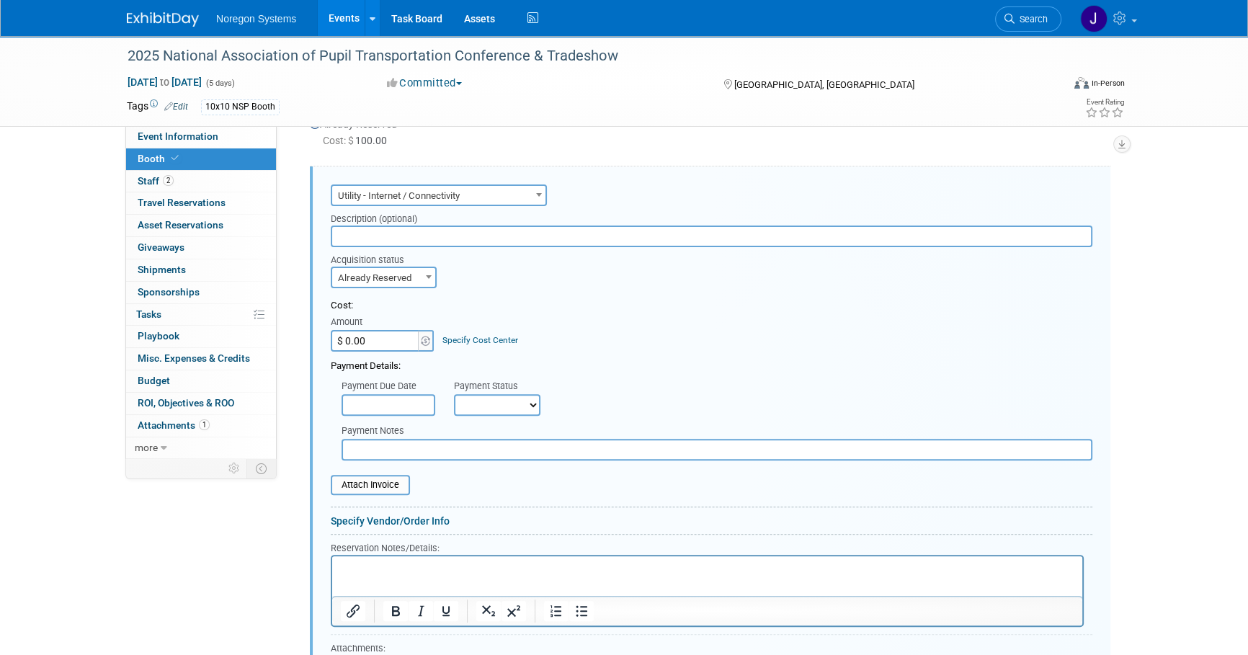
click at [398, 337] on input "$ 0.00" at bounding box center [376, 341] width 90 height 22
type input "$ 100.00"
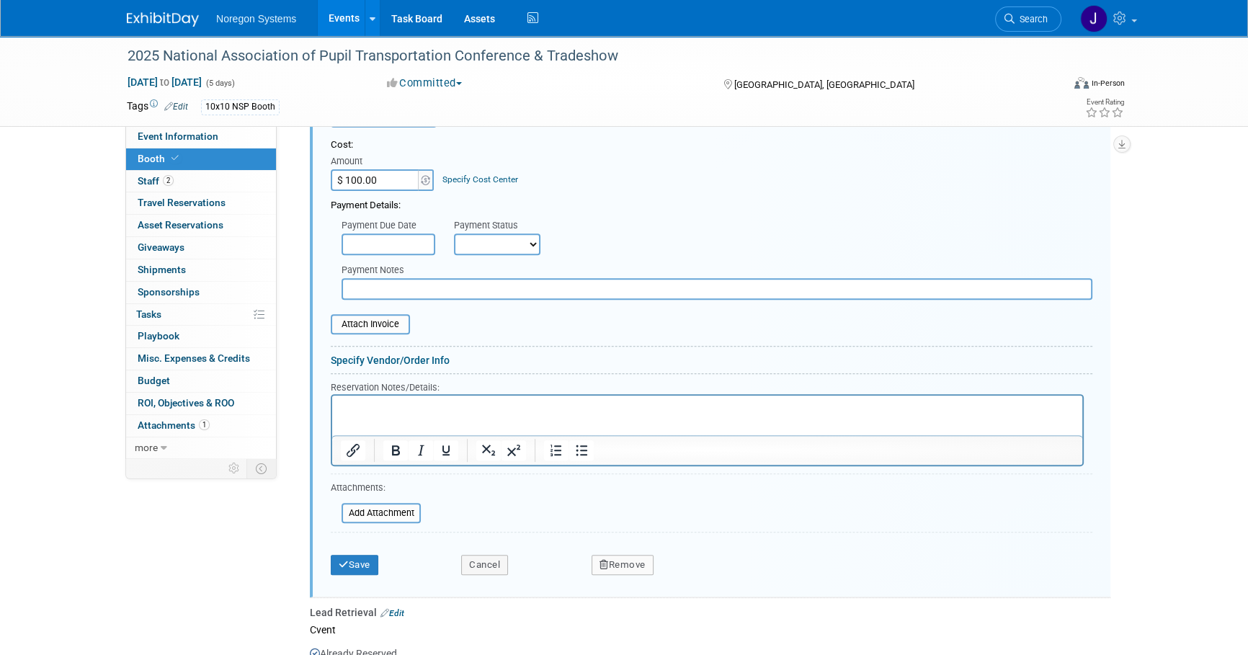
scroll to position [673, 0]
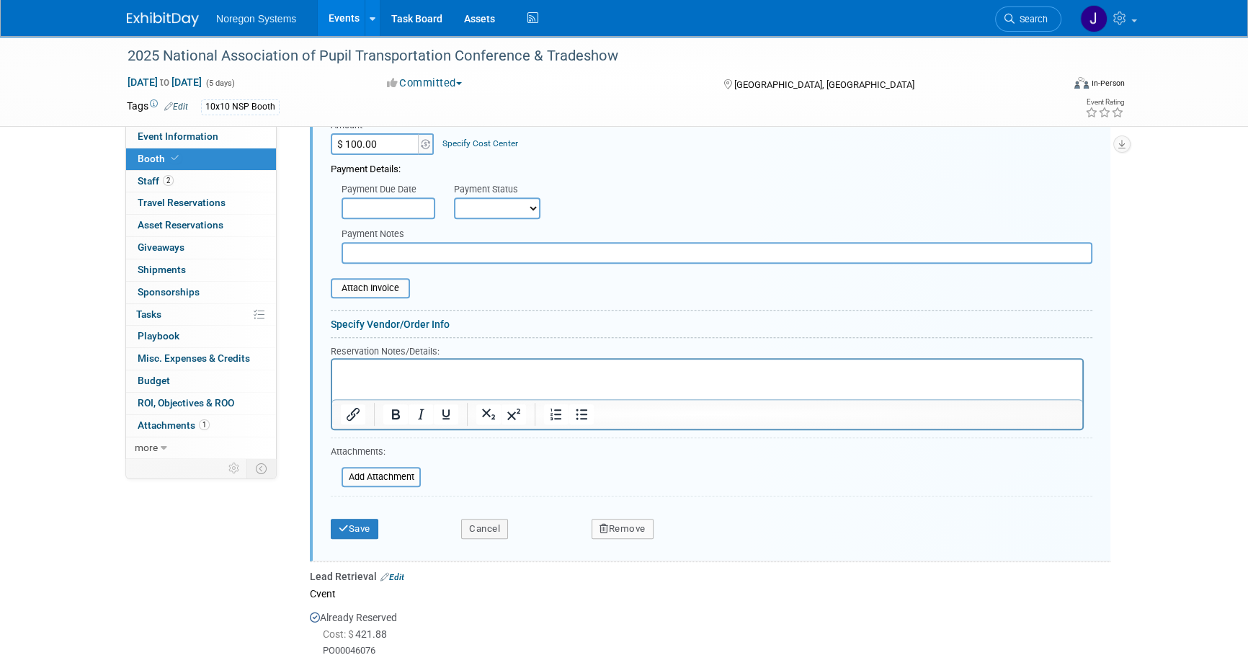
type input "C:\fakepath\ASM Global Grand Rapids - Order #11656 Confirmation.pdf"
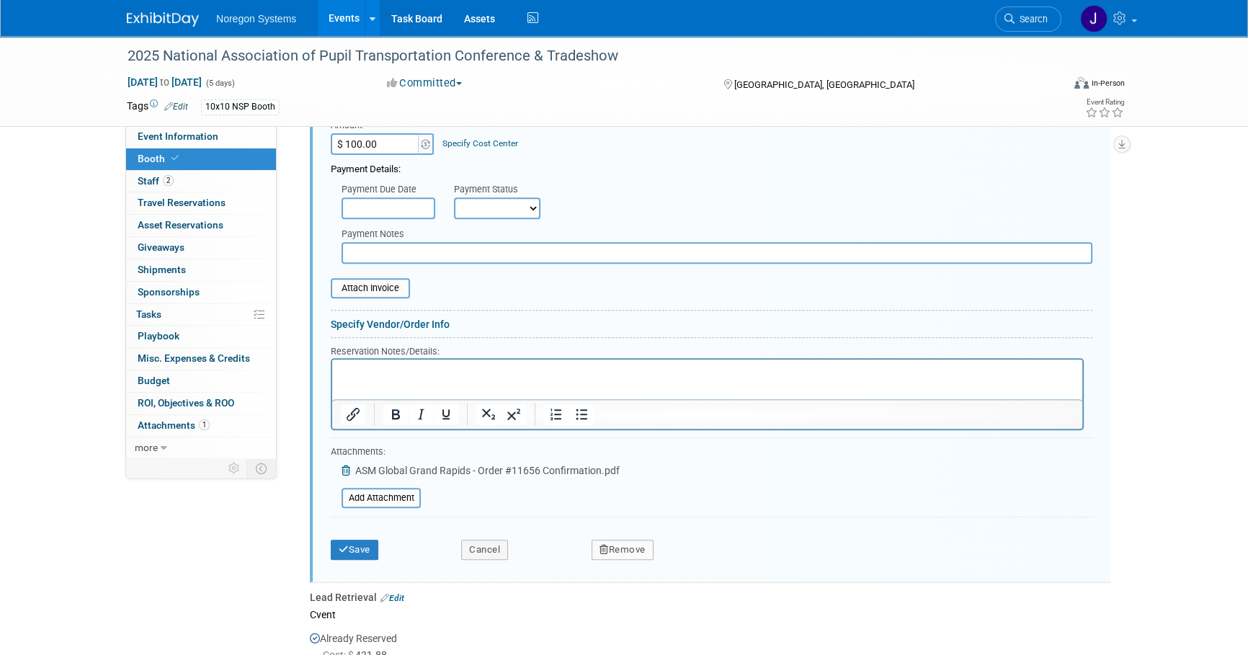
click at [484, 245] on input "text" at bounding box center [717, 253] width 751 height 22
paste input "PO00046190"
type input "PO00046190"
click at [362, 554] on button "Save" at bounding box center [355, 550] width 48 height 20
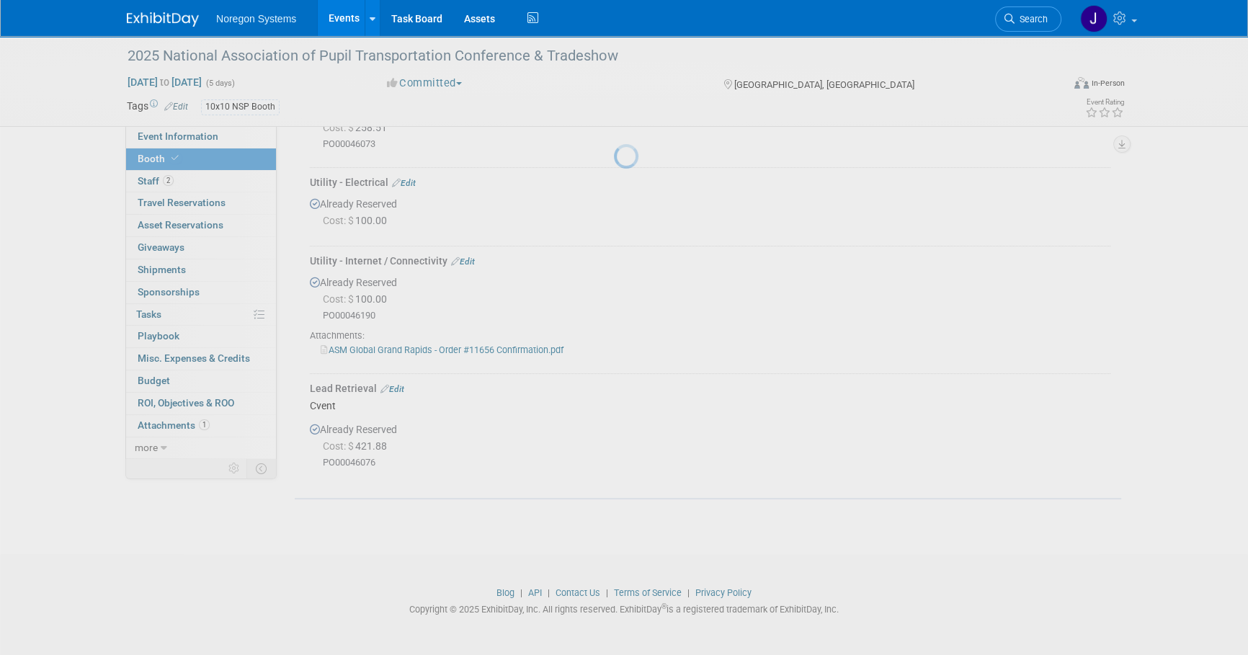
scroll to position [394, 0]
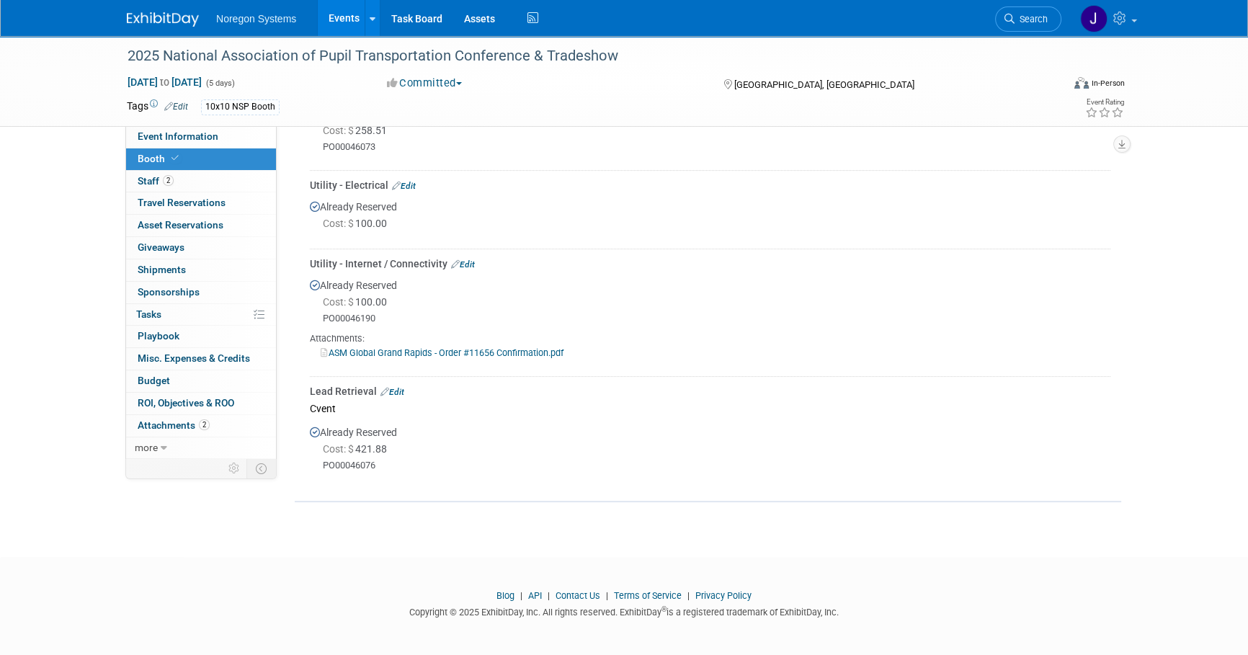
click at [166, 14] on img at bounding box center [163, 19] width 72 height 14
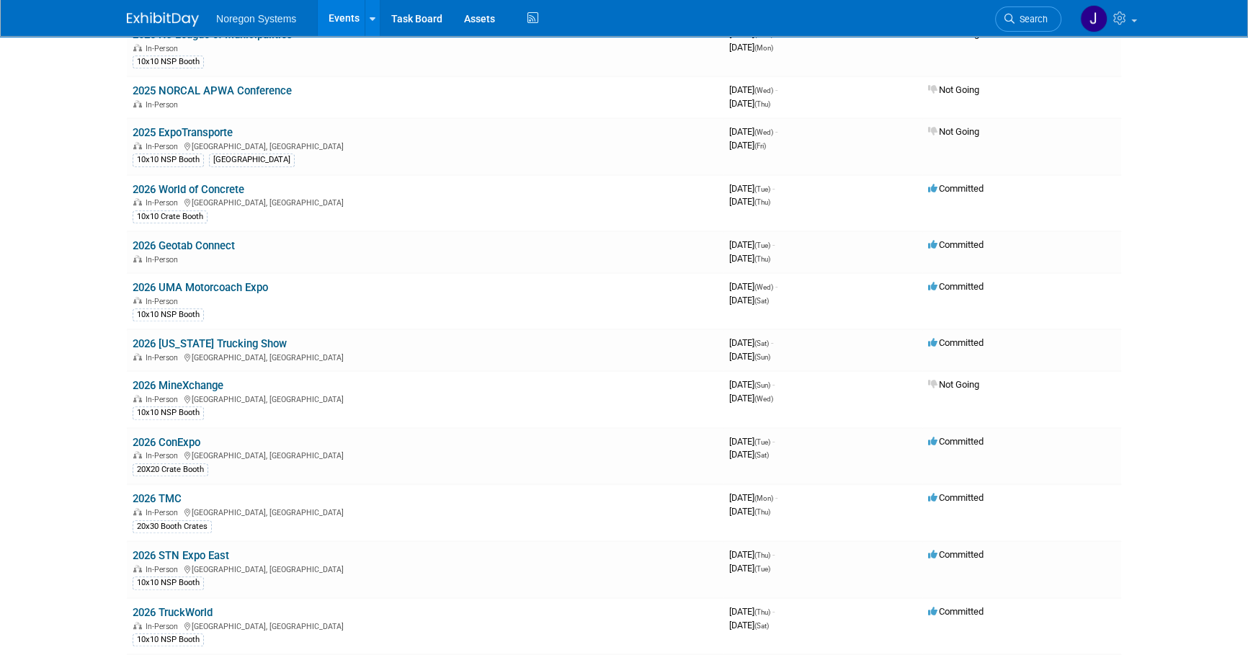
scroll to position [1245, 0]
